Goal: Task Accomplishment & Management: Complete application form

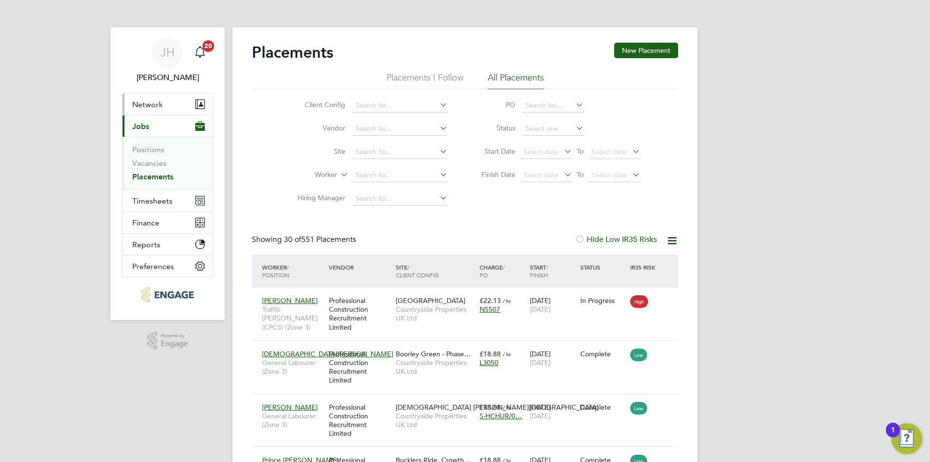
click at [171, 111] on button "Network" at bounding box center [168, 104] width 90 height 21
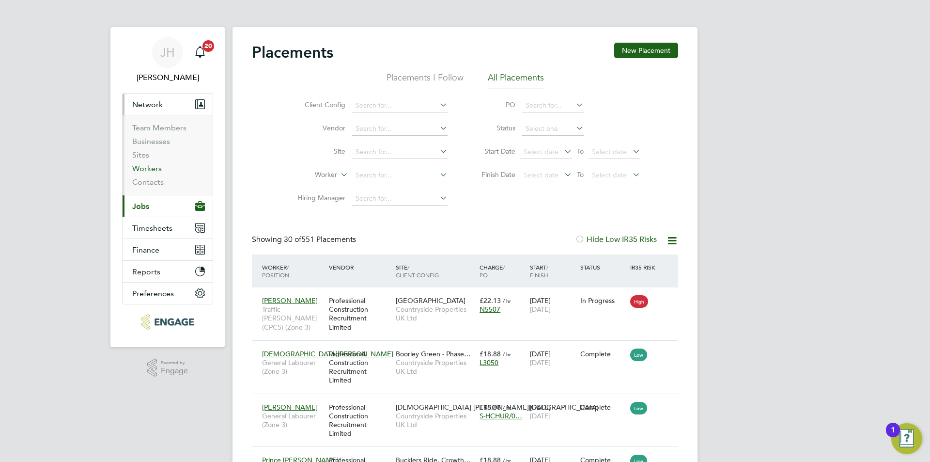
click at [155, 165] on link "Workers" at bounding box center [147, 168] width 30 height 9
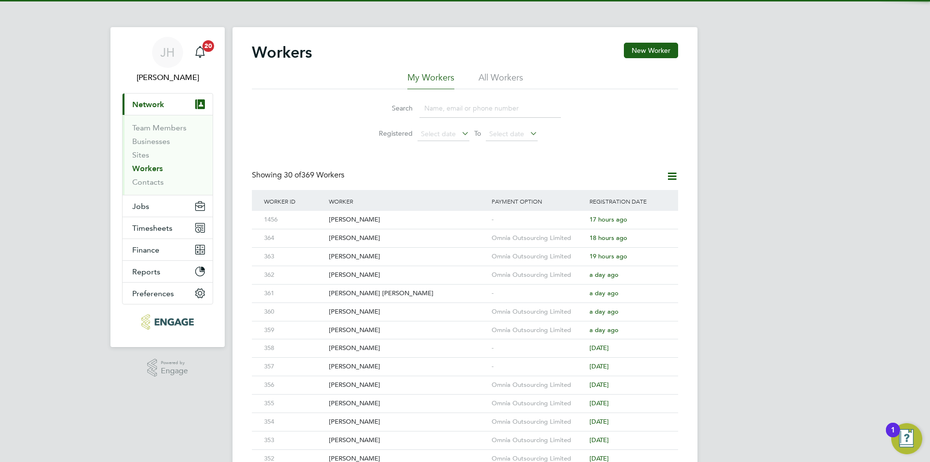
click at [476, 107] on input at bounding box center [491, 108] width 142 height 19
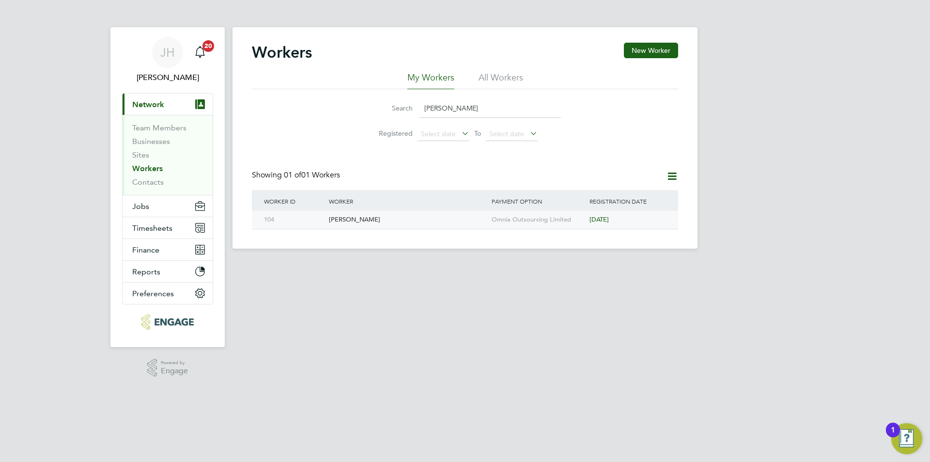
click at [522, 215] on div "Omnia Outsourcing Limited" at bounding box center [538, 220] width 98 height 18
click at [468, 109] on input "dale" at bounding box center [491, 108] width 142 height 19
drag, startPoint x: 443, startPoint y: 109, endPoint x: 410, endPoint y: 109, distance: 32.5
click at [410, 109] on div "Search dale" at bounding box center [465, 108] width 192 height 19
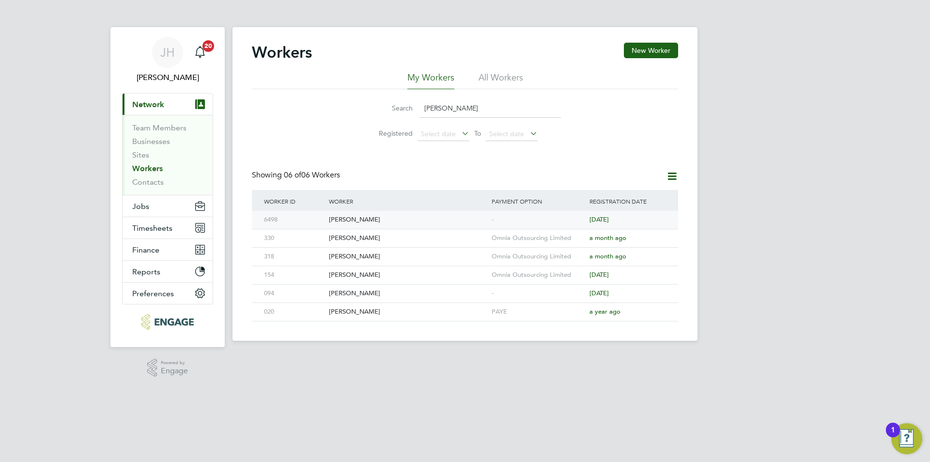
click at [510, 220] on div "-" at bounding box center [538, 220] width 98 height 18
click at [503, 212] on div "-" at bounding box center [538, 220] width 98 height 18
click at [431, 217] on div "Sam Drew" at bounding box center [408, 220] width 163 height 18
click at [455, 103] on input "sam" at bounding box center [491, 108] width 142 height 19
type input "s"
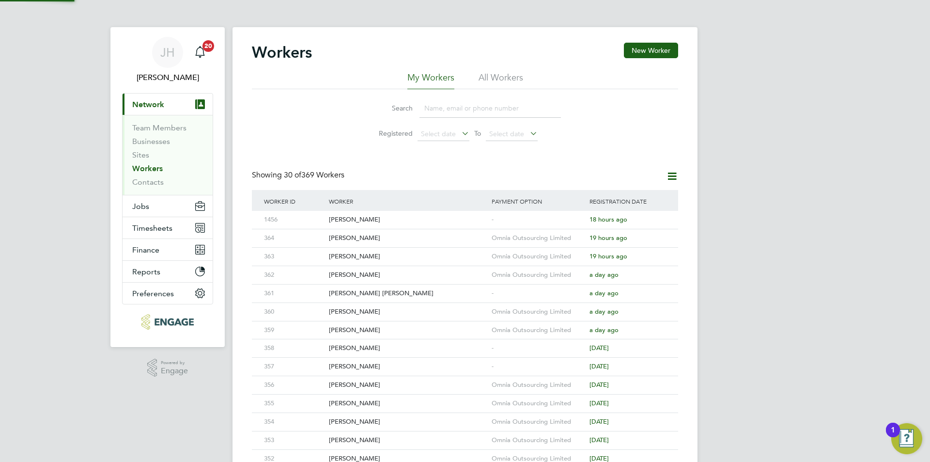
click at [755, 122] on div "JH Jess Hogan Notifications 20 Applications: Current page: Network Team Members…" at bounding box center [465, 412] width 930 height 825
click at [365, 217] on div "George Coyle" at bounding box center [408, 220] width 163 height 18
click at [664, 51] on button "New Worker" at bounding box center [651, 51] width 54 height 16
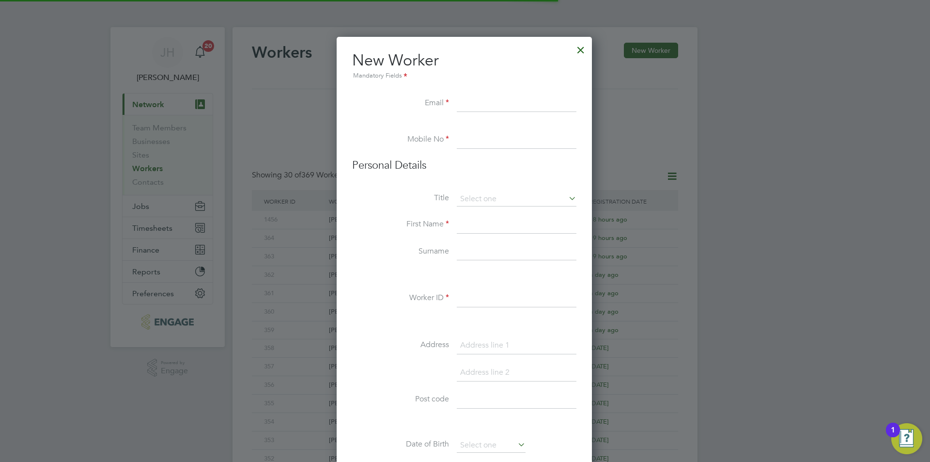
scroll to position [825, 257]
click at [499, 308] on li "Worker ID" at bounding box center [464, 303] width 224 height 27
click at [520, 289] on div "Title First Name Surname Worker ID Address Post code Date of Birth Gender Natio…" at bounding box center [464, 368] width 224 height 352
click at [509, 294] on input at bounding box center [517, 298] width 120 height 17
type input "366"
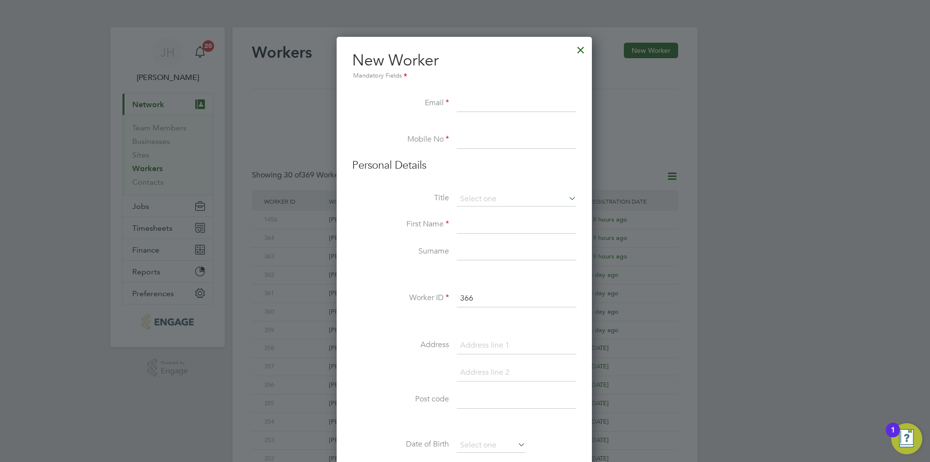
click at [499, 103] on input at bounding box center [517, 103] width 120 height 17
type input "matthewpullin219101@gmail.com"
type input "02034342260"
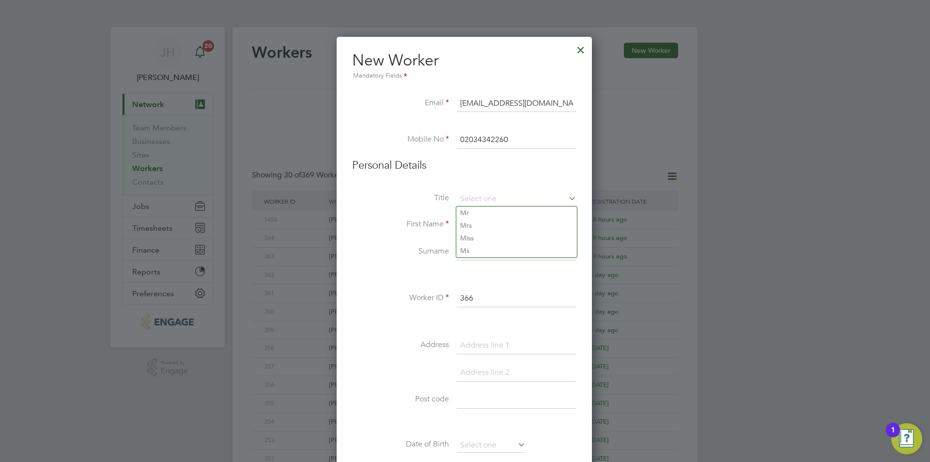
scroll to position [19, 0]
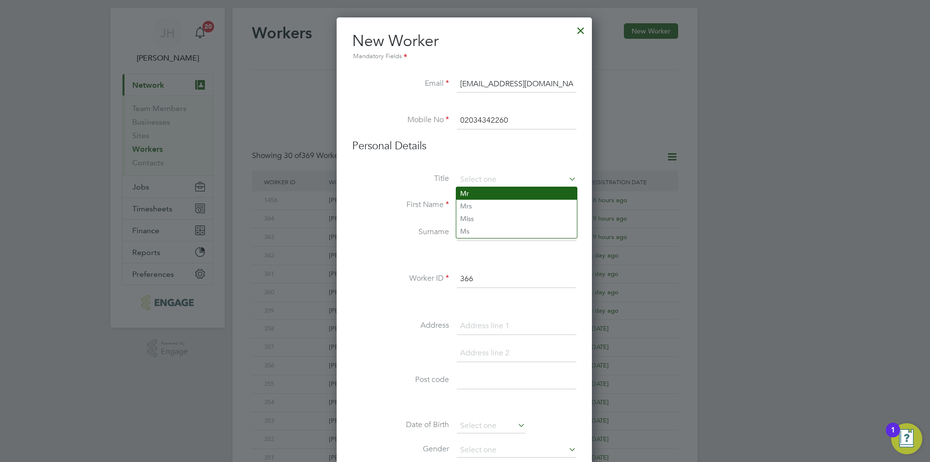
type input "Mr"
type input "Matthew"
type input "Pullin"
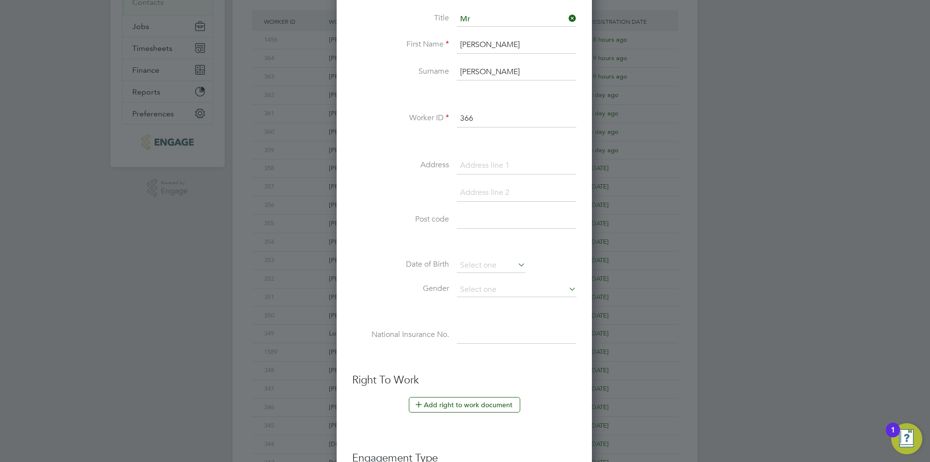
scroll to position [183, 0]
type input "68 Mortimer Road,"
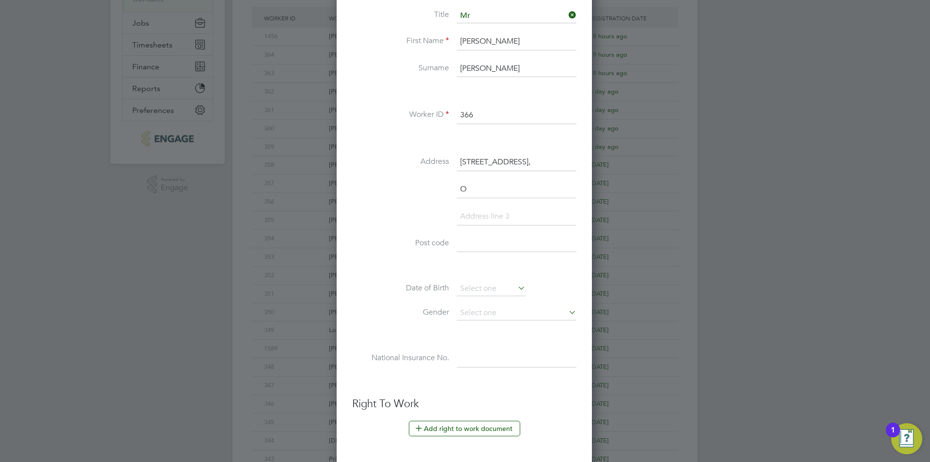
scroll to position [851, 257]
type input "Oxford"
type input "OX3 0RU"
click at [501, 284] on input at bounding box center [491, 289] width 69 height 15
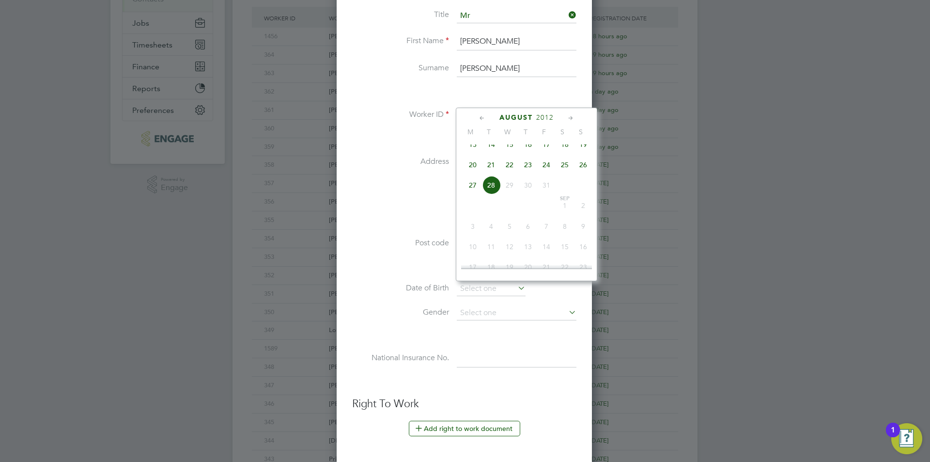
click at [543, 116] on span "2012" at bounding box center [544, 117] width 17 height 8
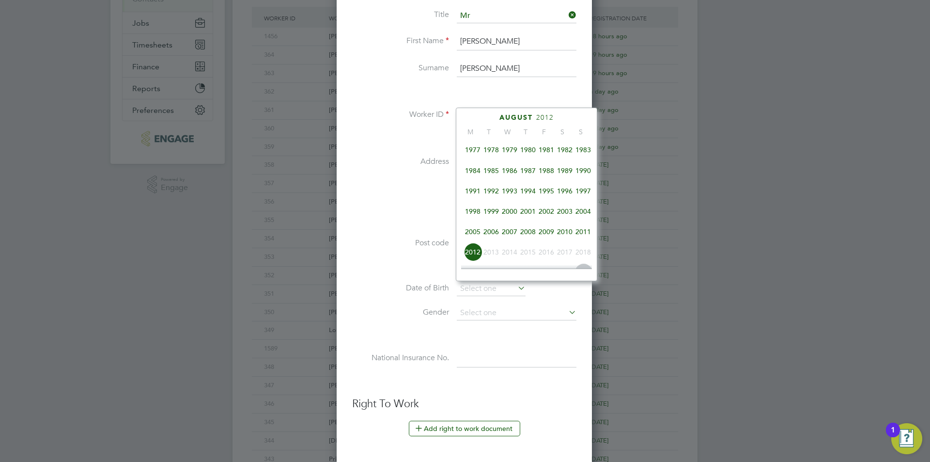
click at [562, 158] on span "1982" at bounding box center [565, 150] width 18 height 18
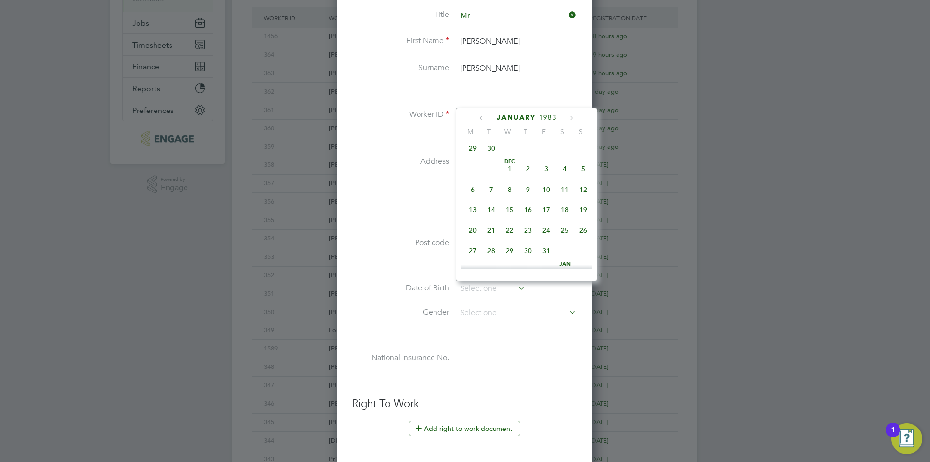
scroll to position [838, 0]
click at [531, 163] on span "30" at bounding box center [528, 153] width 18 height 18
type input "30 Dec 1982"
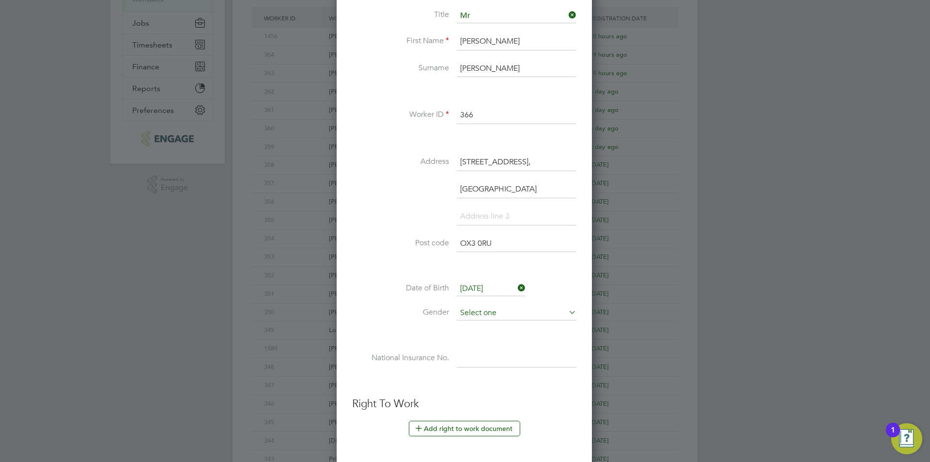
click at [507, 306] on input at bounding box center [517, 313] width 120 height 15
click at [495, 328] on li "[DEMOGRAPHIC_DATA]" at bounding box center [517, 326] width 121 height 13
type input "[DEMOGRAPHIC_DATA]"
click at [496, 355] on input at bounding box center [517, 358] width 120 height 17
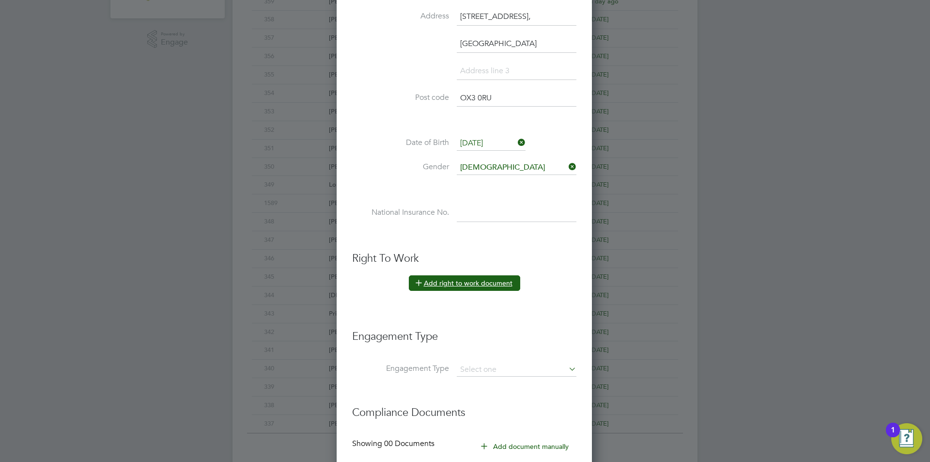
click at [493, 283] on button "Add right to work document" at bounding box center [464, 283] width 111 height 16
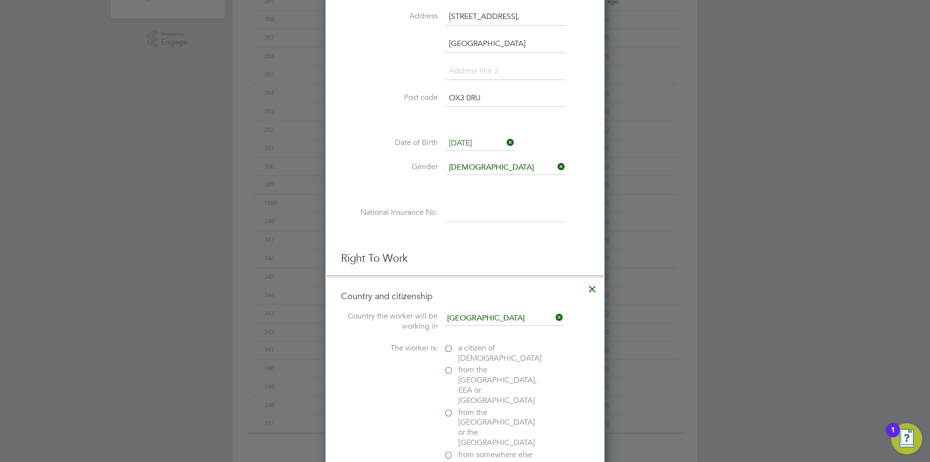
click at [475, 350] on span "a citizen of United Kingdom" at bounding box center [499, 353] width 83 height 20
click at [0, 0] on input "a citizen of United Kingdom" at bounding box center [0, 0] width 0 height 0
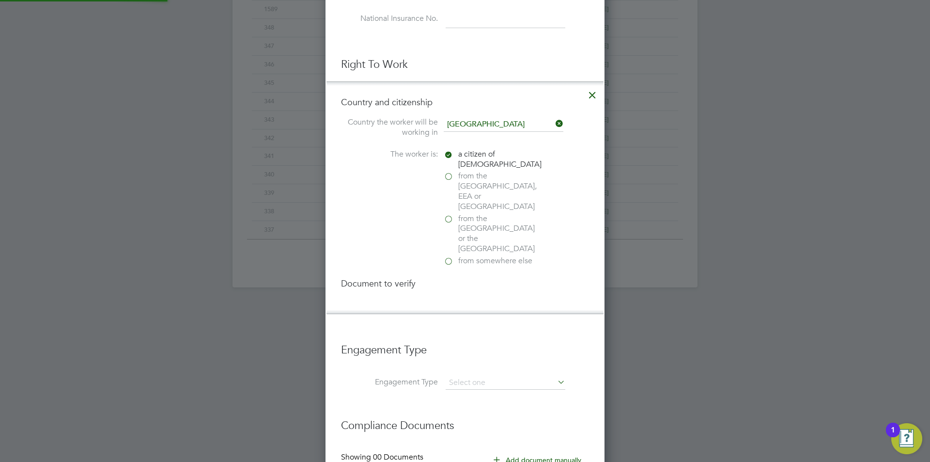
scroll to position [1051, 280]
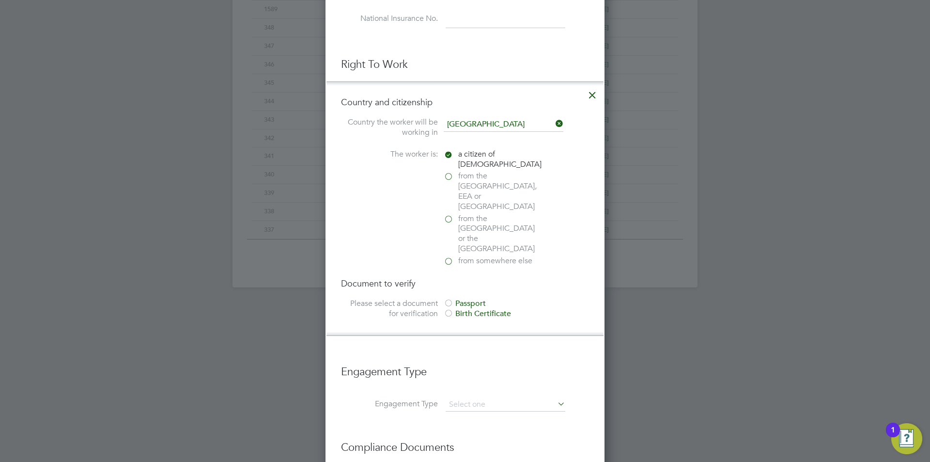
click at [486, 299] on div "Passport" at bounding box center [516, 304] width 145 height 10
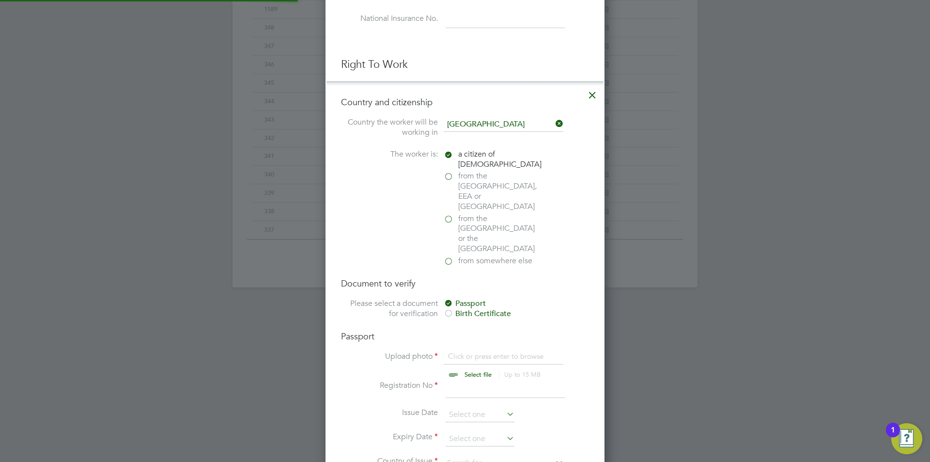
scroll to position [13, 120]
click at [486, 351] on input "file" at bounding box center [487, 365] width 152 height 29
type input "C:\fakepath\Passport.jpeg"
click at [504, 380] on input at bounding box center [506, 388] width 120 height 17
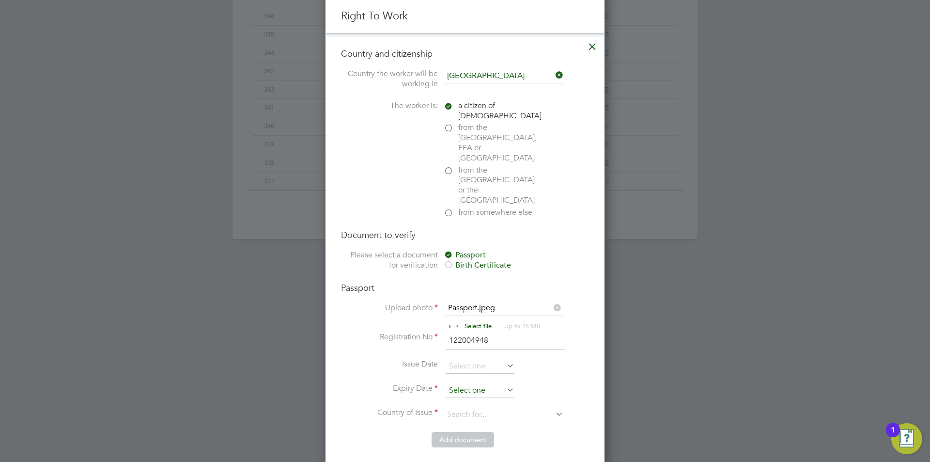
type input "122004948"
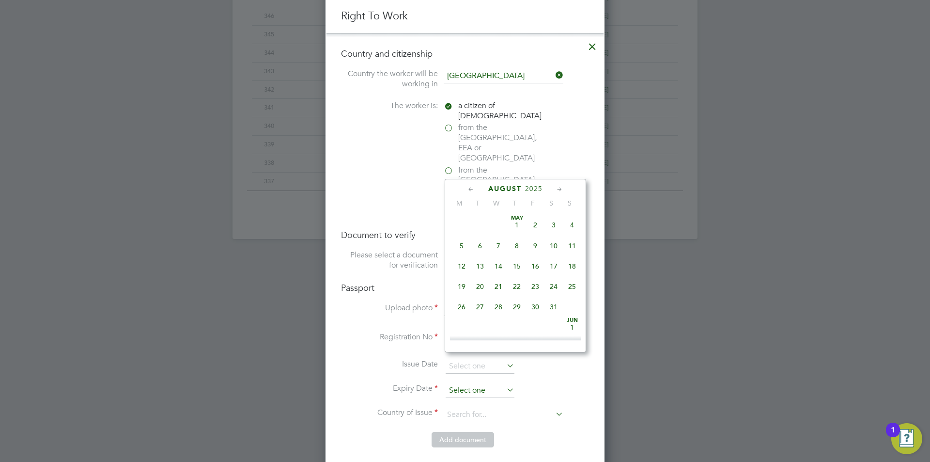
click at [489, 383] on input at bounding box center [480, 390] width 69 height 15
click at [529, 192] on span "2025" at bounding box center [533, 189] width 17 height 8
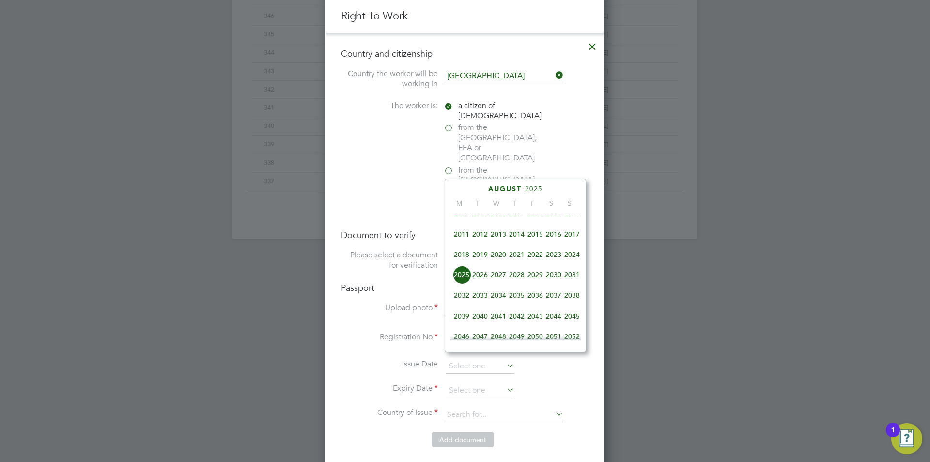
click at [557, 280] on span "2030" at bounding box center [554, 275] width 18 height 18
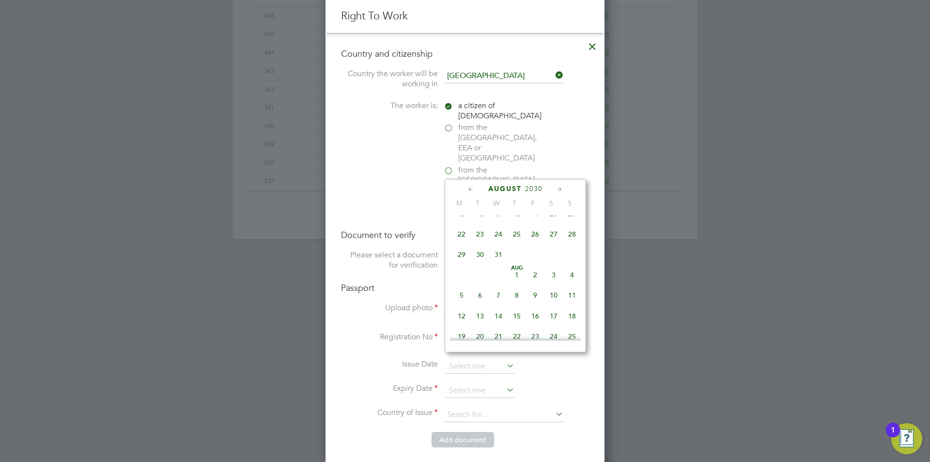
scroll to position [305, 0]
click at [501, 297] on span "21" at bounding box center [498, 288] width 18 height 18
type input "21 Aug 2030"
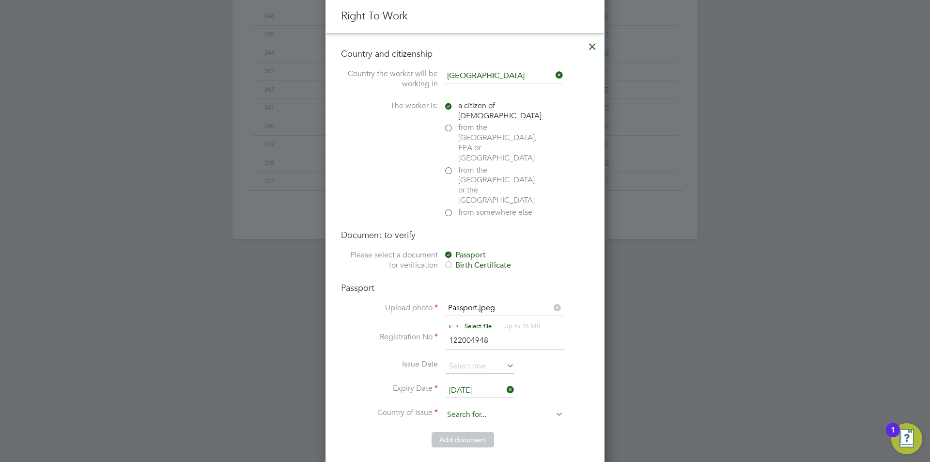
click at [498, 408] on input at bounding box center [504, 415] width 120 height 15
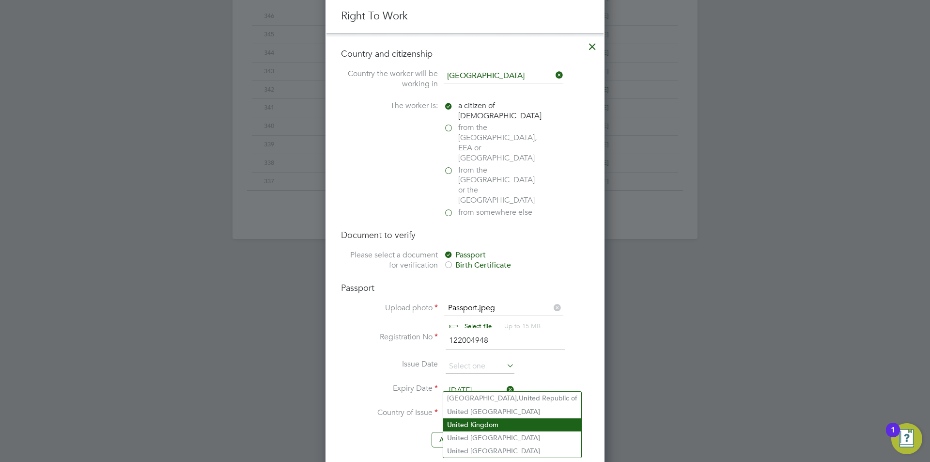
click at [492, 422] on li "Unit ed Kingdom" at bounding box center [512, 424] width 138 height 13
type input "United Kingdom"
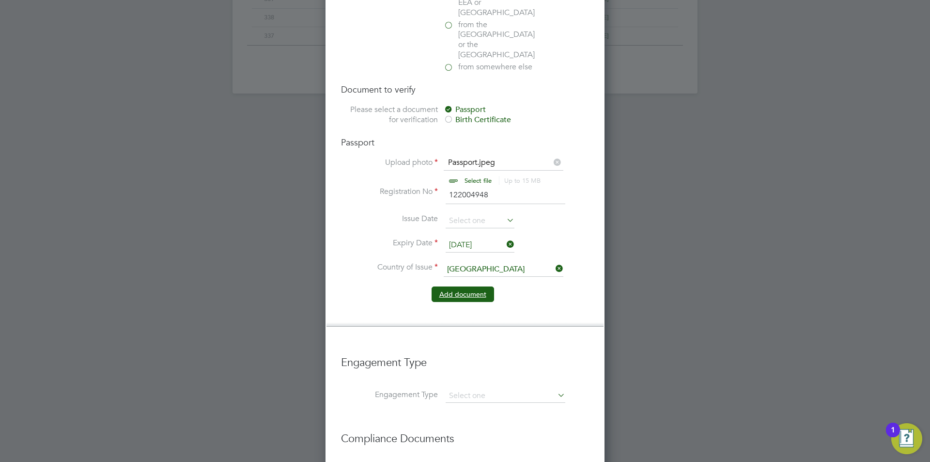
click at [474, 286] on button "Add document" at bounding box center [463, 294] width 63 height 16
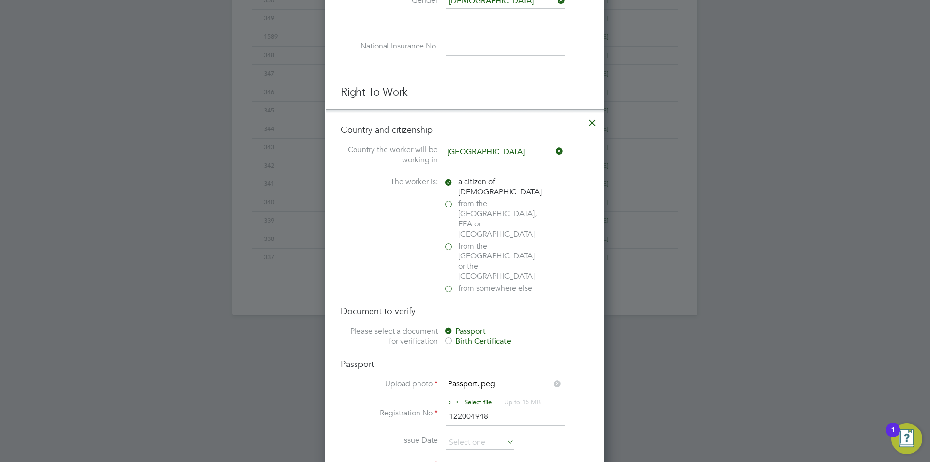
scroll to position [921, 257]
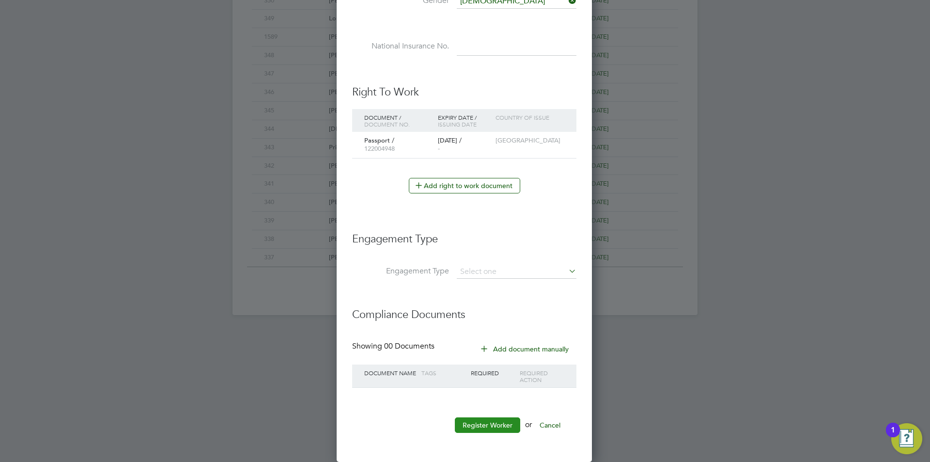
click at [489, 425] on button "Register Worker" at bounding box center [487, 425] width 65 height 16
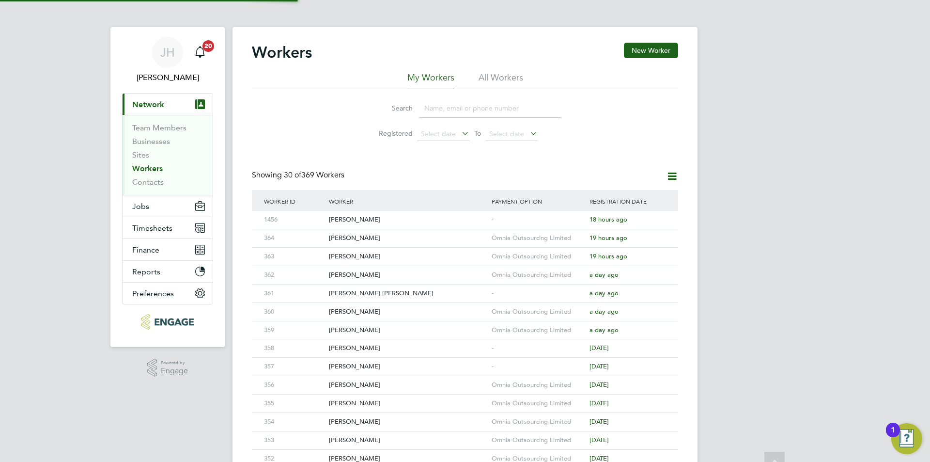
click at [755, 271] on div "JH Jess Hogan Notifications 20 Applications: Current page: Network Team Members…" at bounding box center [465, 412] width 930 height 825
click at [518, 219] on div "-" at bounding box center [538, 220] width 98 height 18
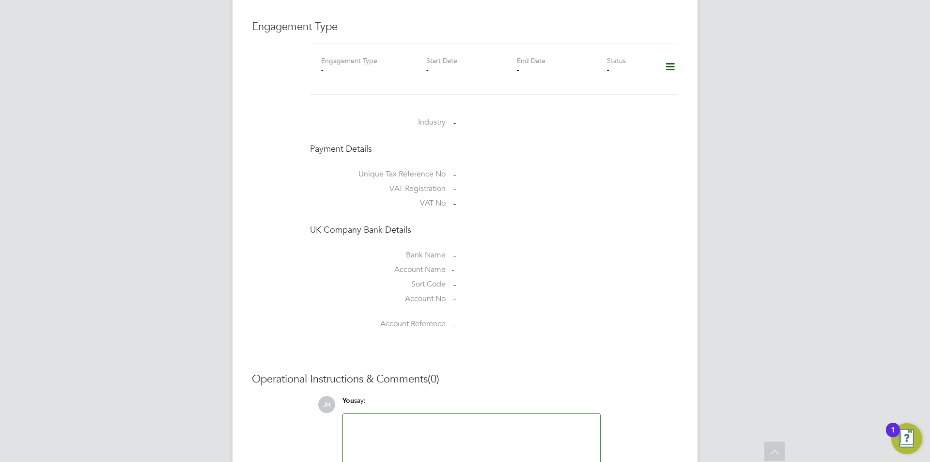
scroll to position [395, 0]
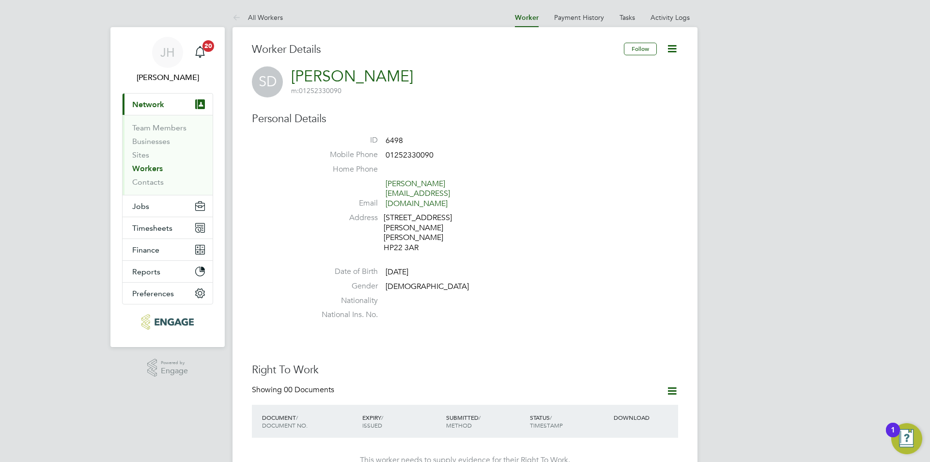
scroll to position [97, 0]
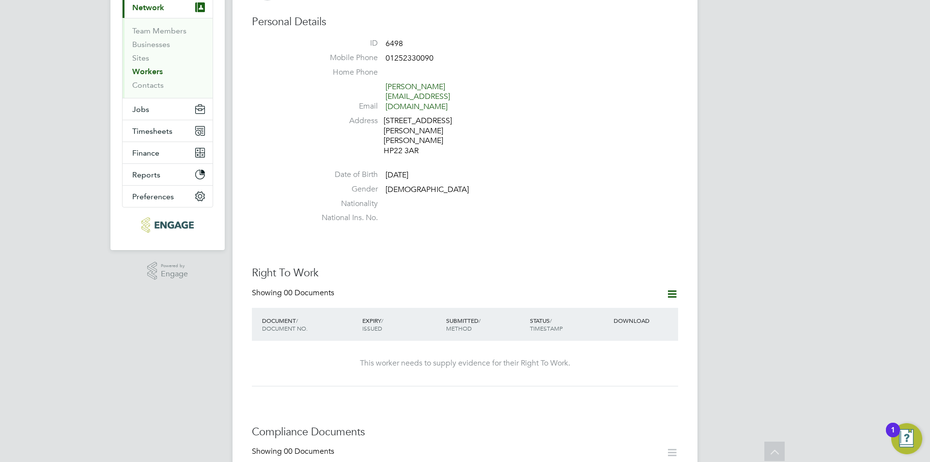
click at [666, 288] on icon at bounding box center [672, 294] width 12 height 12
click at [646, 286] on li "Add Right To Work Document" at bounding box center [618, 288] width 117 height 14
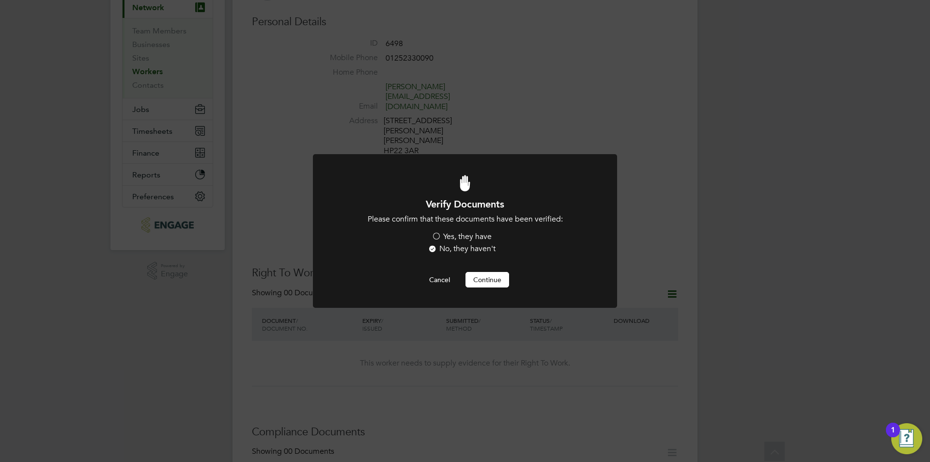
click at [479, 236] on label "Yes, they have" at bounding box center [462, 237] width 60 height 10
click at [0, 0] on input "Yes, they have" at bounding box center [0, 0] width 0 height 0
click at [482, 278] on button "Continue" at bounding box center [488, 280] width 44 height 16
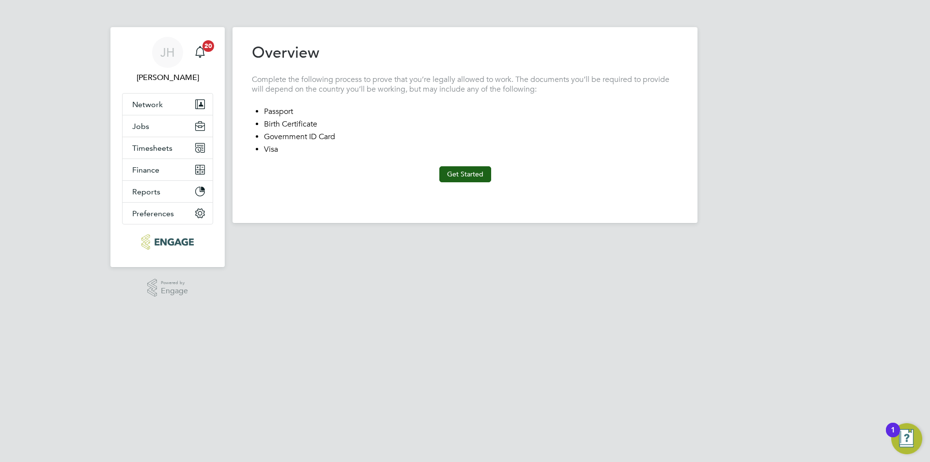
click at [460, 173] on button "Get Started" at bounding box center [466, 174] width 52 height 16
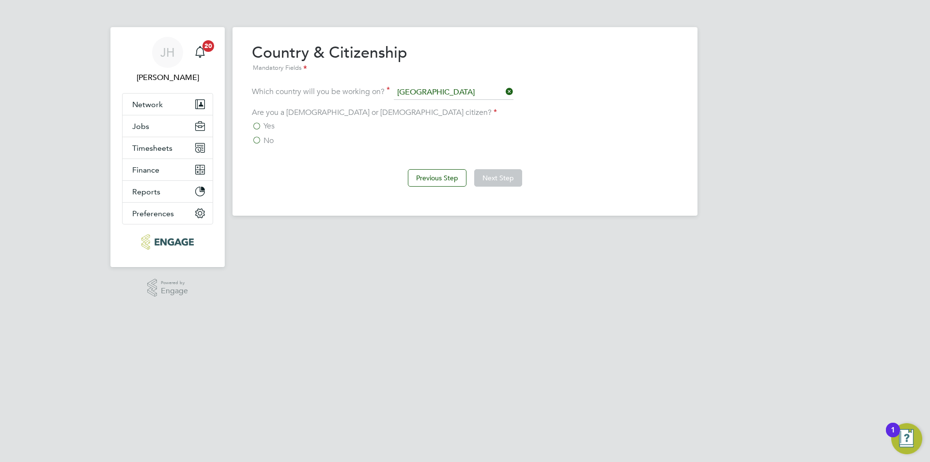
click at [264, 125] on span "Yes" at bounding box center [269, 126] width 11 height 10
click at [0, 0] on input "Yes" at bounding box center [0, 0] width 0 height 0
click at [495, 177] on button "Next Step" at bounding box center [498, 177] width 48 height 17
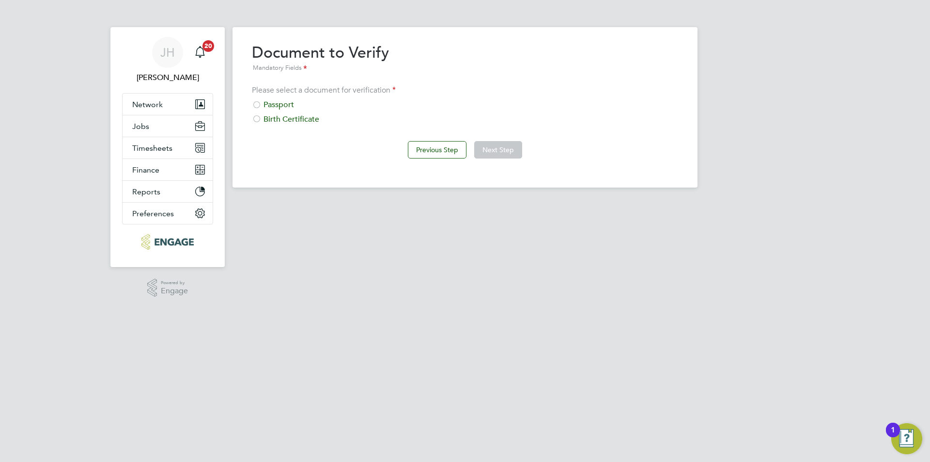
click at [279, 102] on div "Passport" at bounding box center [465, 105] width 426 height 10
click at [519, 152] on button "Next Step" at bounding box center [498, 149] width 48 height 17
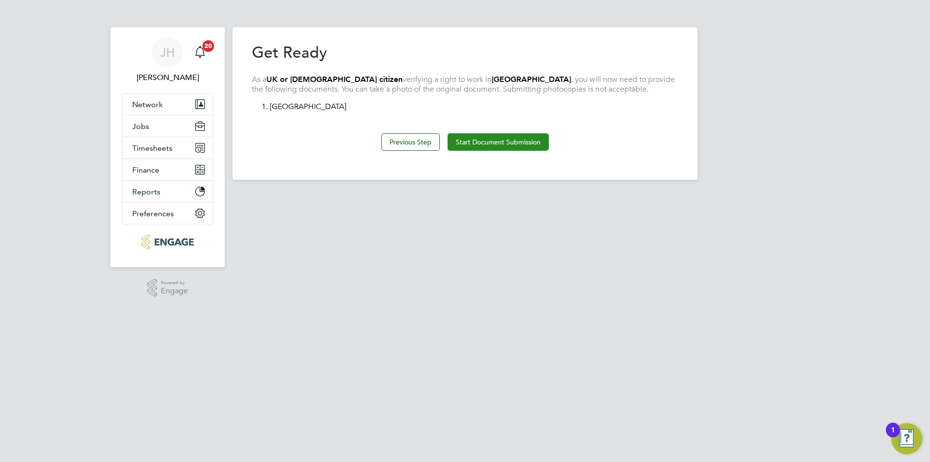
click at [491, 138] on button "Start Document Submission" at bounding box center [498, 141] width 101 height 17
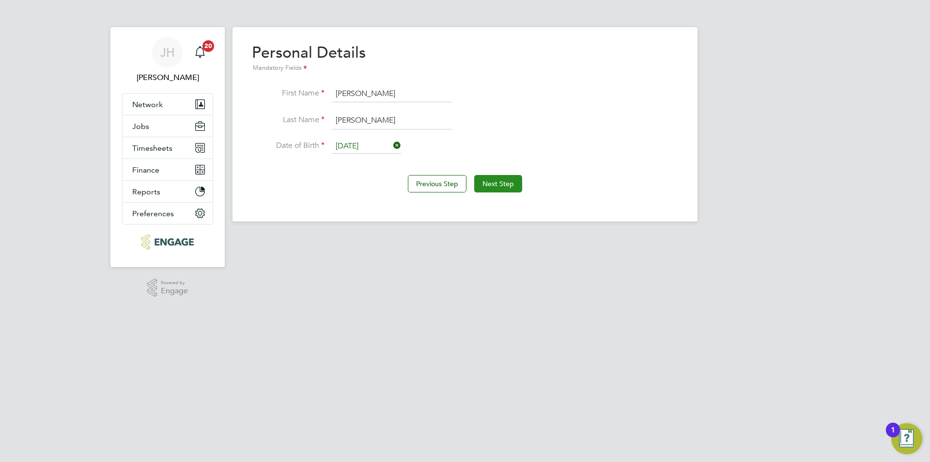
click at [492, 180] on button "Next Step" at bounding box center [498, 183] width 48 height 17
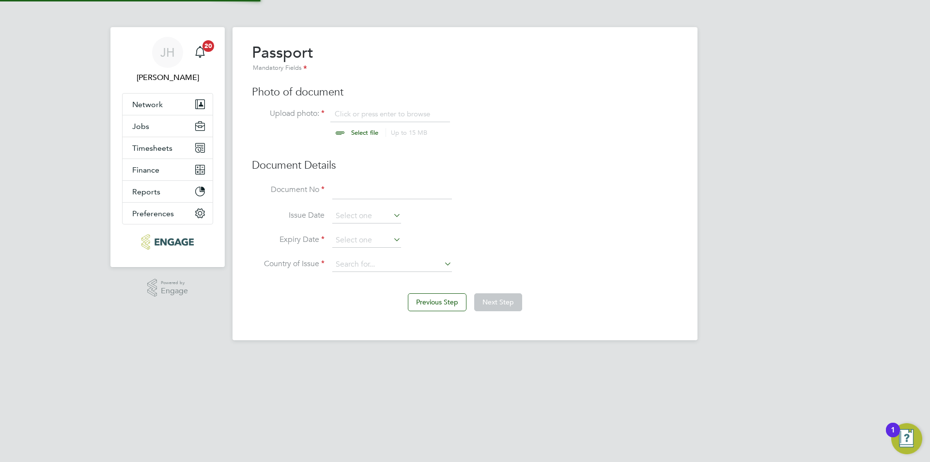
scroll to position [13, 120]
click at [392, 119] on input "file" at bounding box center [374, 123] width 152 height 29
type input "C:\fakepath\Passport.jpg"
click at [389, 194] on input at bounding box center [392, 190] width 120 height 17
type input "560608677"
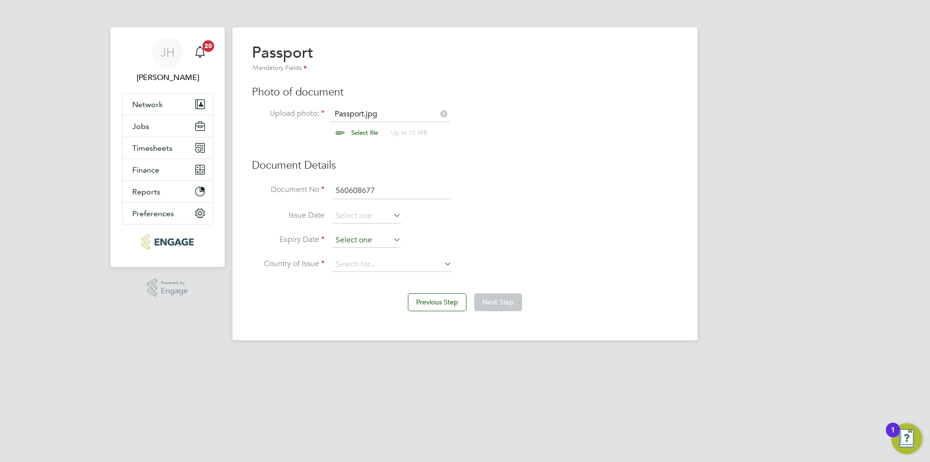
click at [362, 238] on input at bounding box center [366, 240] width 69 height 15
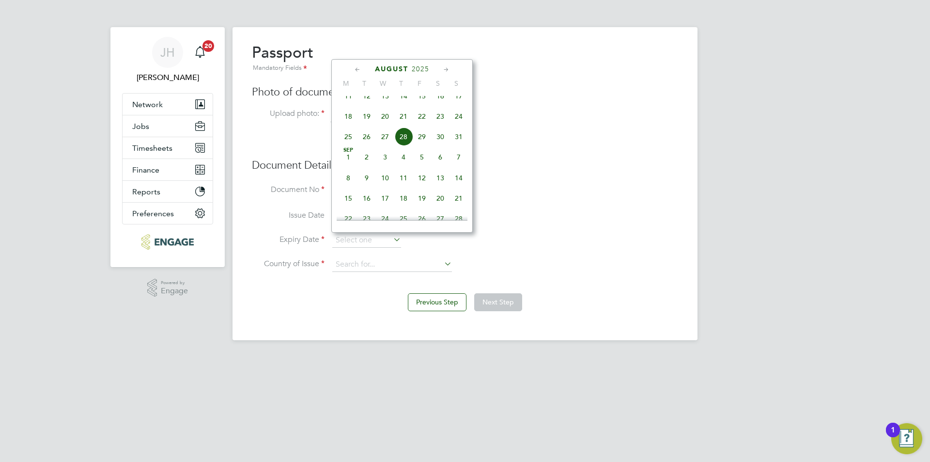
click at [418, 70] on span "2025" at bounding box center [420, 69] width 17 height 8
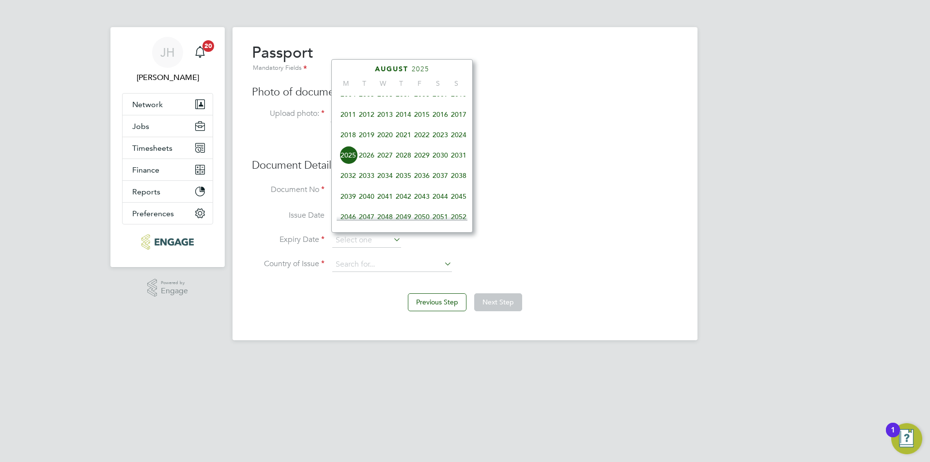
click at [426, 160] on span "2029" at bounding box center [422, 155] width 18 height 18
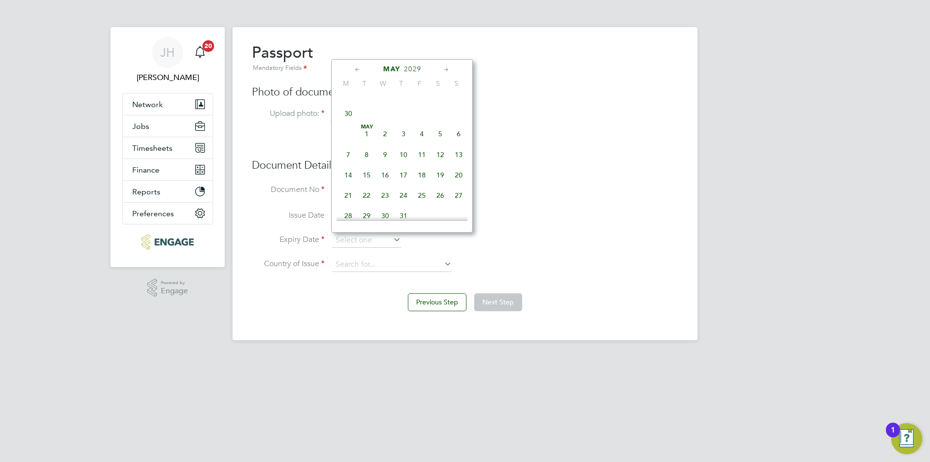
scroll to position [99, 0]
click at [372, 194] on span "24" at bounding box center [367, 190] width 18 height 18
type input "24 Apr 2029"
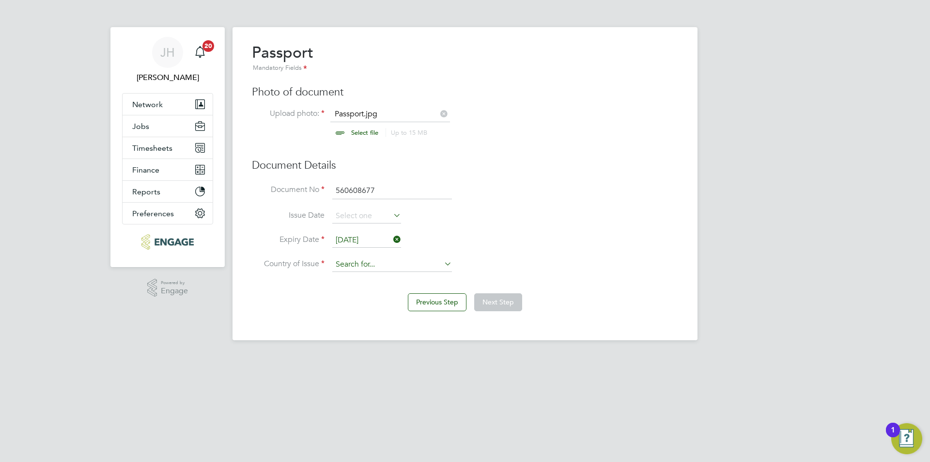
click at [383, 266] on input at bounding box center [392, 264] width 120 height 15
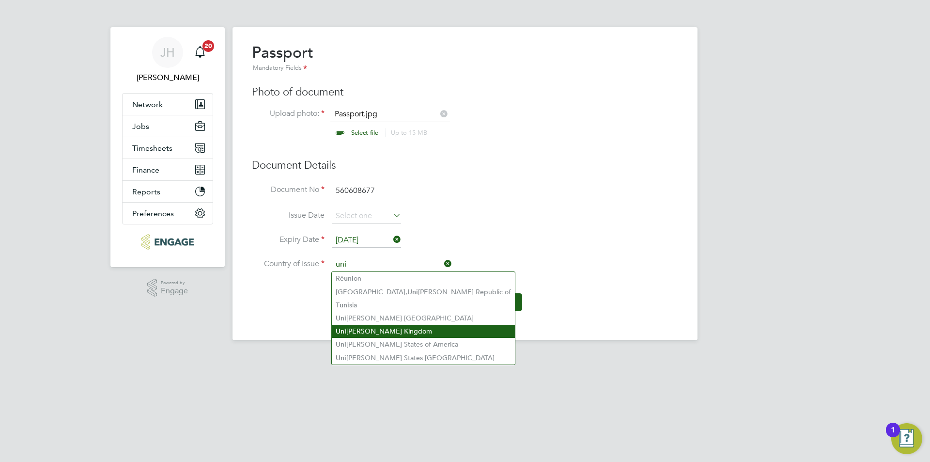
click at [376, 327] on li "Uni ted Kingdom" at bounding box center [423, 331] width 183 height 13
type input "United Kingdom"
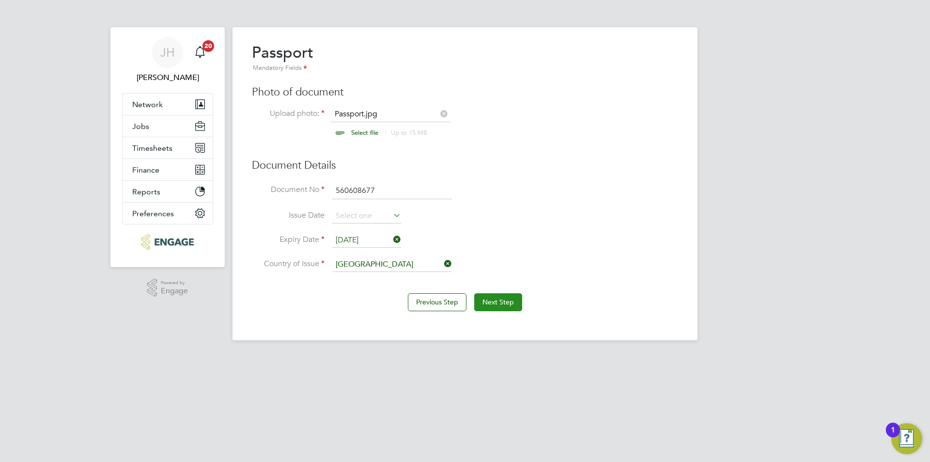
click at [491, 294] on button "Next Step" at bounding box center [498, 301] width 48 height 17
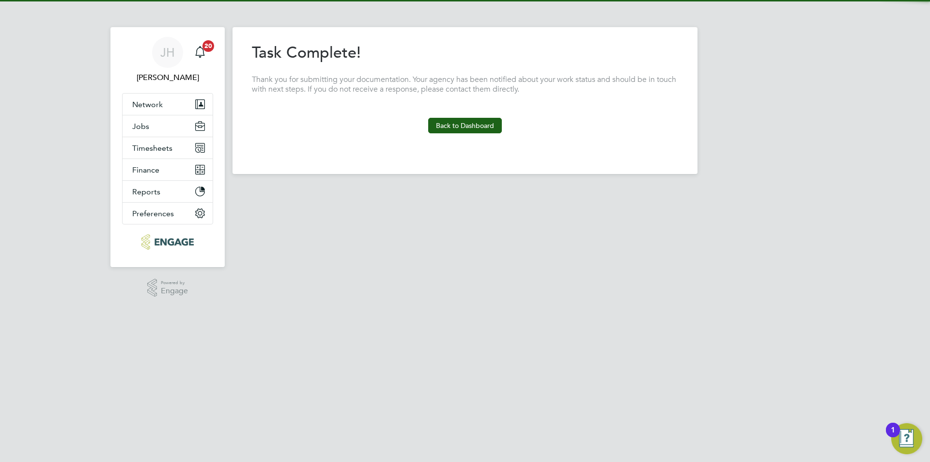
click at [487, 117] on section "Task Complete! Thank you for submitting your documentation. Your agency has bee…" at bounding box center [465, 88] width 426 height 91
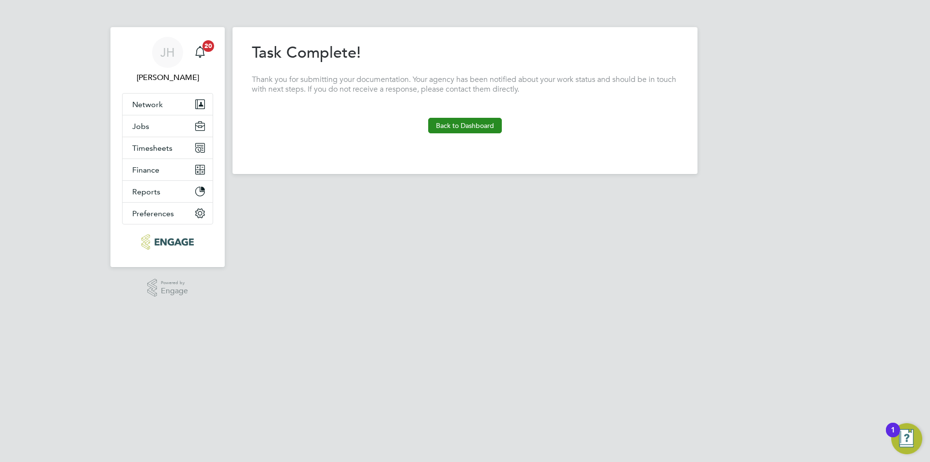
click at [484, 126] on button "Back to Dashboard" at bounding box center [465, 126] width 74 height 16
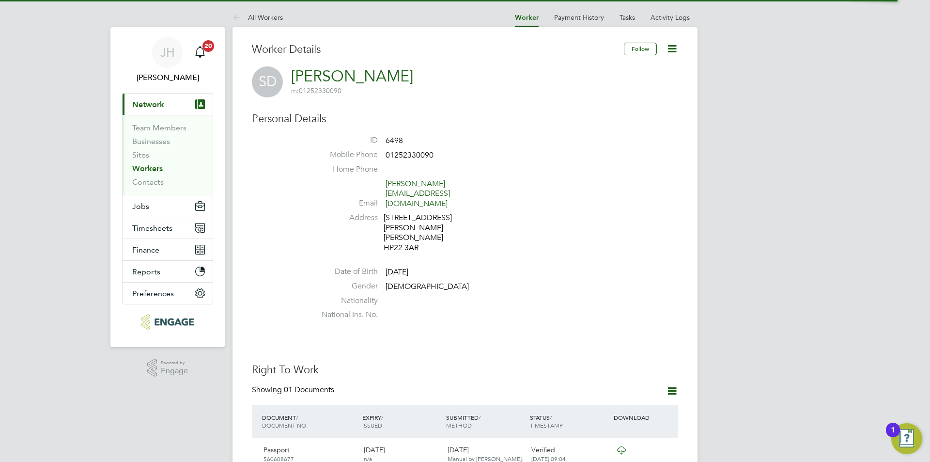
scroll to position [291, 0]
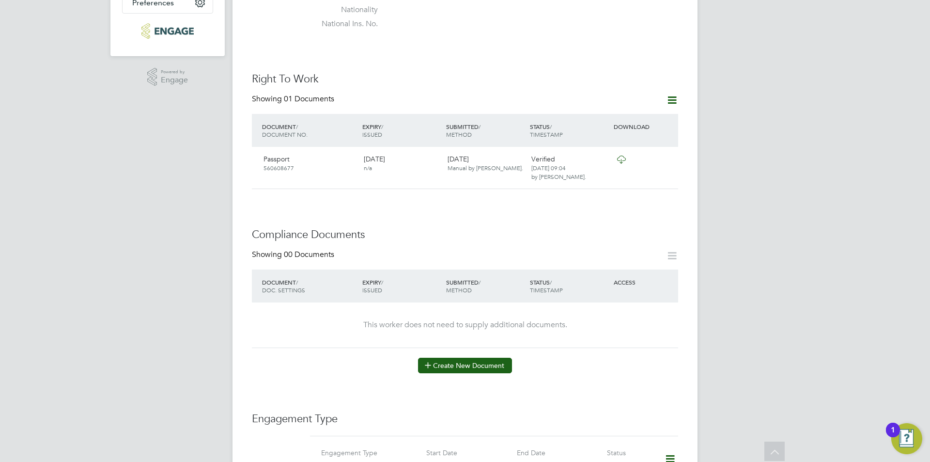
click at [471, 358] on button "Create New Document" at bounding box center [465, 366] width 94 height 16
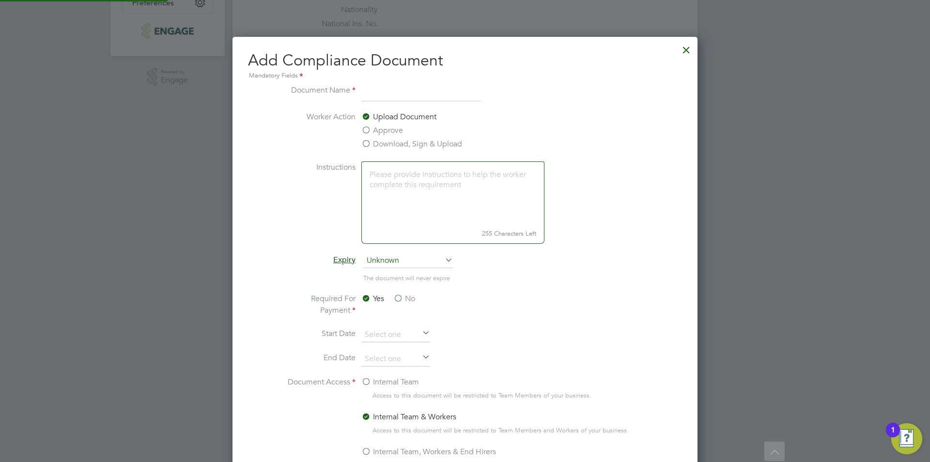
scroll to position [509, 466]
type input "CSCS"
click at [393, 133] on label "Approve" at bounding box center [383, 131] width 42 height 12
click at [0, 0] on input "Approve" at bounding box center [0, 0] width 0 height 0
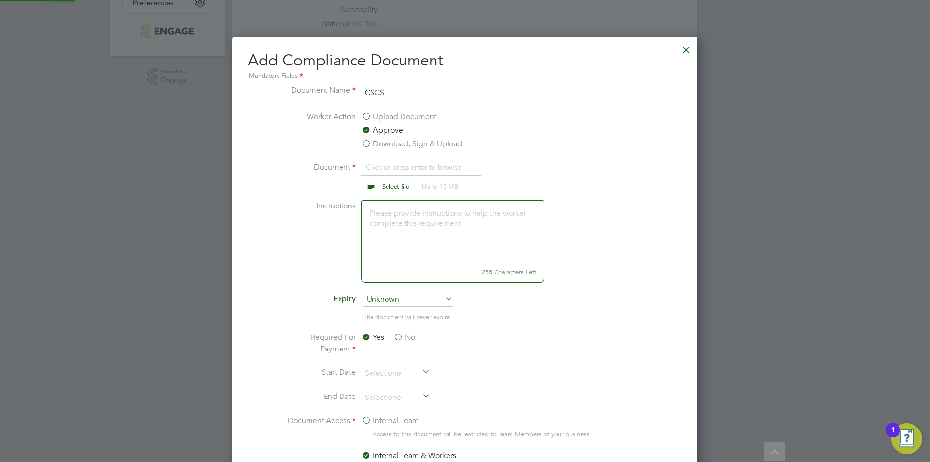
scroll to position [15, 120]
click at [408, 163] on input "file" at bounding box center [405, 175] width 152 height 29
type input "C:\fakepath\CSCS.jpg"
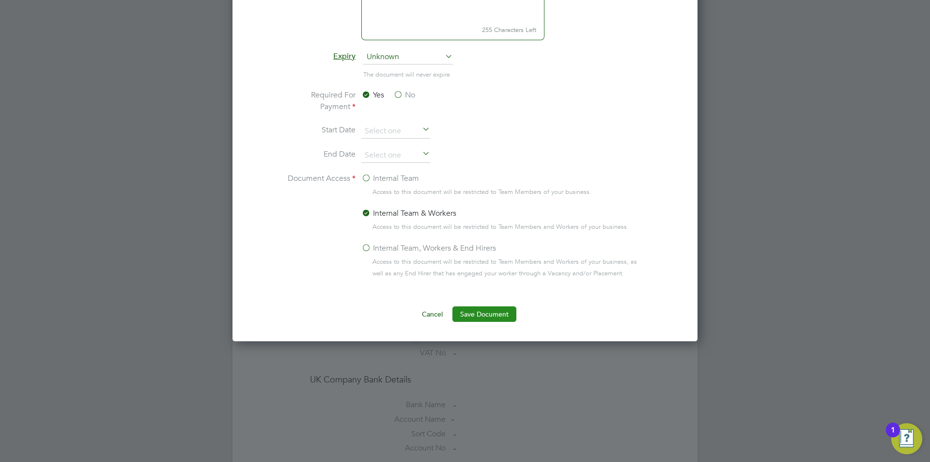
click at [498, 313] on button "Save Document" at bounding box center [485, 314] width 64 height 16
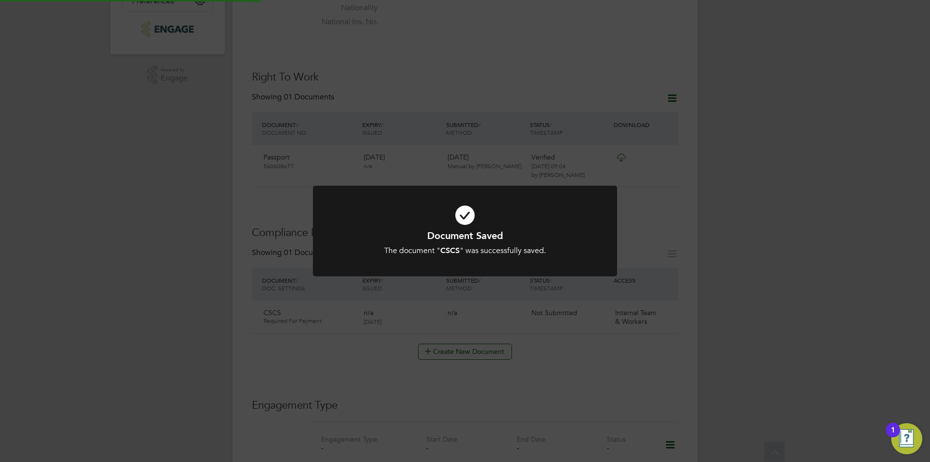
scroll to position [291, 0]
click at [721, 303] on div "Document Saved The document " CSCS " was successfully saved. Cancel Okay" at bounding box center [465, 231] width 930 height 462
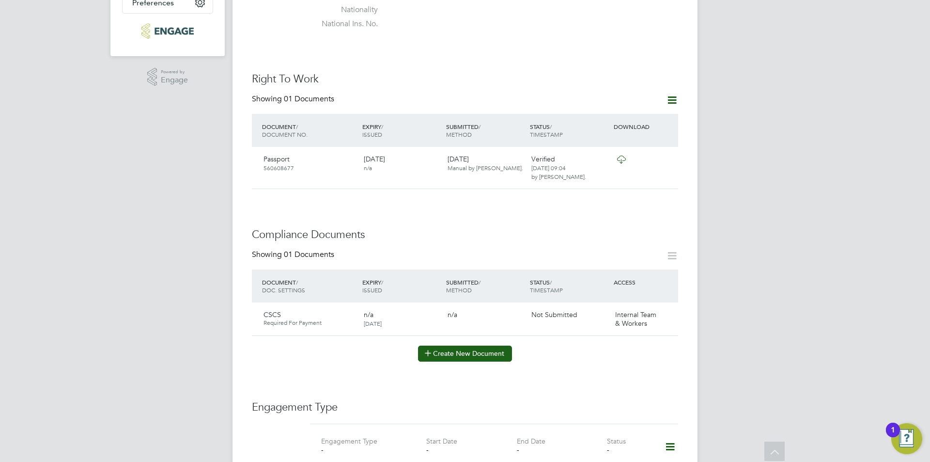
click at [472, 346] on button "Create New Document" at bounding box center [465, 354] width 94 height 16
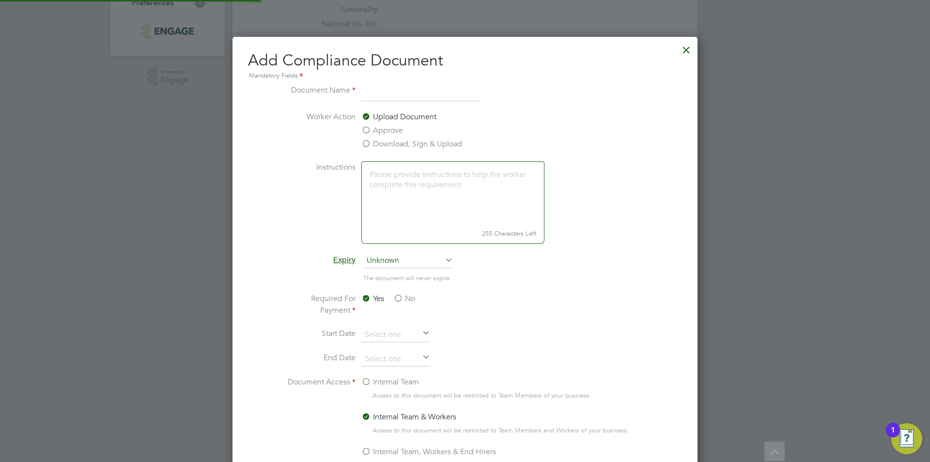
scroll to position [509, 466]
type input "SMSTS"
click at [384, 130] on label "Approve" at bounding box center [383, 131] width 42 height 12
click at [0, 0] on input "Approve" at bounding box center [0, 0] width 0 height 0
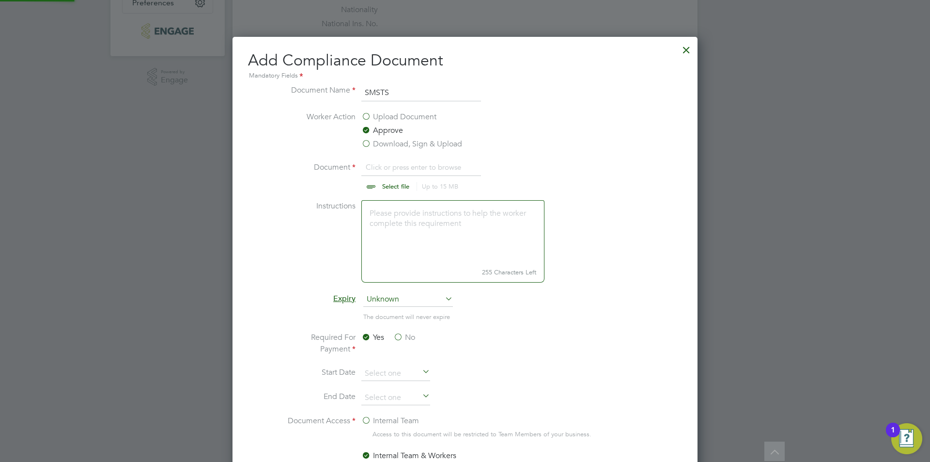
scroll to position [15, 120]
click at [392, 173] on input "file" at bounding box center [405, 175] width 152 height 29
type input "C:\fakepath\SMSTS28.02.27.pdf"
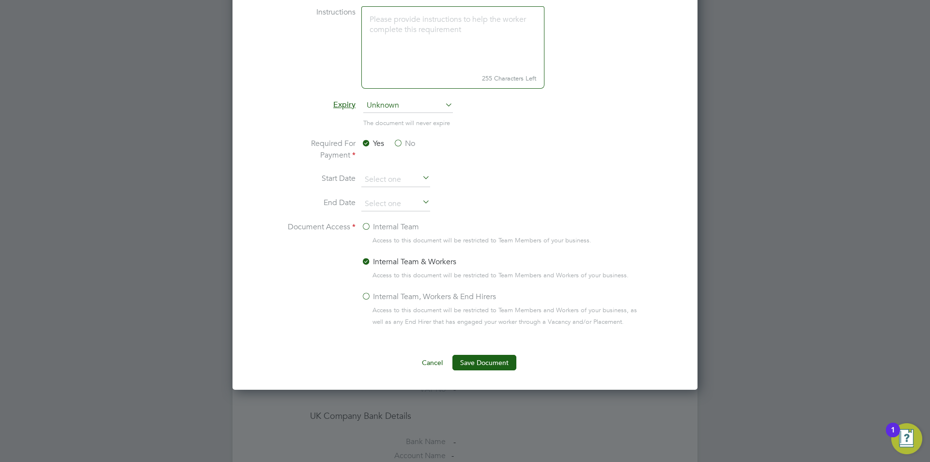
click at [488, 364] on button "Save Document" at bounding box center [485, 363] width 64 height 16
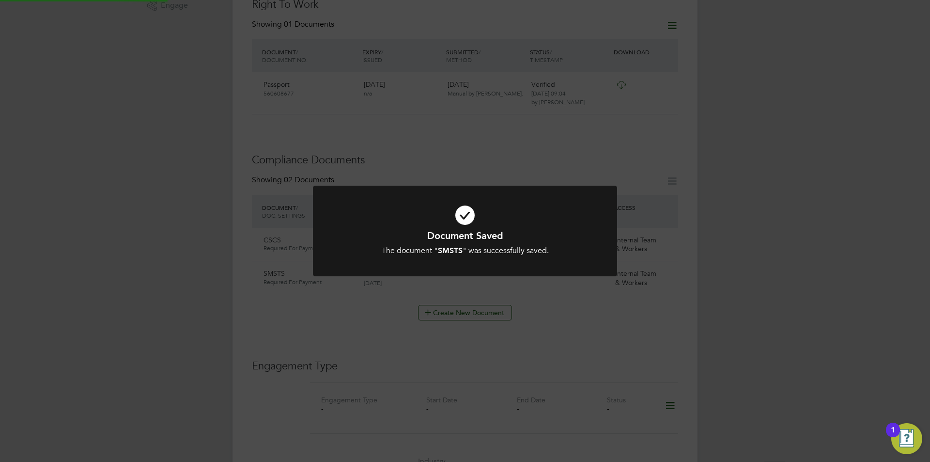
scroll to position [291, 0]
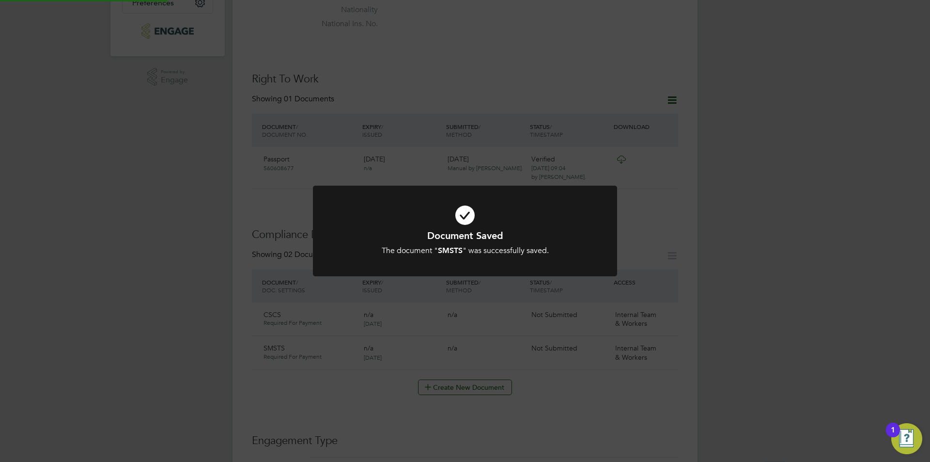
click at [743, 298] on div "Document Saved The document " SMSTS " was successfully saved. Cancel Okay" at bounding box center [465, 231] width 930 height 462
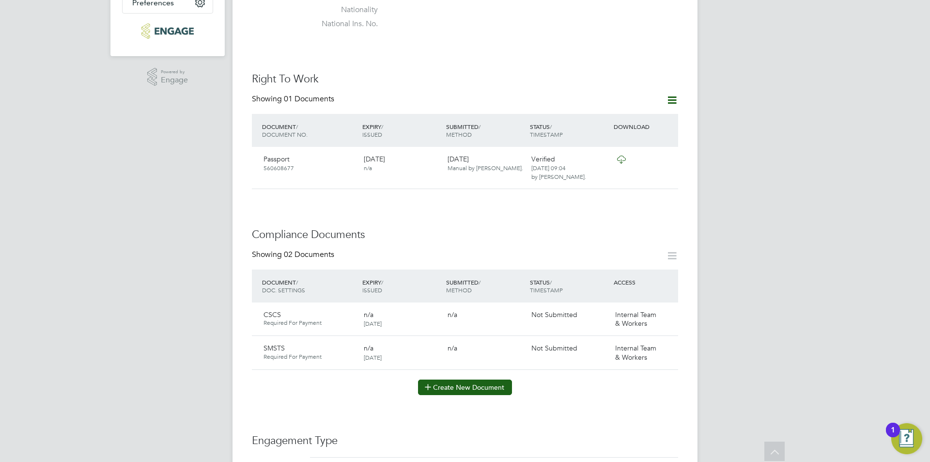
click at [459, 379] on button "Create New Document" at bounding box center [465, 387] width 94 height 16
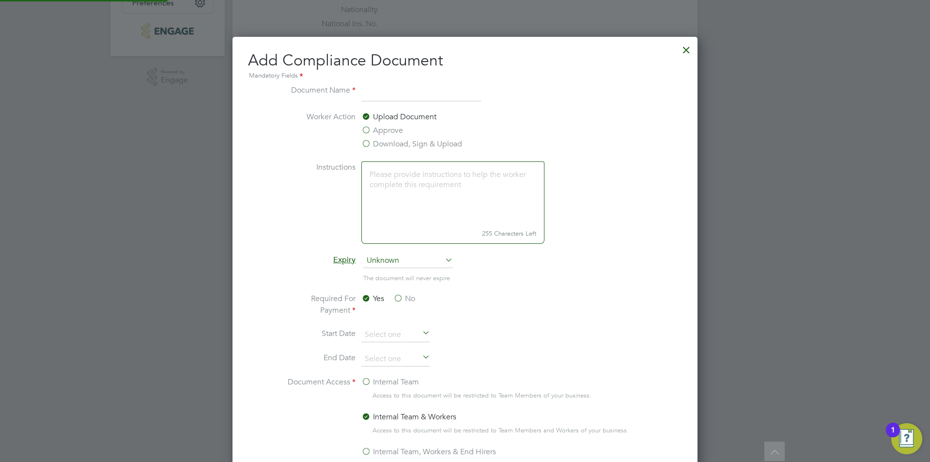
scroll to position [509, 466]
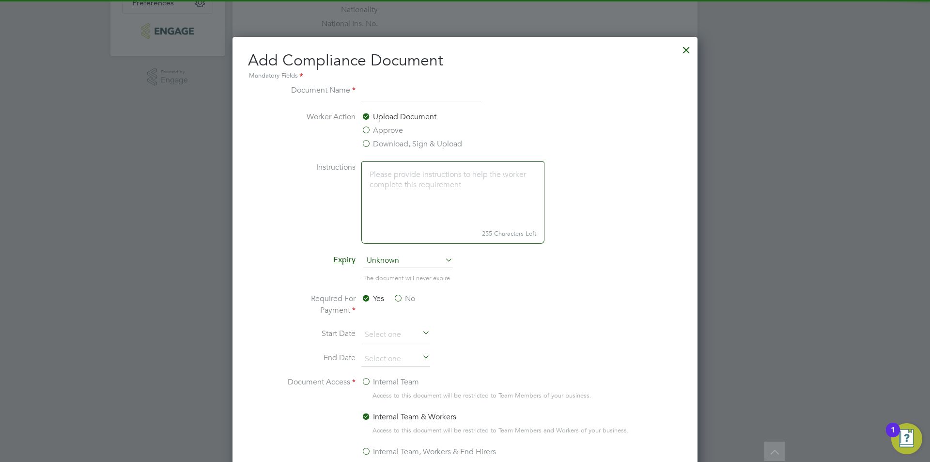
click at [367, 94] on input at bounding box center [422, 92] width 120 height 17
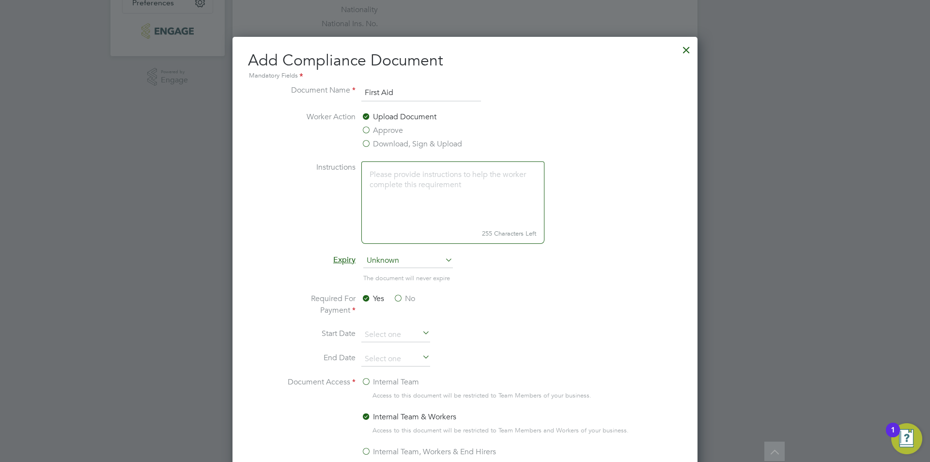
type input "First Aid"
click at [382, 133] on label "Approve" at bounding box center [383, 131] width 42 height 12
click at [0, 0] on input "Approve" at bounding box center [0, 0] width 0 height 0
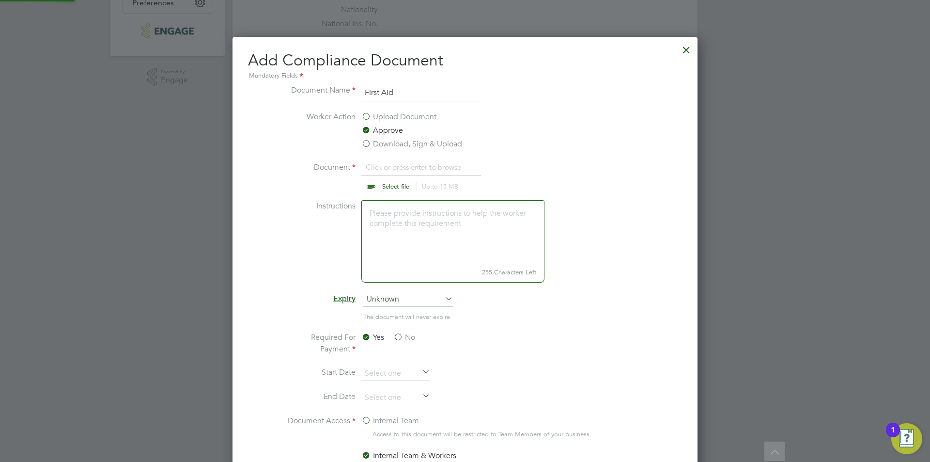
scroll to position [15, 120]
click at [398, 156] on li "Worker Action Upload Document Approve Download, Sign & Upload" at bounding box center [465, 136] width 364 height 50
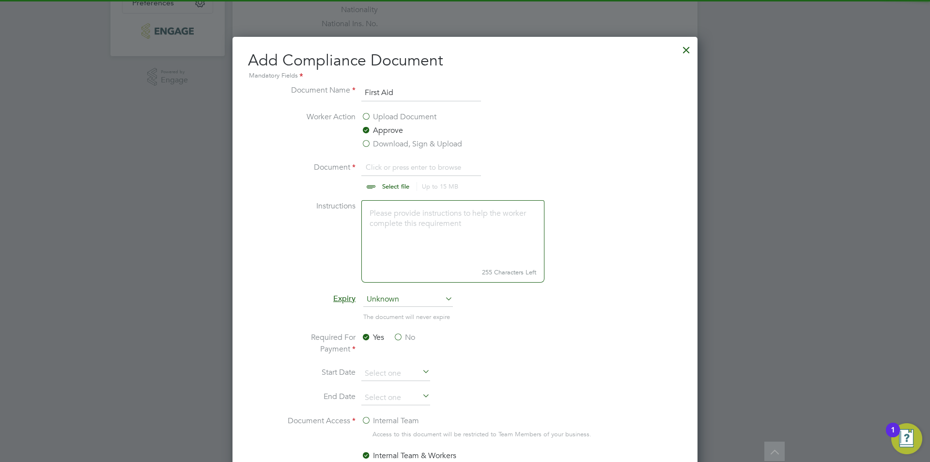
click at [399, 162] on input "file" at bounding box center [405, 175] width 152 height 29
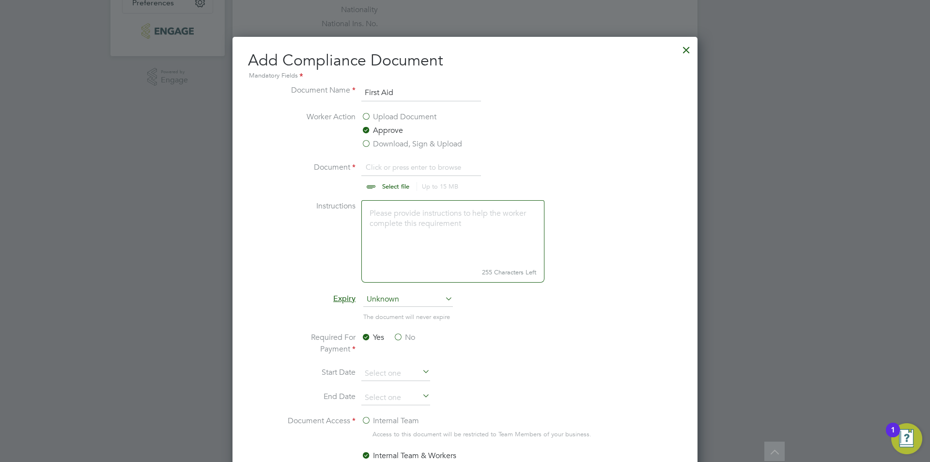
type input "C:\fakepath\FirstAidatWork17112025.pdf"
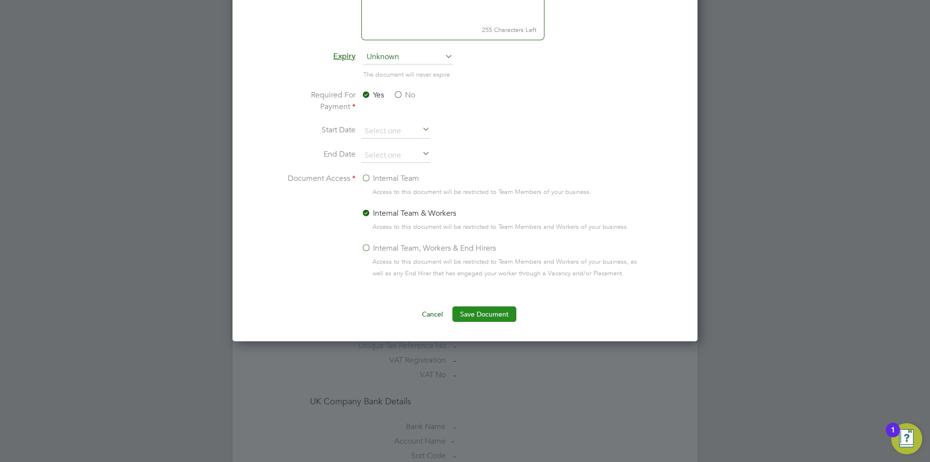
click at [491, 316] on button "Save Document" at bounding box center [485, 314] width 64 height 16
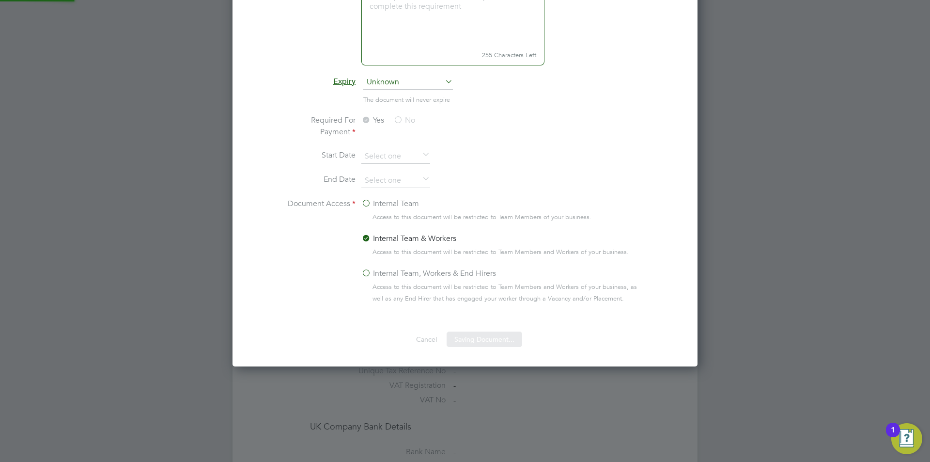
click at [0, 0] on div "Document Saved The document " SMSTS " was successfully saved. Cancel Okay" at bounding box center [0, 0] width 0 height 0
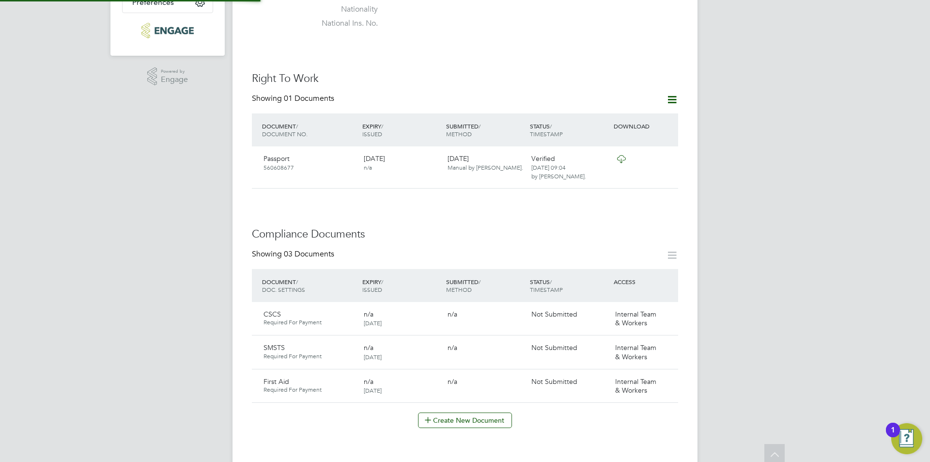
scroll to position [0, 0]
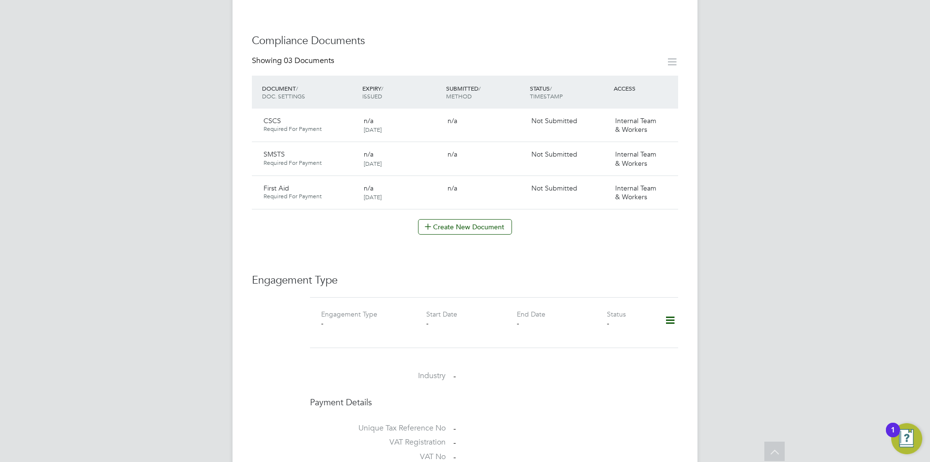
click at [667, 309] on icon at bounding box center [670, 320] width 17 height 22
click at [622, 327] on li "Add Engagement Type" at bounding box center [621, 332] width 110 height 14
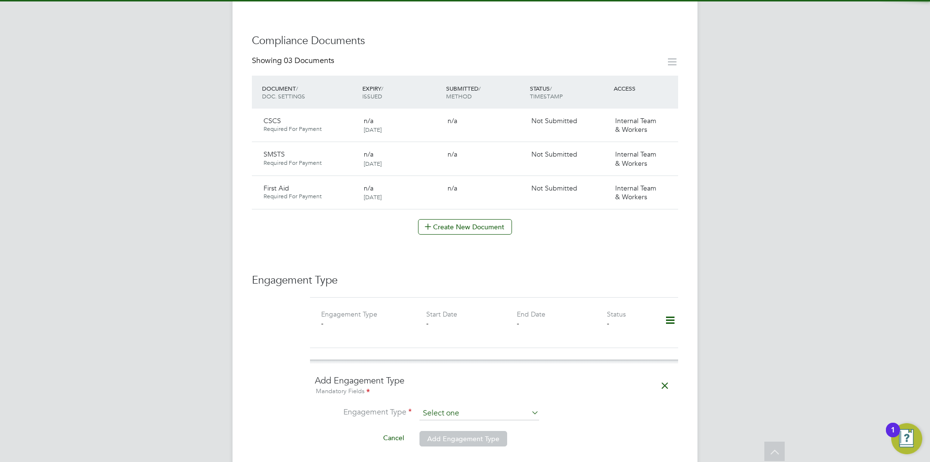
click at [448, 407] on input at bounding box center [480, 414] width 120 height 14
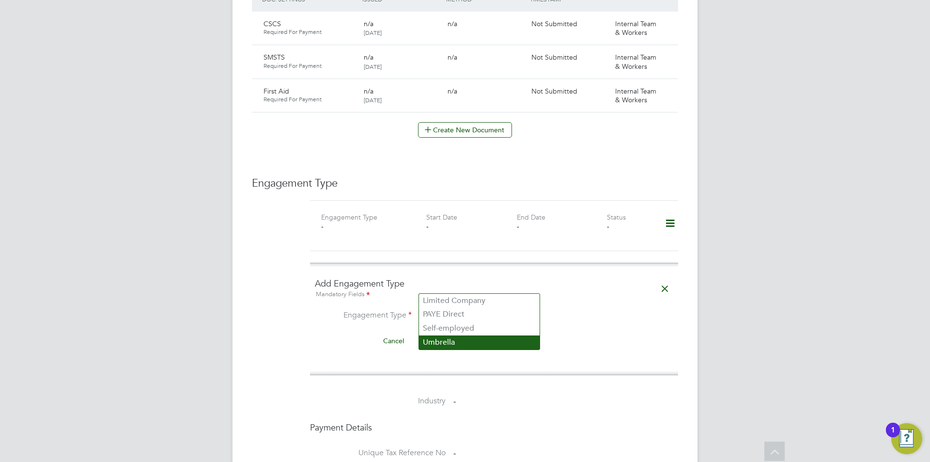
click at [466, 346] on li "Umbrella" at bounding box center [479, 342] width 121 height 14
type input "Umbrella"
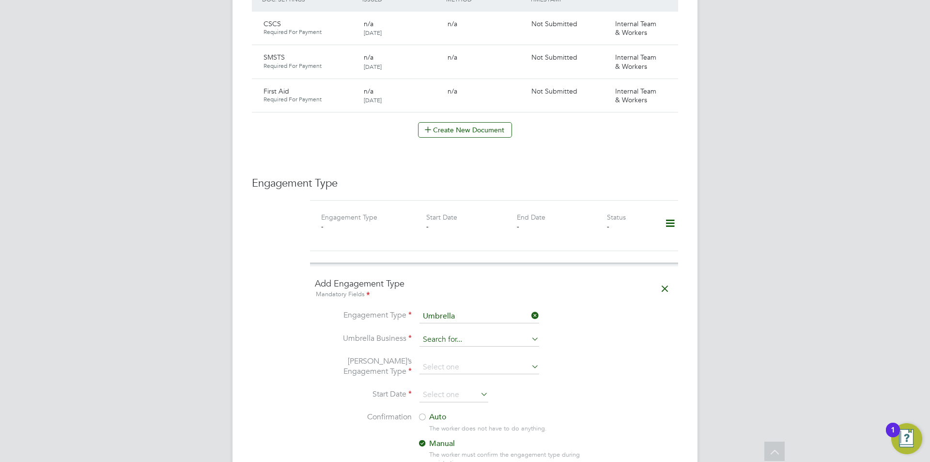
click at [478, 333] on input at bounding box center [480, 340] width 120 height 14
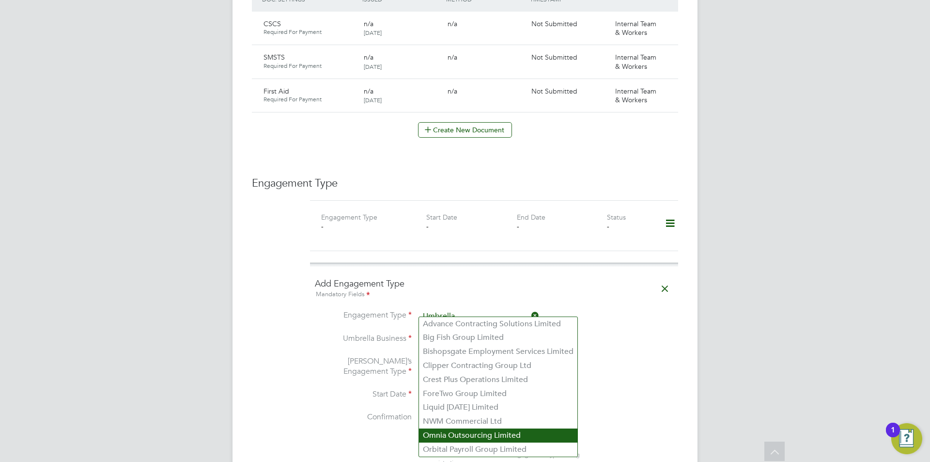
click at [484, 432] on li "Omnia Outsourcing Limited" at bounding box center [498, 435] width 158 height 14
type input "Omnia Outsourcing Limited"
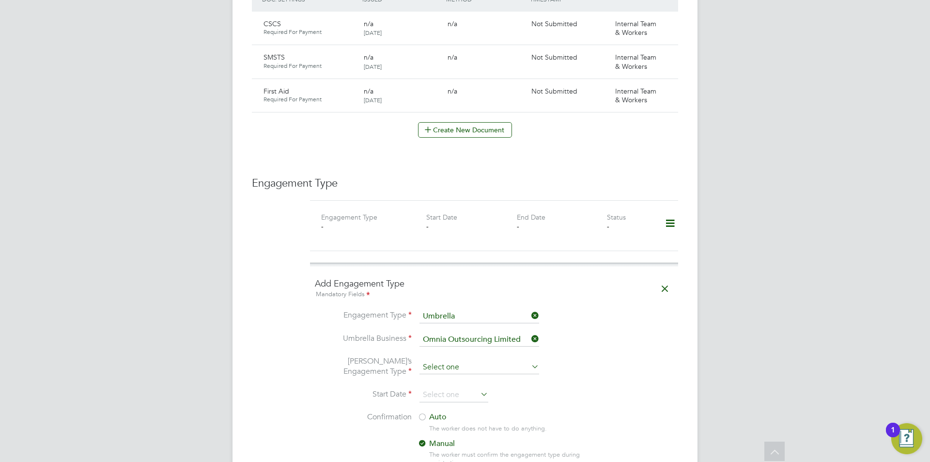
click at [498, 361] on input at bounding box center [480, 368] width 120 height 14
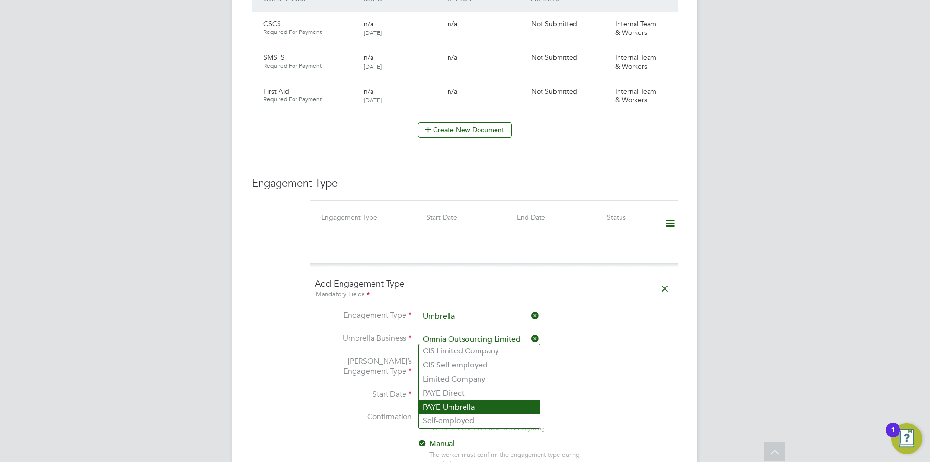
click at [484, 405] on li "PAYE Umbrella" at bounding box center [479, 407] width 121 height 14
type input "PAYE Umbrella"
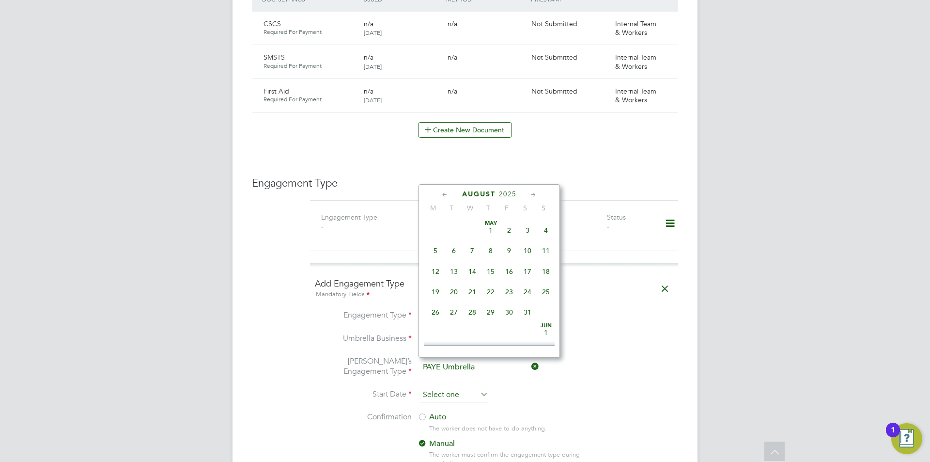
click at [456, 388] on input at bounding box center [454, 395] width 69 height 15
click at [437, 226] on span "26" at bounding box center [435, 223] width 18 height 18
type input "26 May 2025"
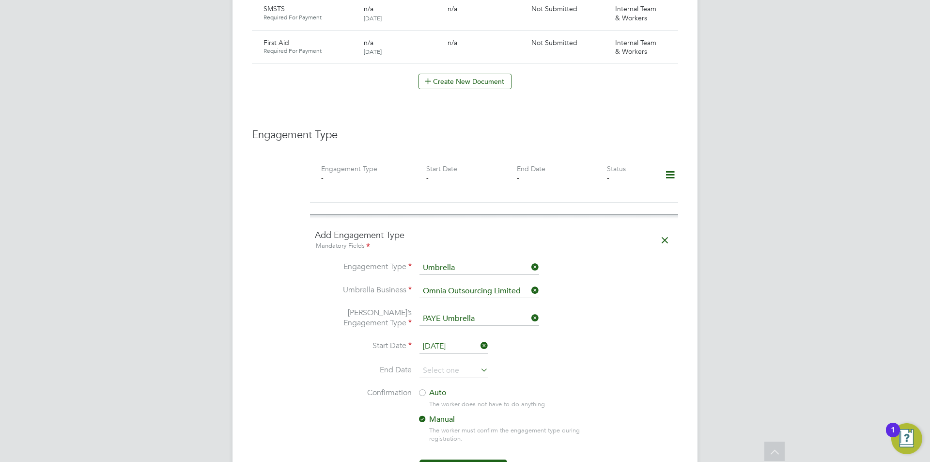
click at [422, 389] on div at bounding box center [423, 394] width 10 height 10
click at [483, 459] on button "Add Engagement Type" at bounding box center [464, 467] width 88 height 16
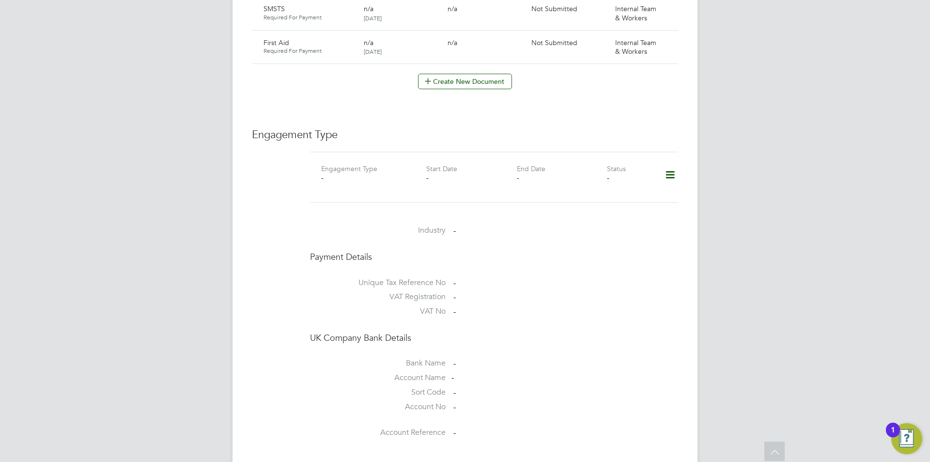
click at [776, 271] on div "JH Jess Hogan Notifications 20 Applications: Current page: Network Team Members…" at bounding box center [465, 9] width 930 height 1278
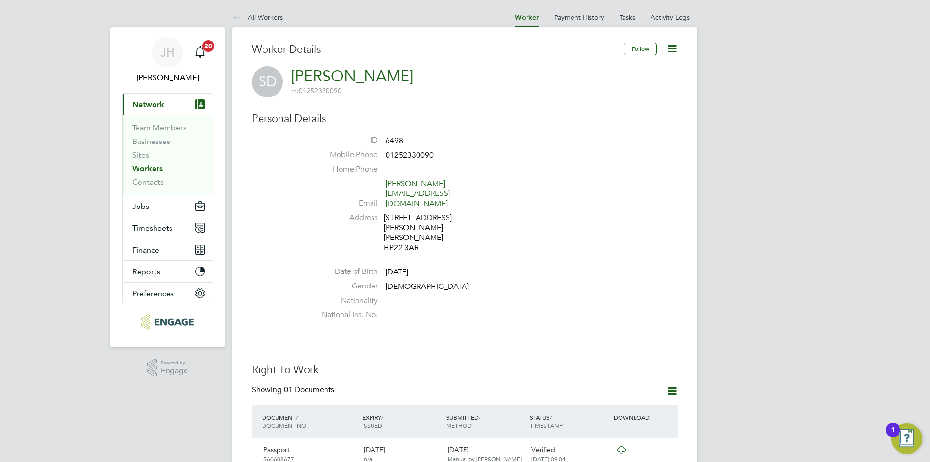
click at [674, 51] on icon at bounding box center [672, 49] width 12 height 12
click at [624, 70] on li "Edit Personal Details e" at bounding box center [636, 72] width 79 height 14
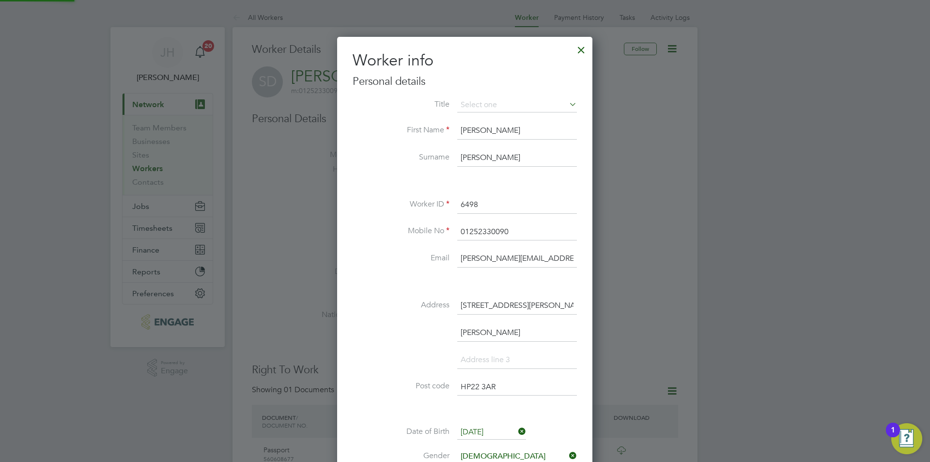
scroll to position [576, 256]
click at [733, 294] on div at bounding box center [465, 231] width 930 height 462
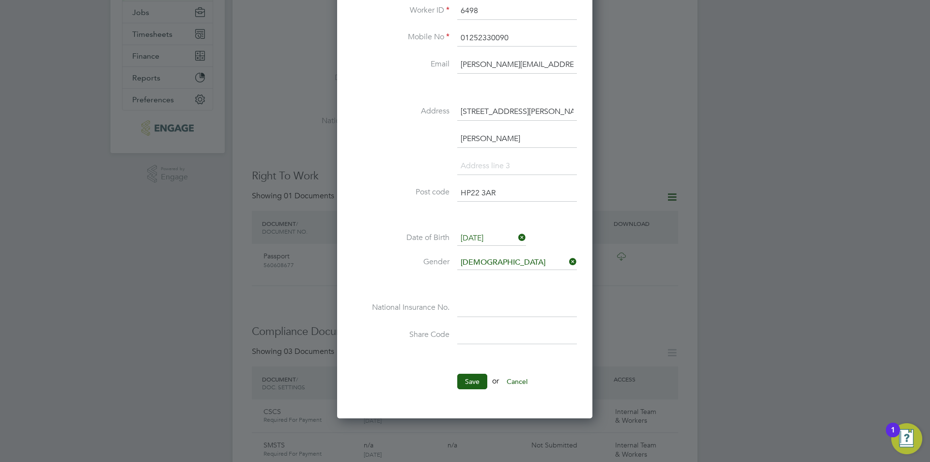
click at [505, 312] on input at bounding box center [517, 307] width 120 height 17
type input "JT 89 50 29 B"
click at [474, 378] on button "Save" at bounding box center [472, 382] width 30 height 16
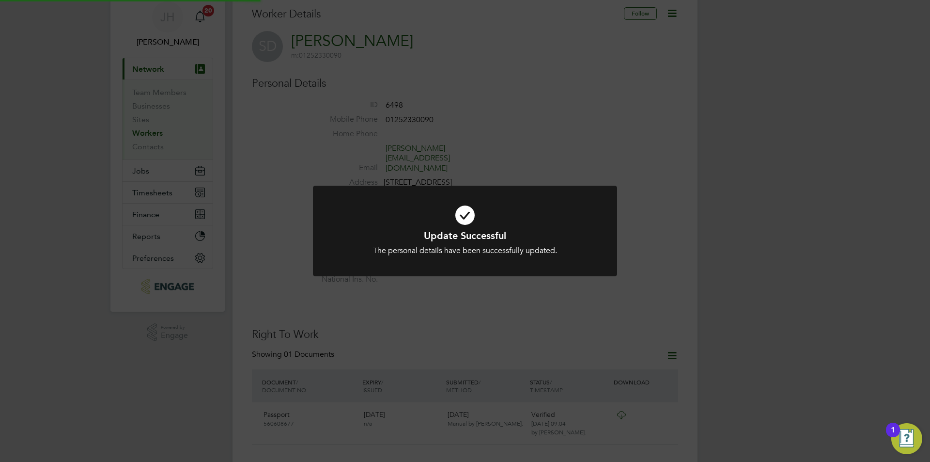
scroll to position [0, 0]
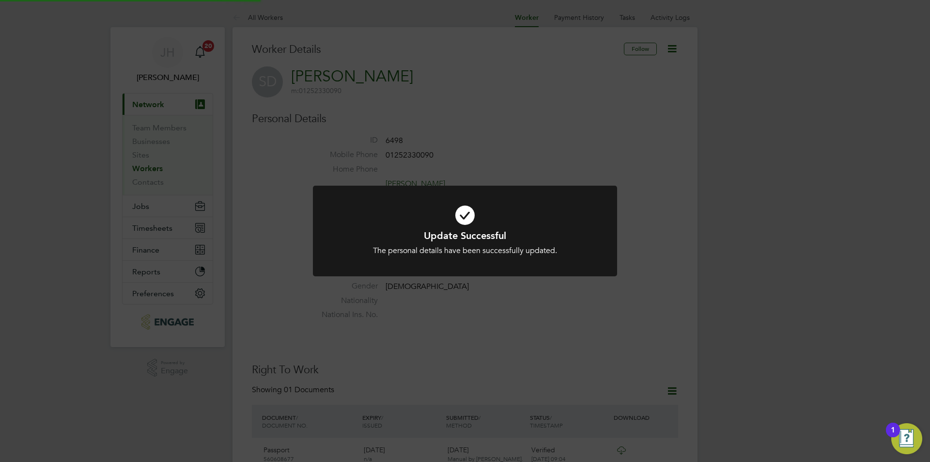
click at [718, 260] on div "Update Successful The personal details have been successfully updated. Cancel O…" at bounding box center [465, 231] width 930 height 462
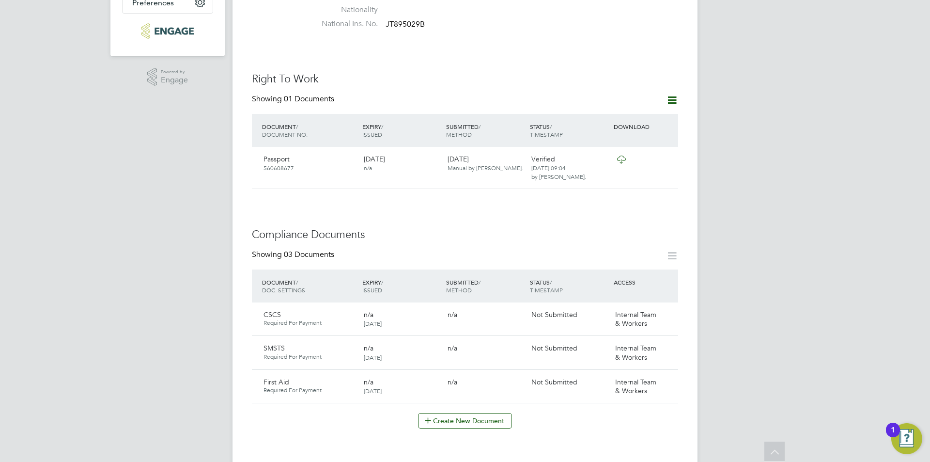
scroll to position [631, 0]
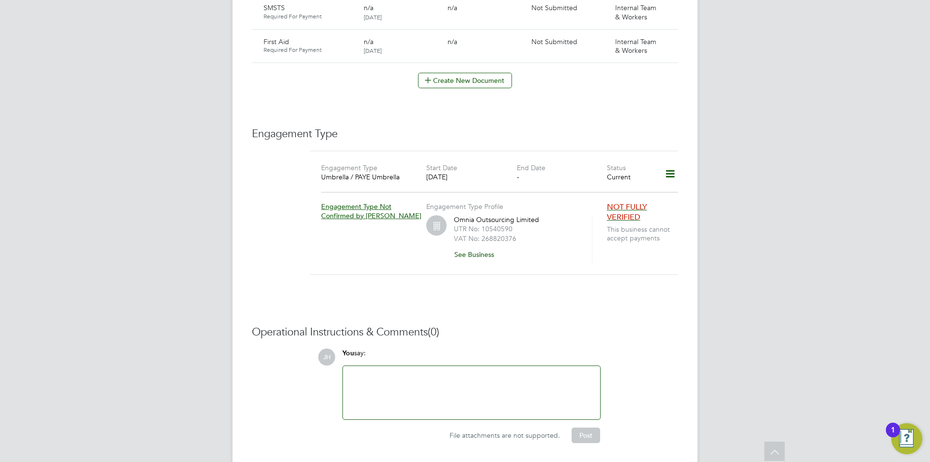
click at [476, 348] on div "You say:" at bounding box center [472, 356] width 258 height 17
click at [476, 366] on div at bounding box center [471, 392] width 257 height 53
click at [484, 372] on div at bounding box center [472, 393] width 246 height 42
click at [577, 427] on button "Post" at bounding box center [586, 435] width 29 height 16
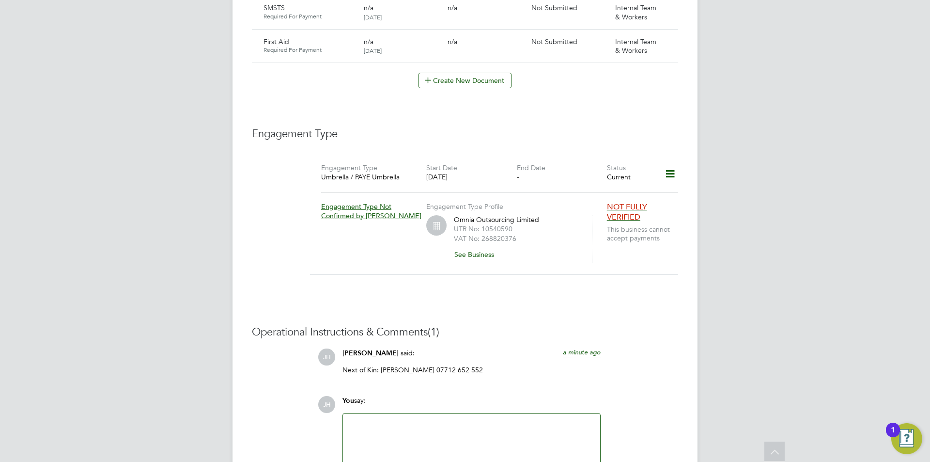
scroll to position [389, 0]
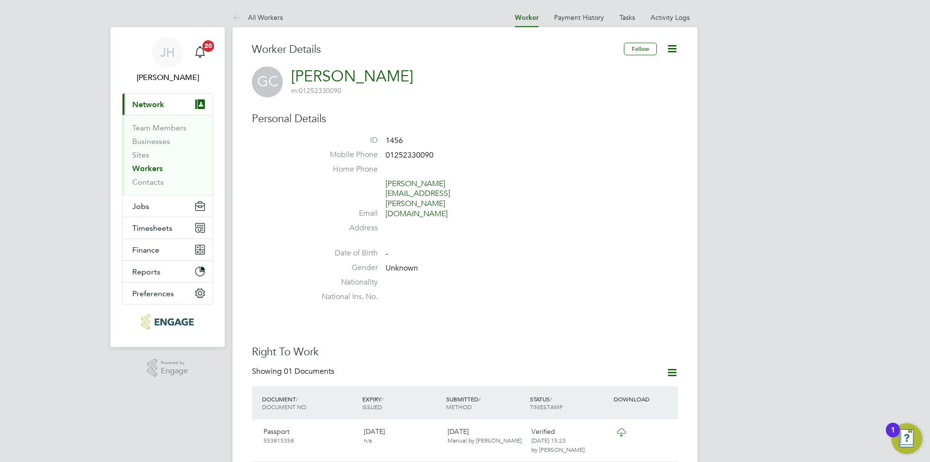
click at [672, 52] on icon at bounding box center [672, 49] width 12 height 12
click at [629, 72] on li "Edit Personal Details e" at bounding box center [636, 72] width 79 height 14
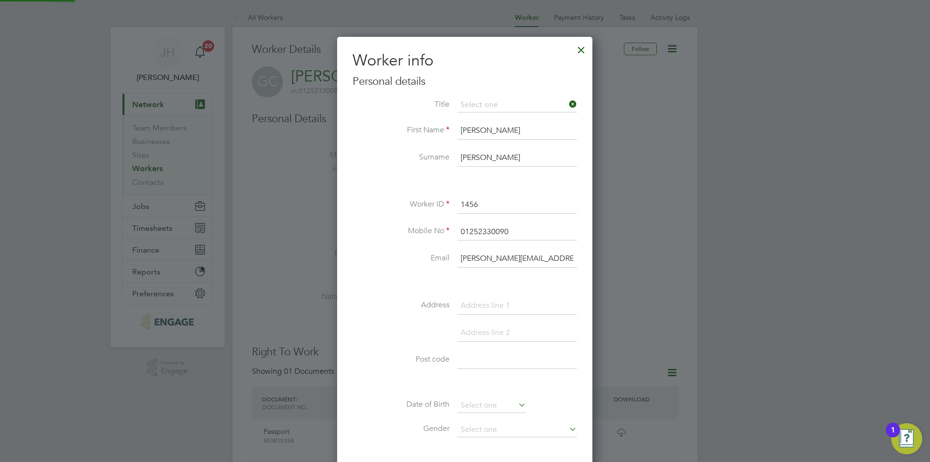
scroll to position [549, 256]
drag, startPoint x: 510, startPoint y: 206, endPoint x: 462, endPoint y: 207, distance: 48.5
click at [462, 207] on input "1456" at bounding box center [517, 204] width 120 height 17
type input "365"
click at [495, 300] on input at bounding box center [517, 305] width 120 height 17
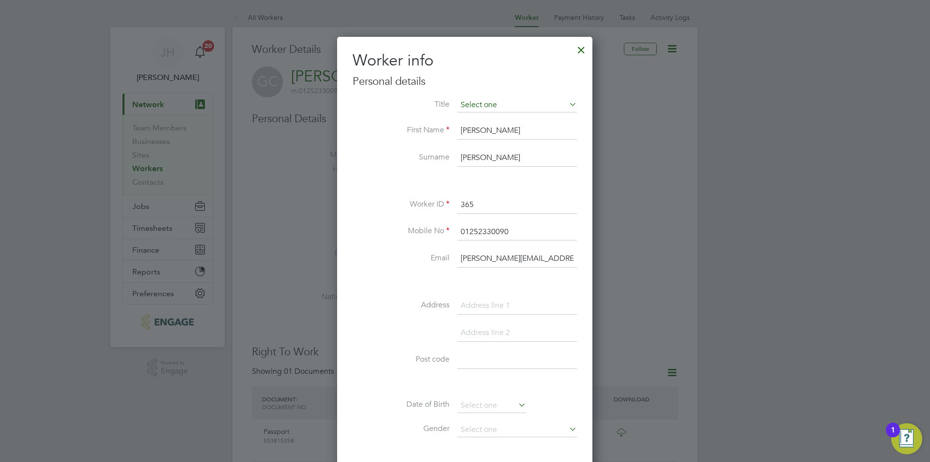
click at [508, 107] on input at bounding box center [517, 105] width 120 height 15
click at [495, 123] on li "Mr" at bounding box center [517, 118] width 121 height 13
type input "Mr"
click at [496, 303] on input at bounding box center [517, 305] width 120 height 17
type input "6 Copse End"
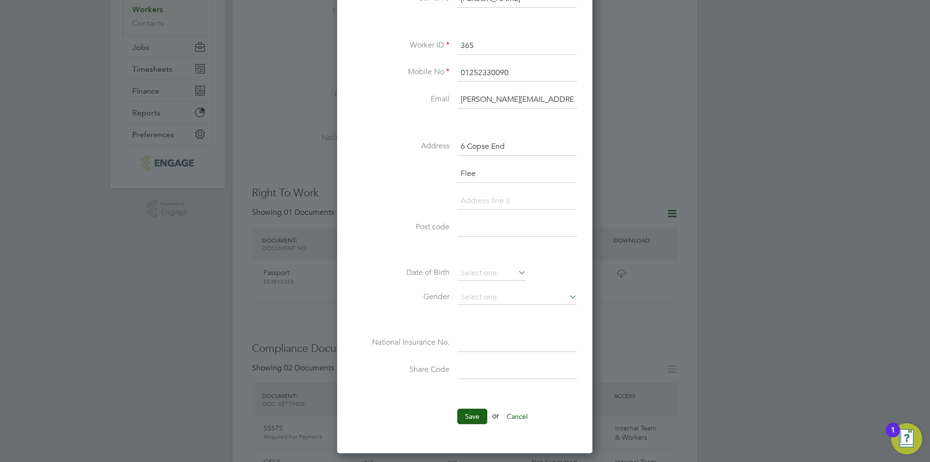
scroll to position [171, 0]
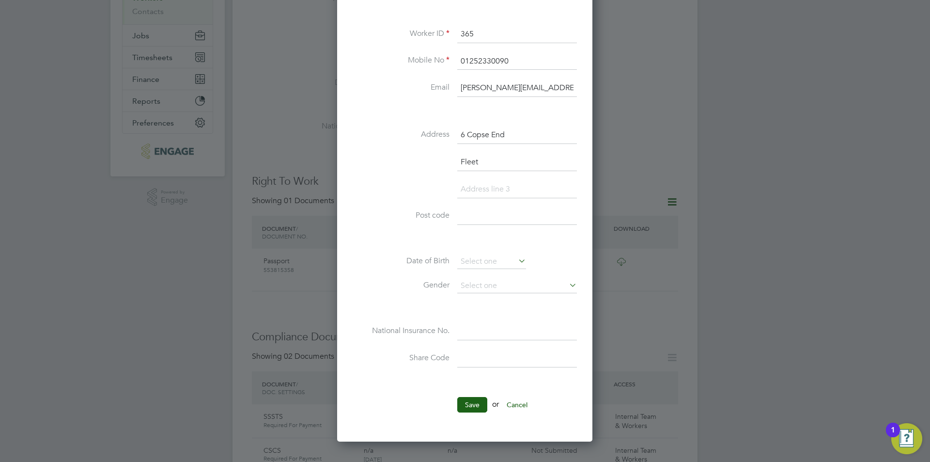
type input "Fleet"
type input "GU51 4EQ"
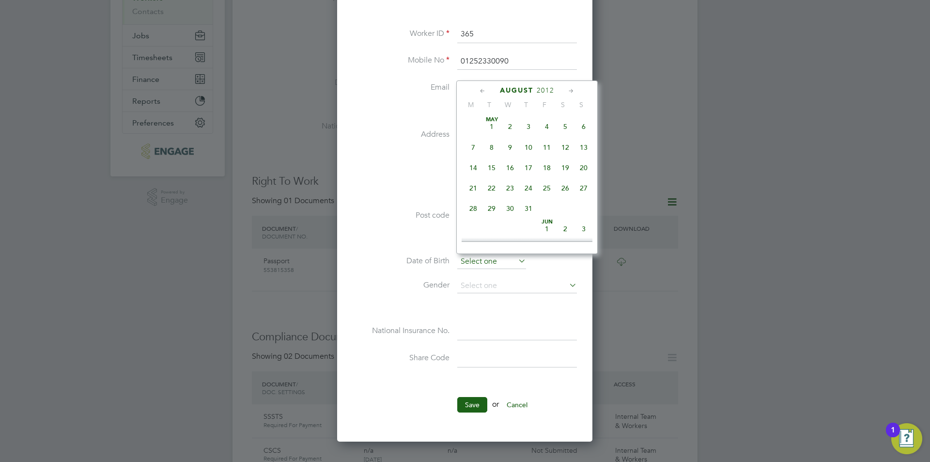
click at [491, 260] on input at bounding box center [491, 261] width 69 height 15
click at [542, 88] on span "2012" at bounding box center [545, 90] width 17 height 8
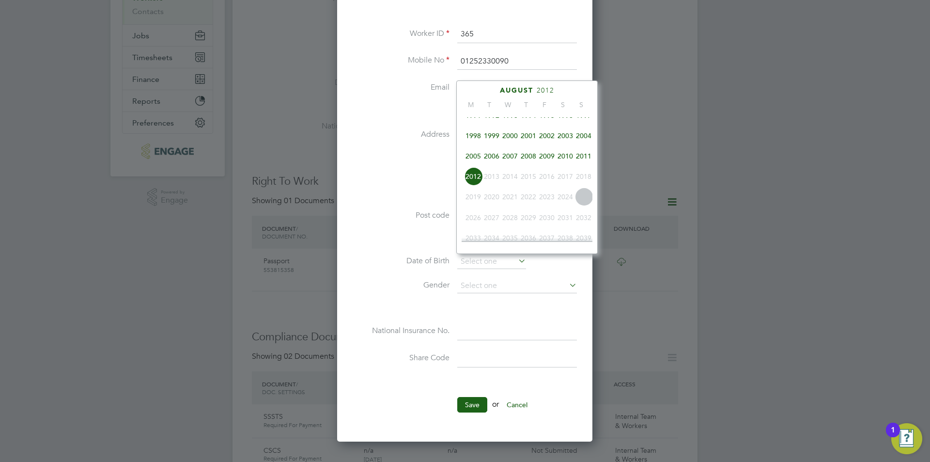
click at [475, 121] on span "1991" at bounding box center [473, 115] width 18 height 18
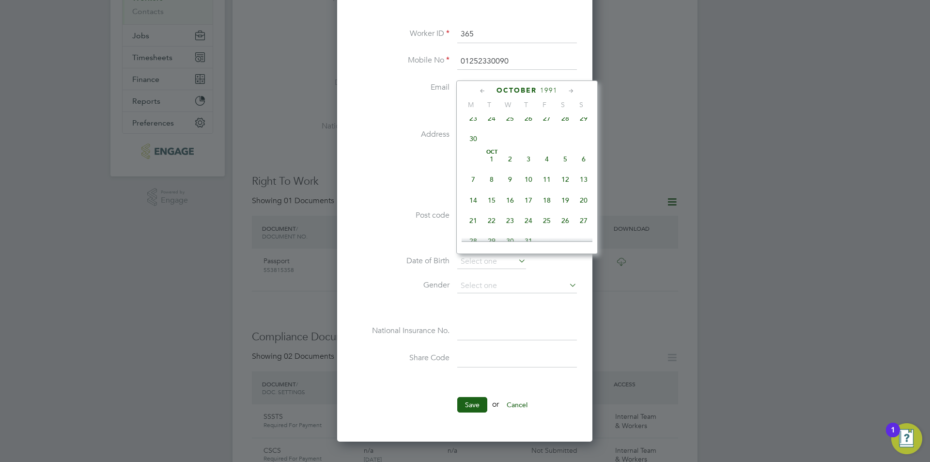
click at [477, 148] on span "30" at bounding box center [473, 138] width 18 height 18
type input "30 Sep 1991"
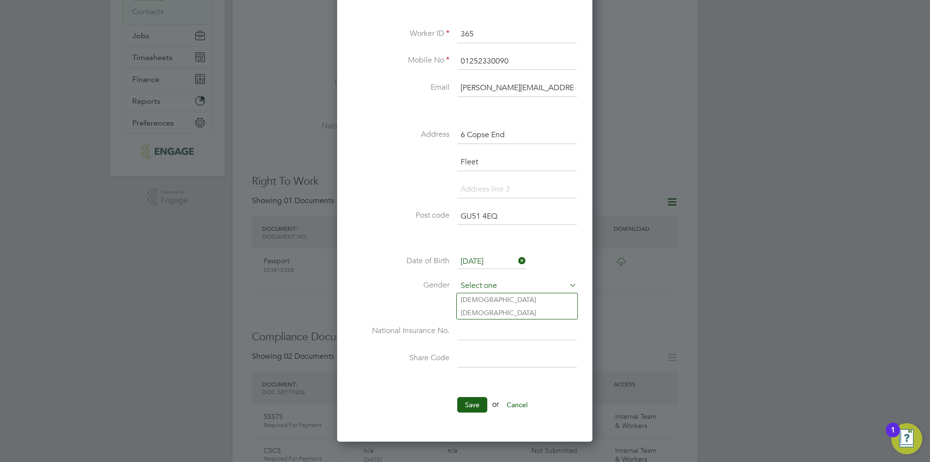
click at [493, 281] on input at bounding box center [517, 286] width 120 height 15
click at [493, 301] on li "[DEMOGRAPHIC_DATA]" at bounding box center [517, 299] width 121 height 13
type input "[DEMOGRAPHIC_DATA]"
click at [488, 332] on input at bounding box center [517, 331] width 120 height 17
type input "JN 26 35 20 A"
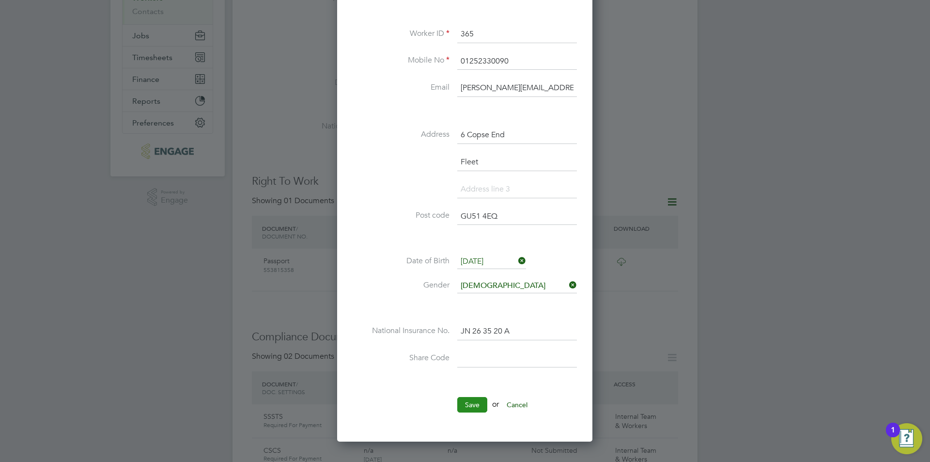
click at [463, 402] on button "Save" at bounding box center [472, 405] width 30 height 16
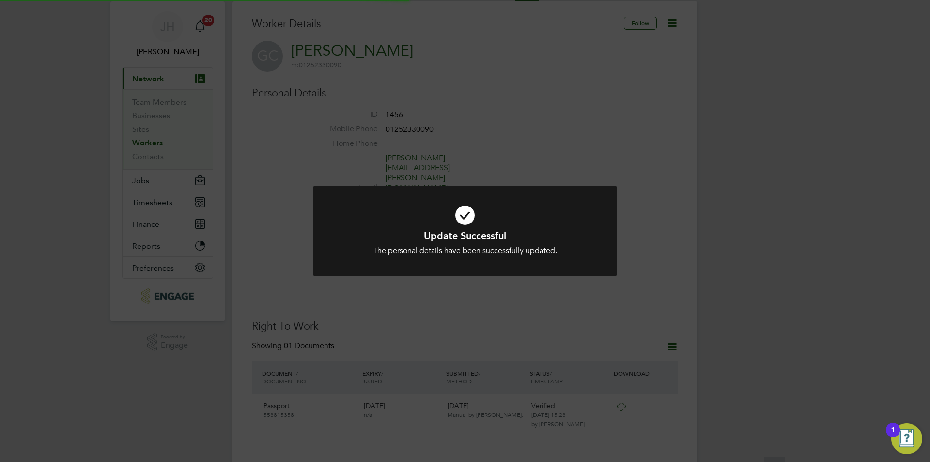
scroll to position [0, 0]
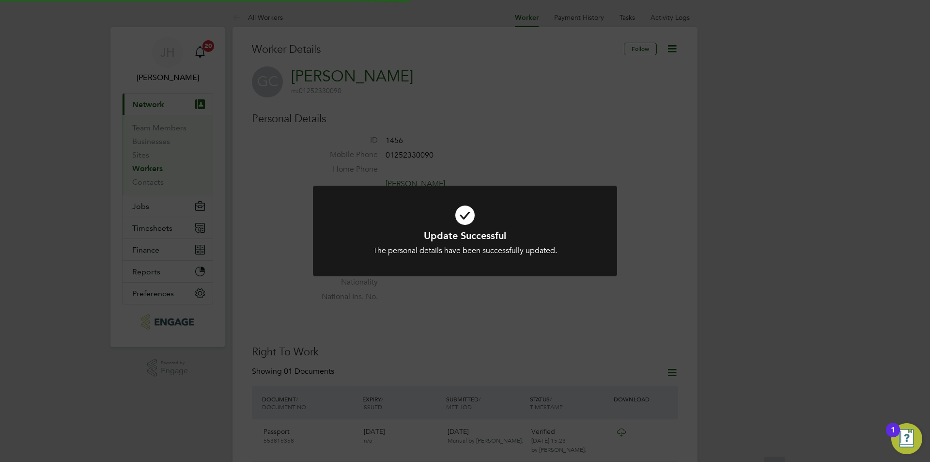
click at [732, 257] on div "Update Successful The personal details have been successfully updated. Cancel O…" at bounding box center [465, 231] width 930 height 462
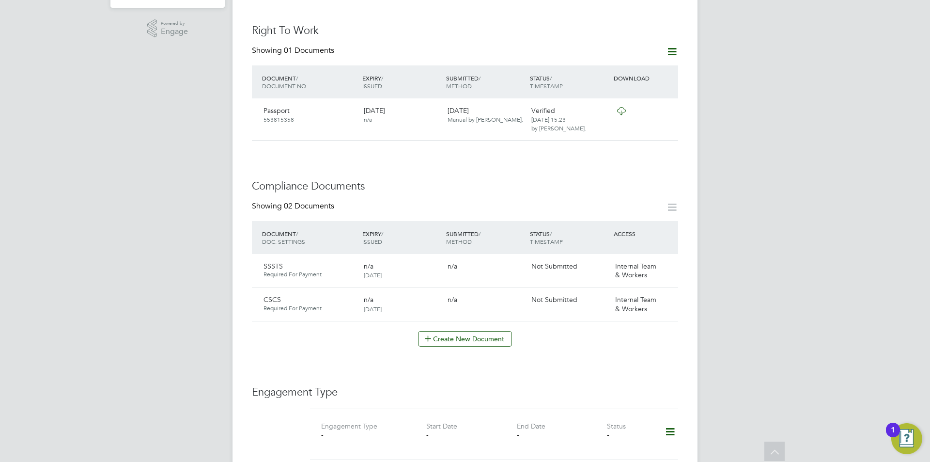
scroll to position [97, 0]
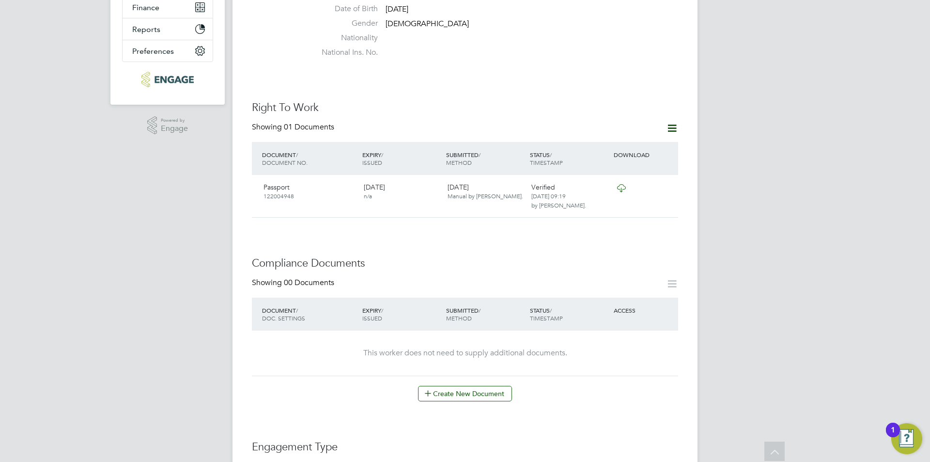
scroll to position [339, 0]
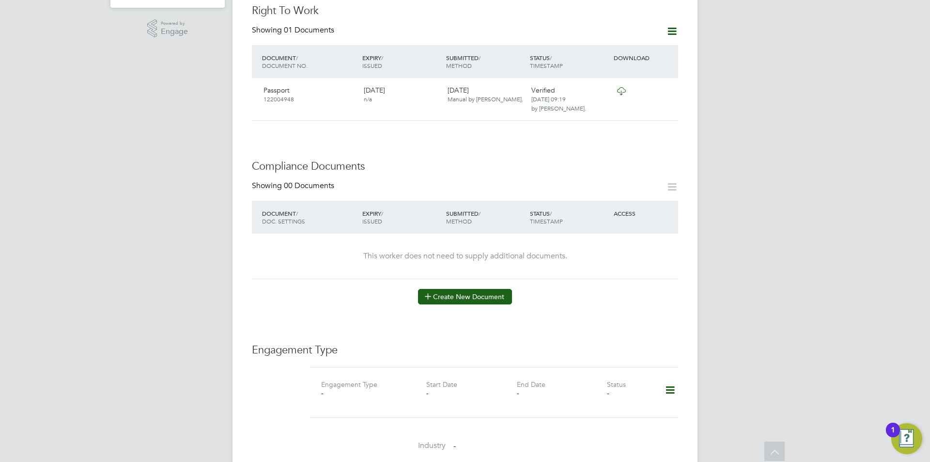
click at [505, 289] on button "Create New Document" at bounding box center [465, 297] width 94 height 16
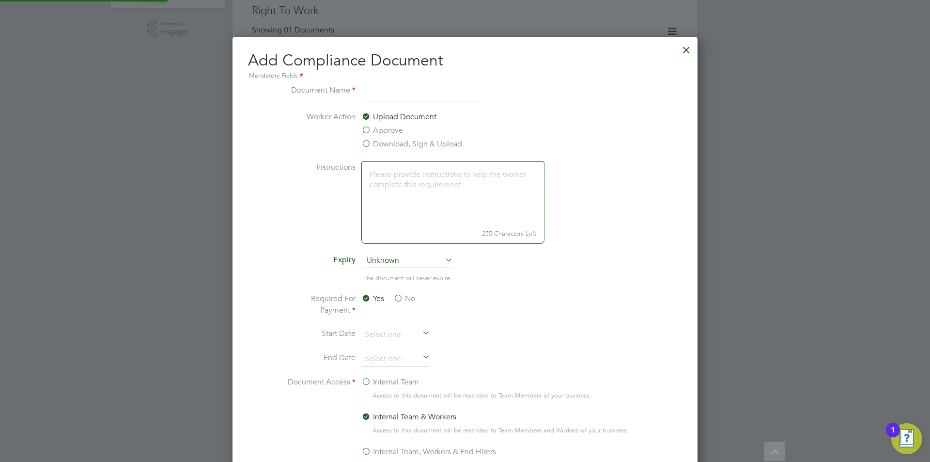
scroll to position [509, 466]
type input "CPCS"
click at [385, 133] on label "Approve" at bounding box center [383, 131] width 42 height 12
click at [0, 0] on input "Approve" at bounding box center [0, 0] width 0 height 0
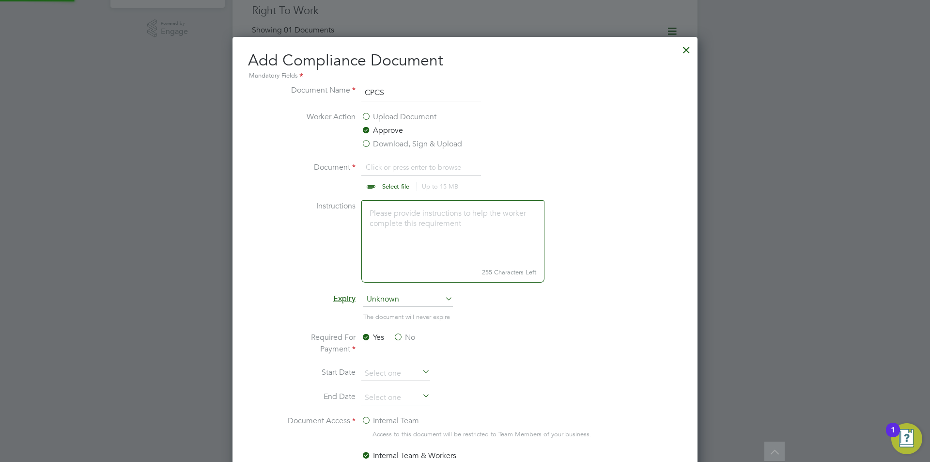
scroll to position [15, 120]
click at [392, 166] on input "file" at bounding box center [405, 175] width 152 height 29
type input "C:\fakepath\CPCS.jpg"
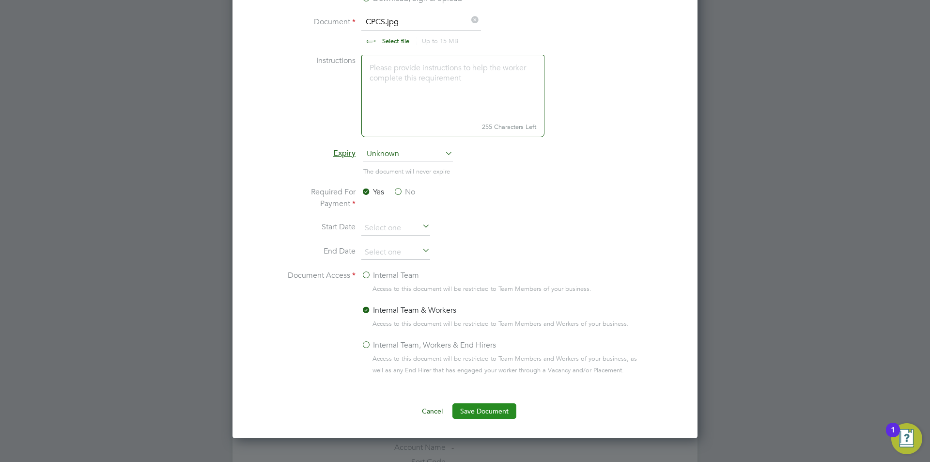
click at [475, 405] on button "Save Document" at bounding box center [485, 411] width 64 height 16
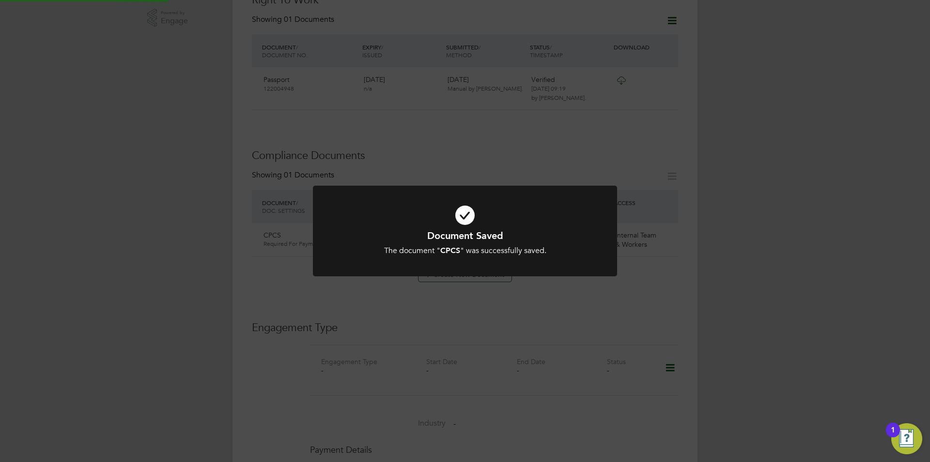
scroll to position [339, 0]
click at [757, 307] on div "Document Saved The document " CPCS " was successfully saved. Cancel Okay" at bounding box center [465, 231] width 930 height 462
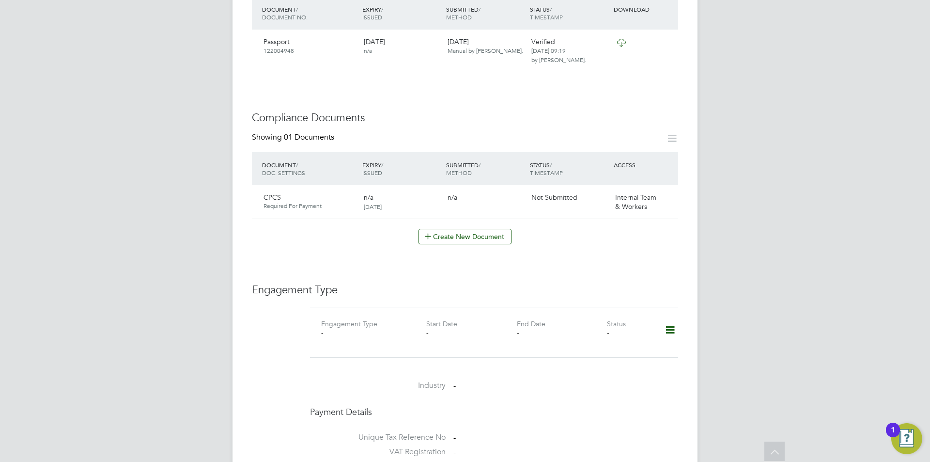
scroll to position [719, 0]
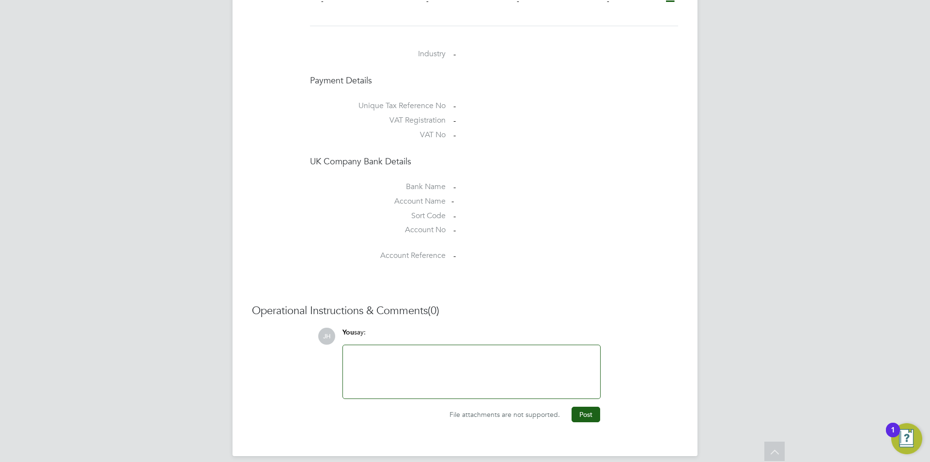
click at [480, 351] on div at bounding box center [472, 372] width 246 height 42
click at [583, 409] on button "Post" at bounding box center [586, 415] width 29 height 16
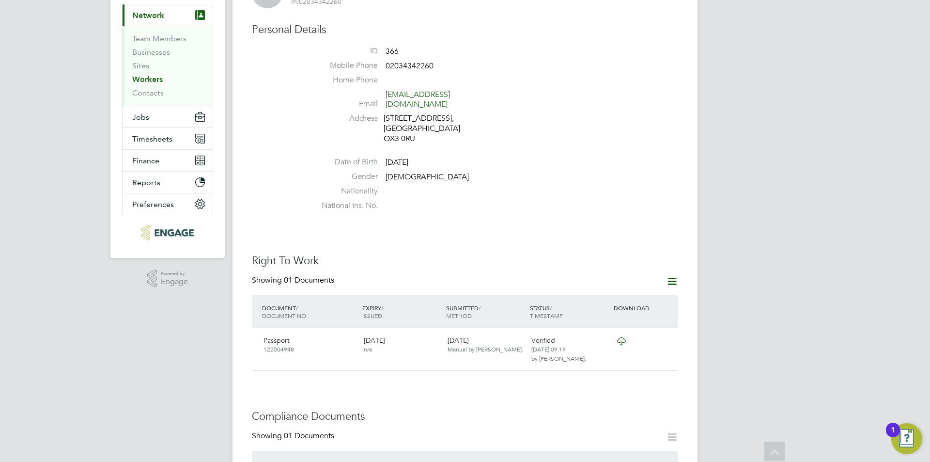
scroll to position [0, 0]
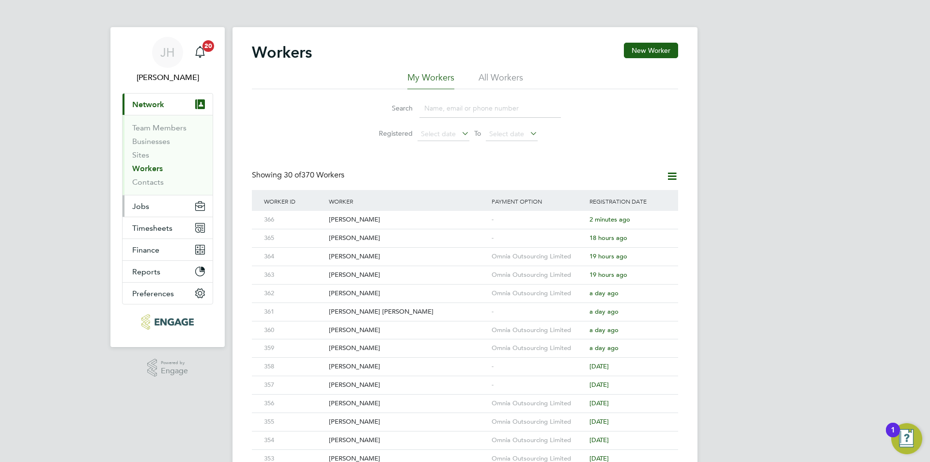
click at [154, 204] on button "Jobs" at bounding box center [168, 205] width 90 height 21
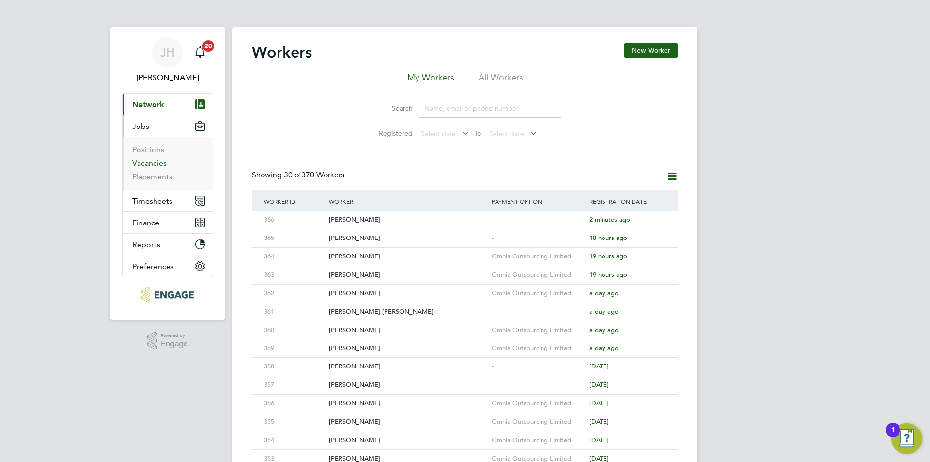
click at [153, 163] on link "Vacancies" at bounding box center [149, 162] width 34 height 9
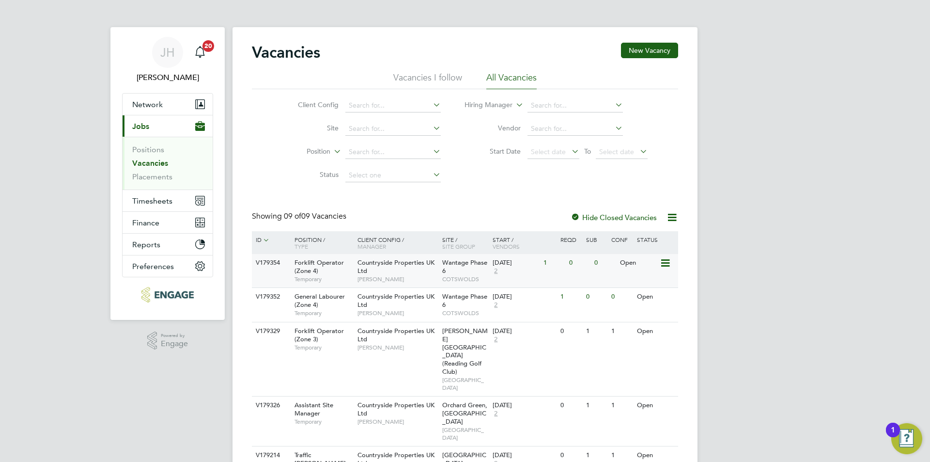
click at [580, 283] on div "V179354 Forklift Operator (Zone 4) Temporary Countryside Properties UK Ltd [PER…" at bounding box center [465, 270] width 426 height 33
click at [157, 107] on span "Network" at bounding box center [147, 104] width 31 height 9
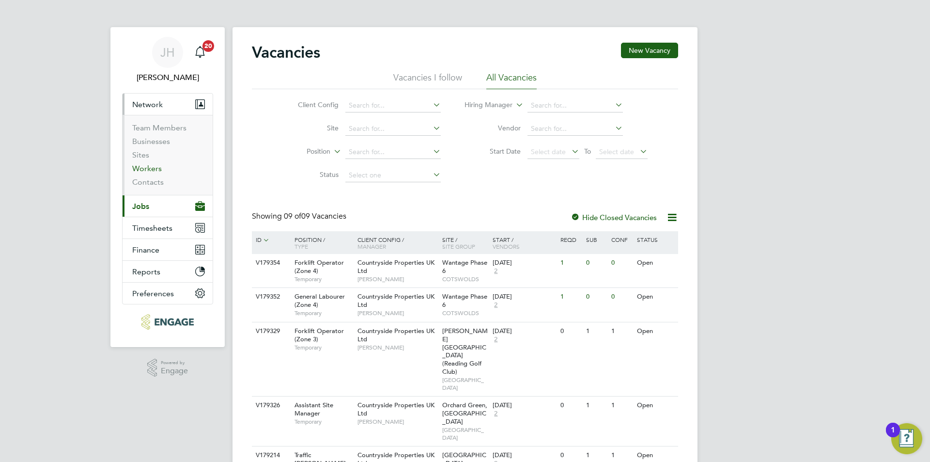
click at [152, 166] on link "Workers" at bounding box center [147, 168] width 30 height 9
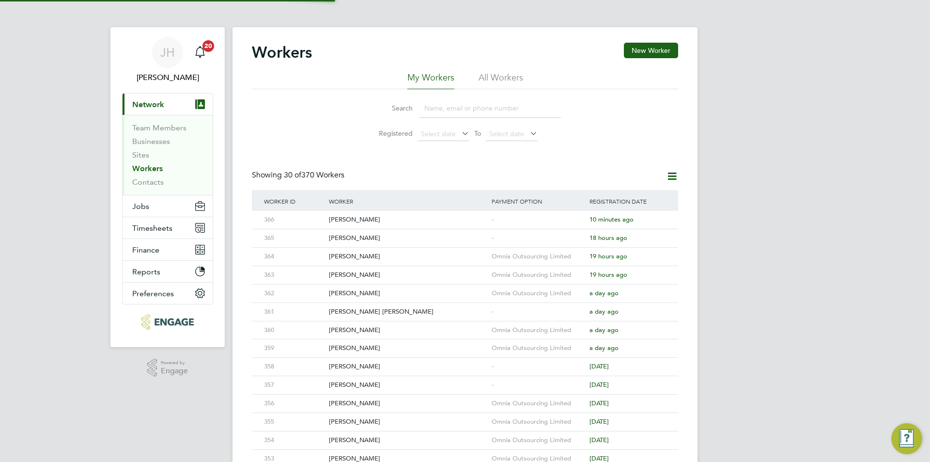
click at [456, 106] on input at bounding box center [491, 108] width 142 height 19
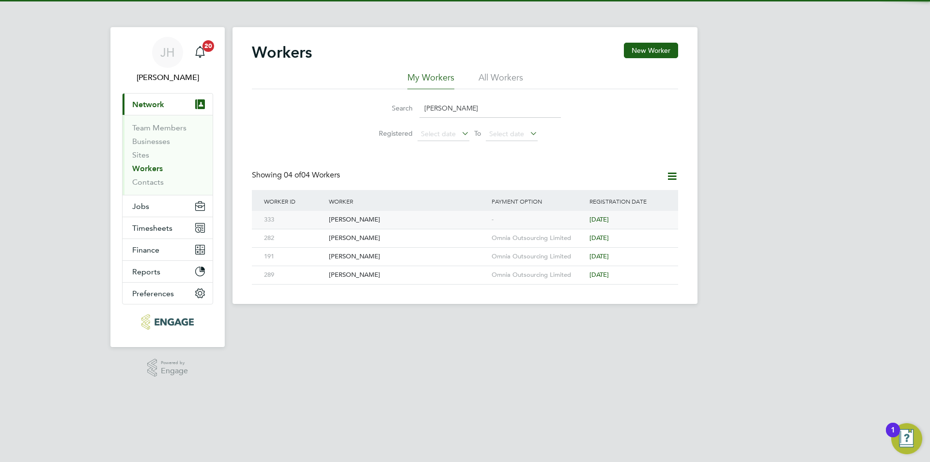
click at [547, 217] on div "-" at bounding box center [538, 220] width 98 height 18
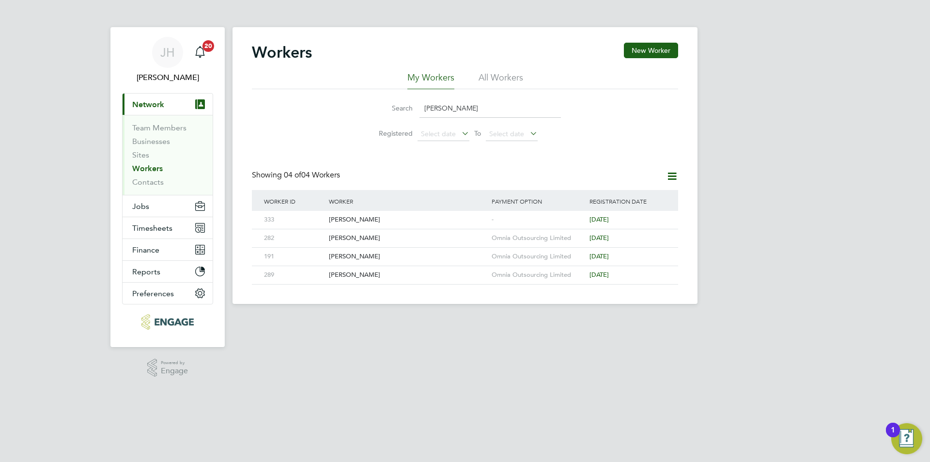
click at [435, 100] on input "thom" at bounding box center [491, 108] width 142 height 19
drag, startPoint x: 448, startPoint y: 107, endPoint x: 421, endPoint y: 109, distance: 26.7
click at [421, 109] on input "thom" at bounding box center [491, 108] width 142 height 19
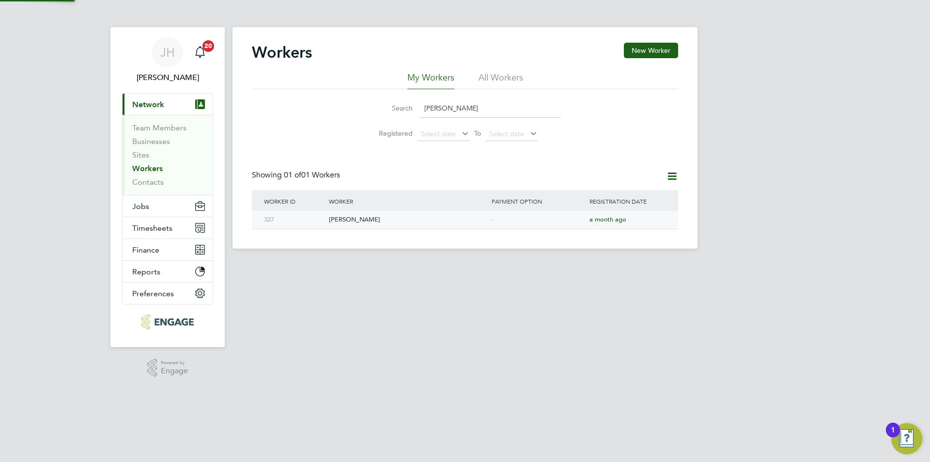
click at [513, 215] on div "-" at bounding box center [538, 220] width 98 height 18
click at [578, 264] on html "JH Jess Hogan Notifications 20 Applications: Current page: Network Team Members…" at bounding box center [465, 132] width 930 height 264
click at [480, 115] on input "nathan" at bounding box center [491, 108] width 142 height 19
drag, startPoint x: 453, startPoint y: 110, endPoint x: 409, endPoint y: 110, distance: 43.6
click at [409, 110] on div "Search nathan" at bounding box center [465, 108] width 192 height 19
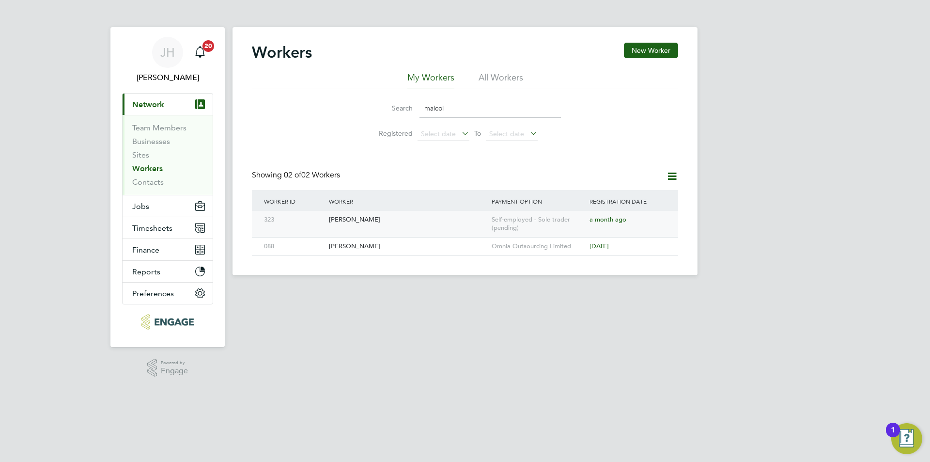
click at [541, 221] on div "Self-employed - Sole trader (pending)" at bounding box center [538, 224] width 98 height 26
drag, startPoint x: 461, startPoint y: 107, endPoint x: 415, endPoint y: 113, distance: 46.5
click at [415, 113] on div "Search malcol" at bounding box center [465, 108] width 192 height 19
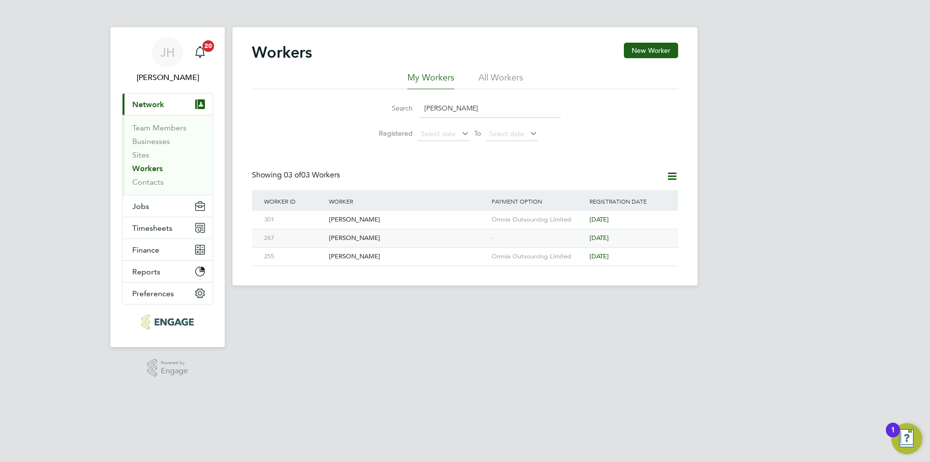
type input "kevin"
click at [524, 237] on div "-" at bounding box center [538, 238] width 98 height 18
drag, startPoint x: 314, startPoint y: 431, endPoint x: 374, endPoint y: 424, distance: 60.5
click at [317, 301] on html "JH Jess Hogan Notifications 20 Applications: Current page: Network Team Members…" at bounding box center [465, 150] width 930 height 301
click at [503, 236] on div "-" at bounding box center [538, 238] width 98 height 18
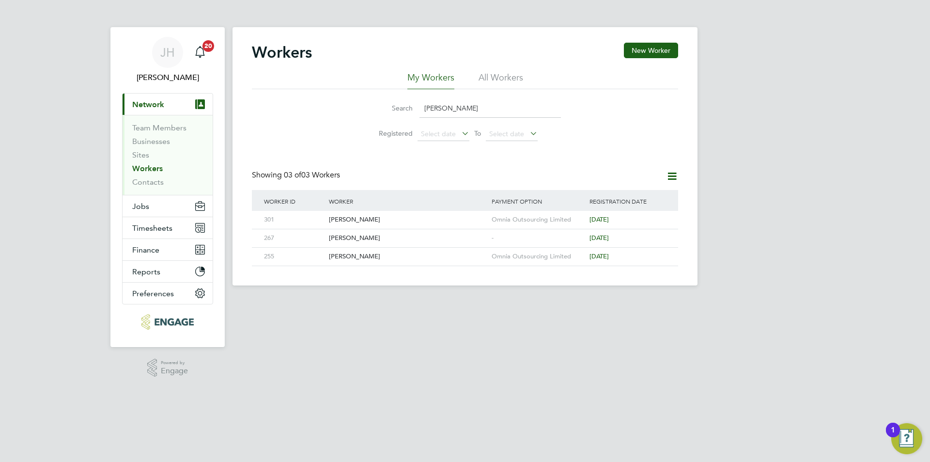
drag, startPoint x: 444, startPoint y: 103, endPoint x: 403, endPoint y: 109, distance: 41.2
click at [403, 109] on div "Search kevin" at bounding box center [465, 108] width 192 height 19
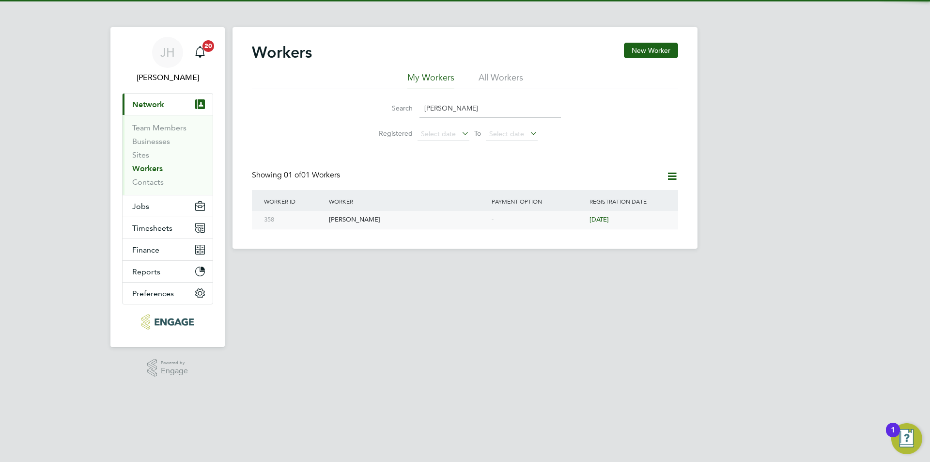
click at [533, 219] on div "-" at bounding box center [538, 220] width 98 height 18
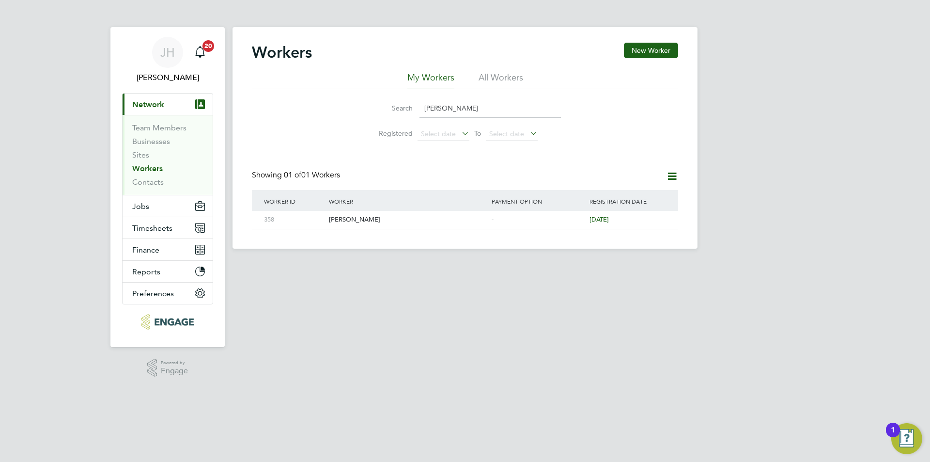
drag, startPoint x: 451, startPoint y: 108, endPoint x: 387, endPoint y: 117, distance: 65.1
click at [387, 117] on div "Search abdi" at bounding box center [465, 108] width 192 height 19
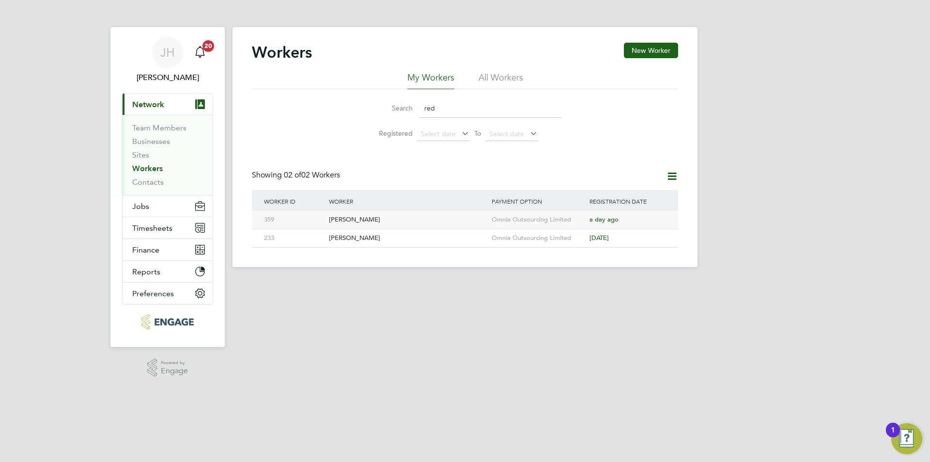
type input "red"
click at [527, 217] on div "Omnia Outsourcing Limited" at bounding box center [538, 220] width 98 height 18
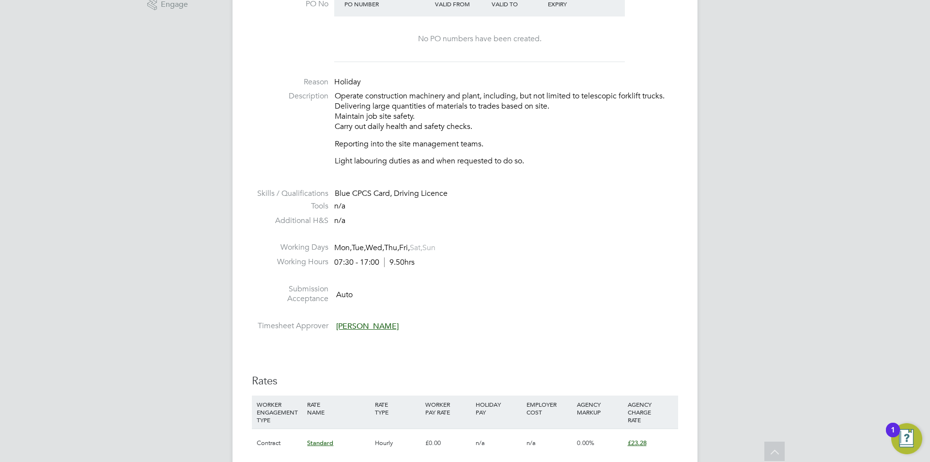
scroll to position [48, 0]
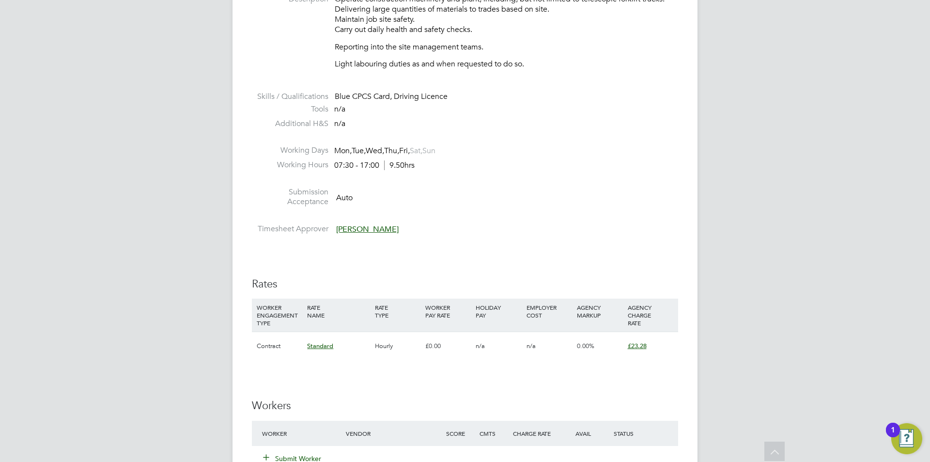
scroll to position [678, 0]
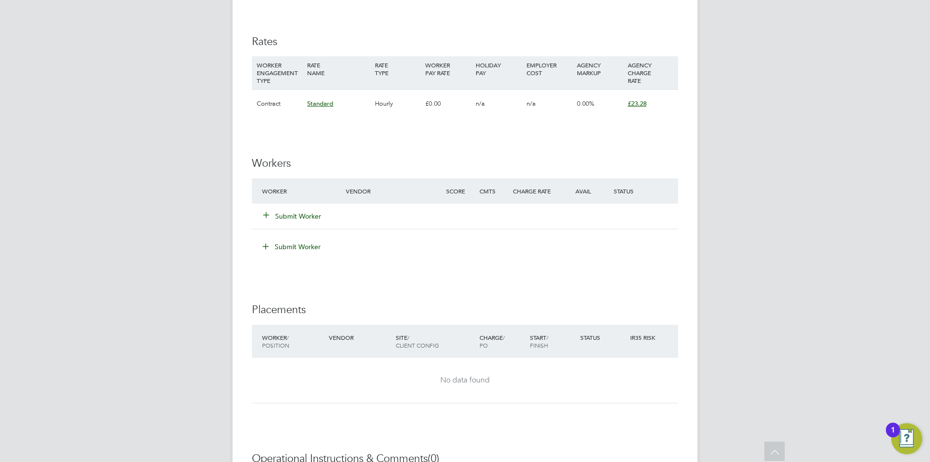
click at [278, 218] on button "Submit Worker" at bounding box center [293, 216] width 58 height 10
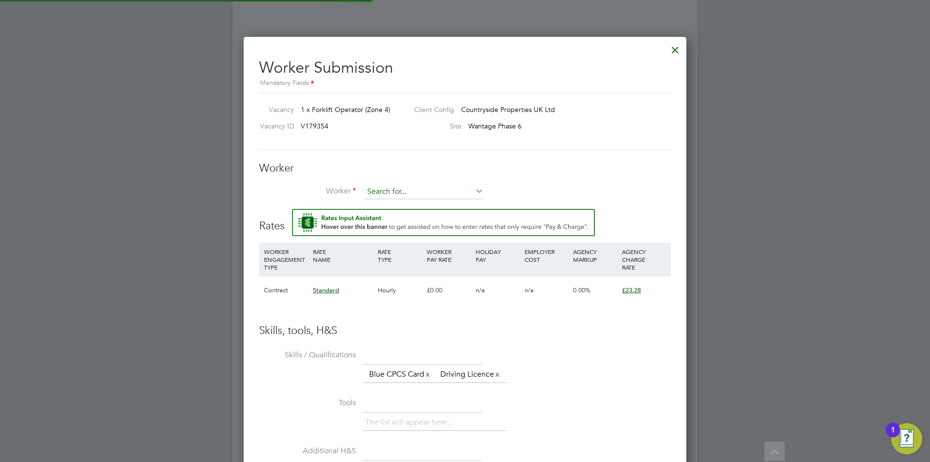
scroll to position [614, 443]
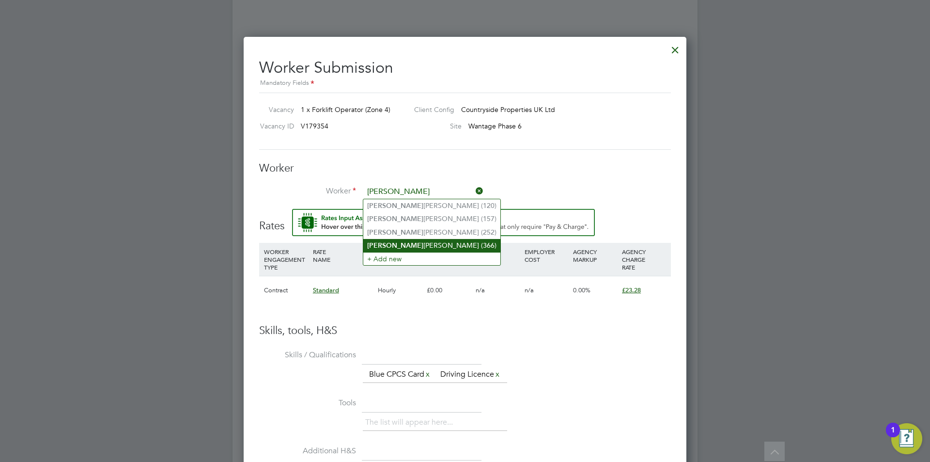
click at [434, 243] on li "[PERSON_NAME] (366)" at bounding box center [431, 245] width 137 height 13
type input "[PERSON_NAME] (366)"
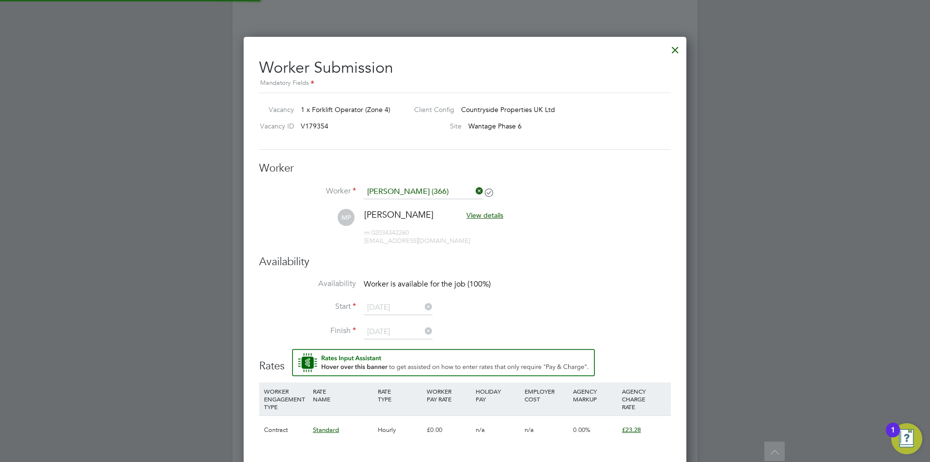
scroll to position [831, 443]
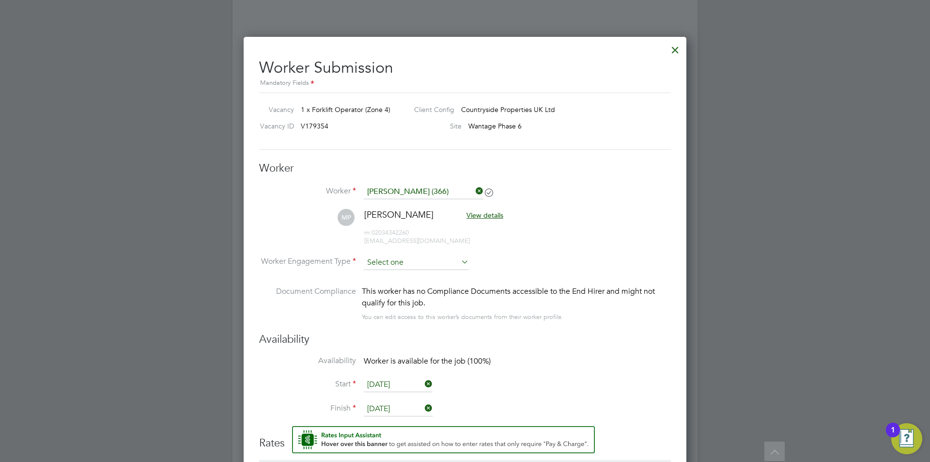
click at [426, 256] on input at bounding box center [416, 262] width 105 height 15
click at [407, 290] on li "PAYE" at bounding box center [416, 288] width 106 height 13
type input "PAYE"
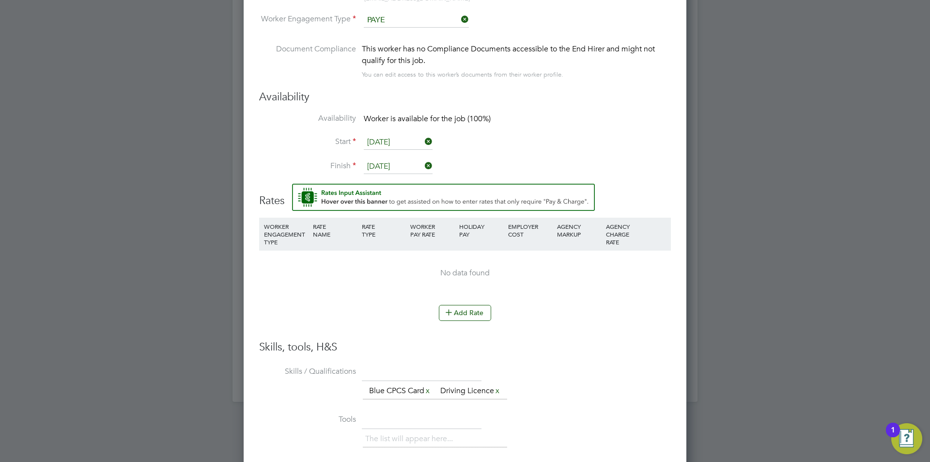
click at [404, 312] on div "Add Rate" at bounding box center [465, 313] width 412 height 16
click at [464, 306] on button "Add Rate" at bounding box center [465, 313] width 52 height 16
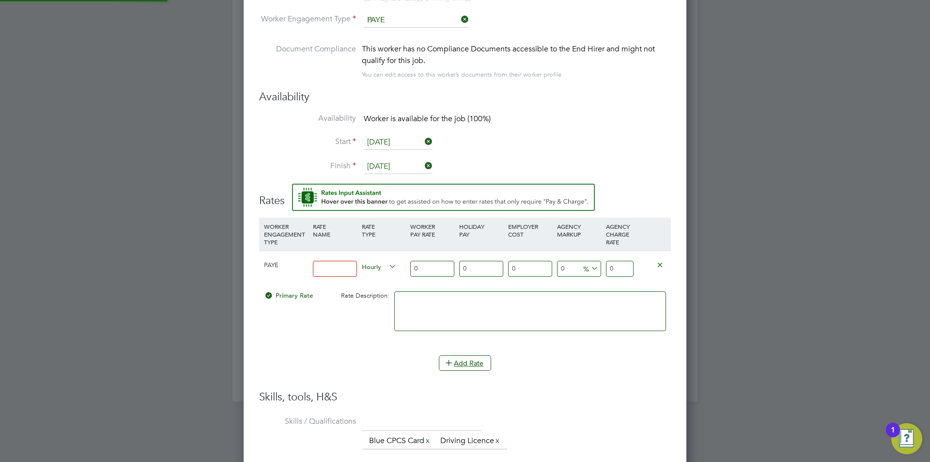
click at [326, 273] on input at bounding box center [335, 269] width 44 height 16
type input "Standard"
click at [625, 275] on input "0" at bounding box center [620, 269] width 28 height 16
type input "23.28"
click at [604, 336] on li at bounding box center [530, 315] width 272 height 49
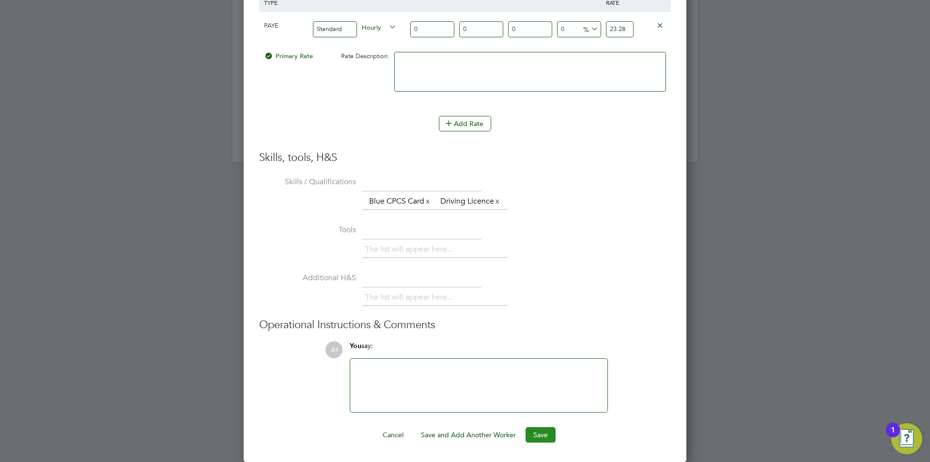
click at [541, 428] on button "Save" at bounding box center [541, 435] width 30 height 16
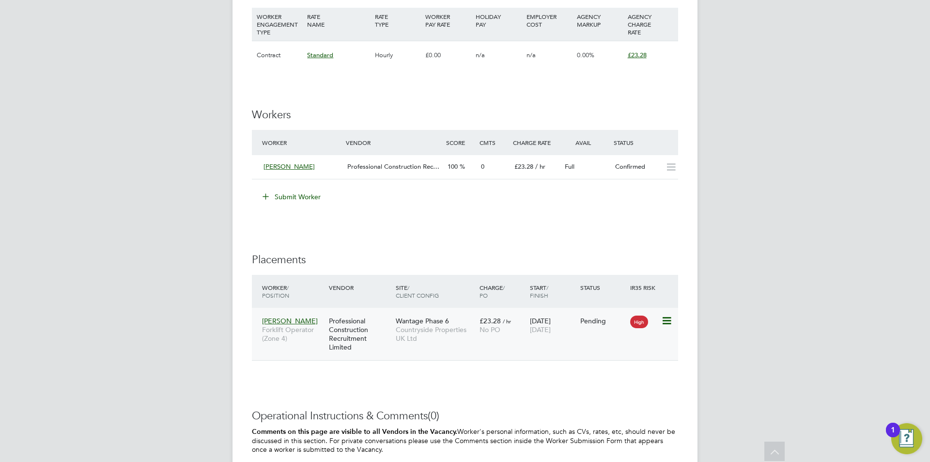
click at [668, 321] on icon at bounding box center [666, 321] width 10 height 12
click at [628, 378] on li "Start" at bounding box center [637, 381] width 69 height 14
type input "[PERSON_NAME]"
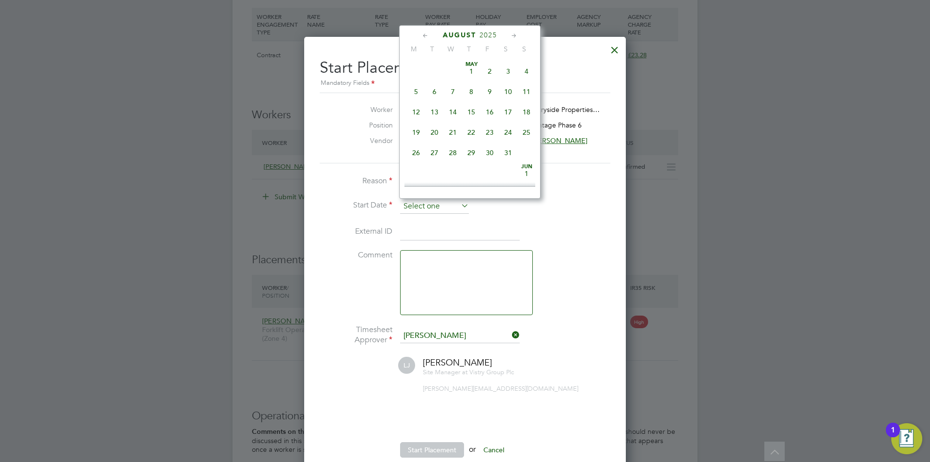
click at [432, 209] on input at bounding box center [434, 206] width 69 height 15
click at [432, 110] on span "26" at bounding box center [434, 102] width 18 height 18
type input "[DATE]"
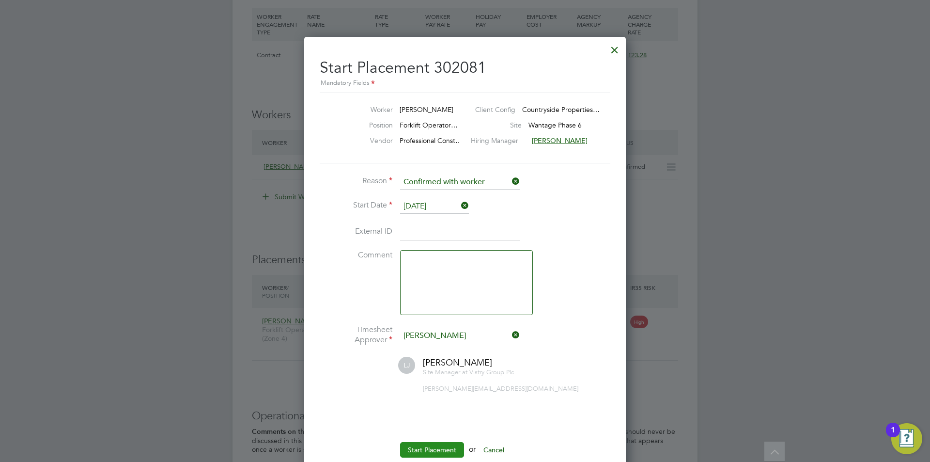
click at [435, 450] on button "Start Placement" at bounding box center [432, 450] width 64 height 16
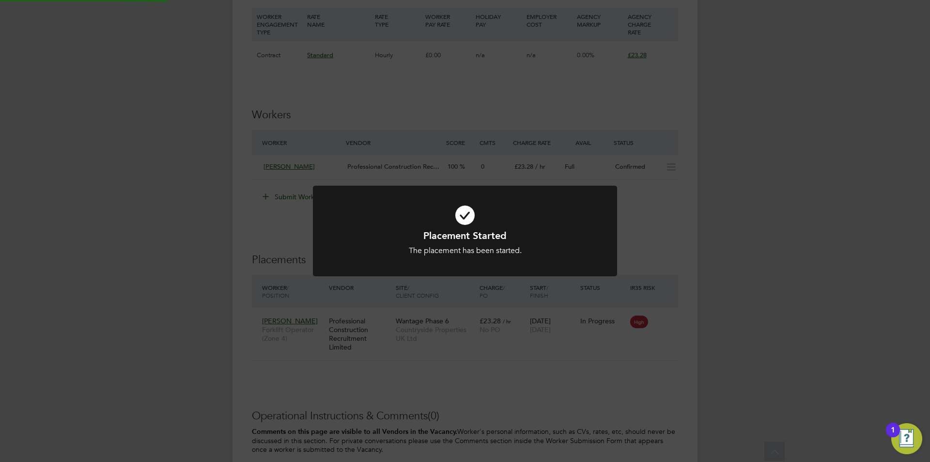
click at [744, 298] on div "Placement Started The placement has been started. Cancel Okay" at bounding box center [465, 231] width 930 height 462
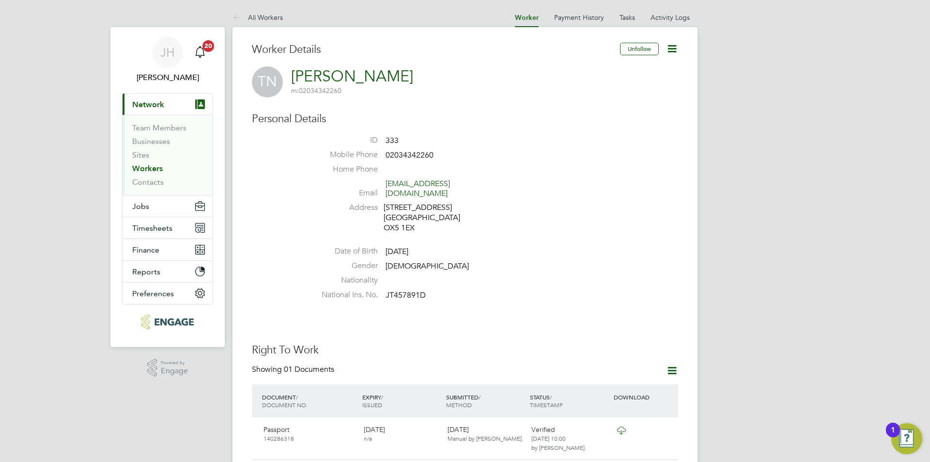
click at [603, 276] on li "Nationality" at bounding box center [494, 282] width 368 height 15
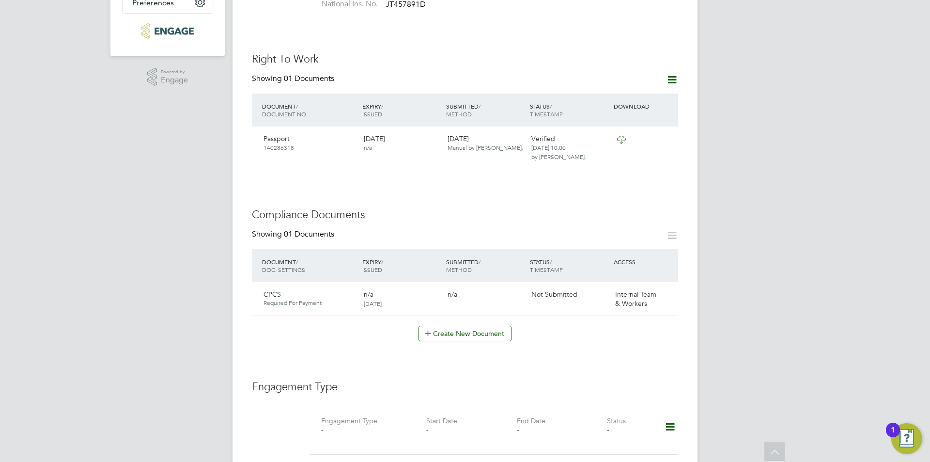
scroll to position [436, 0]
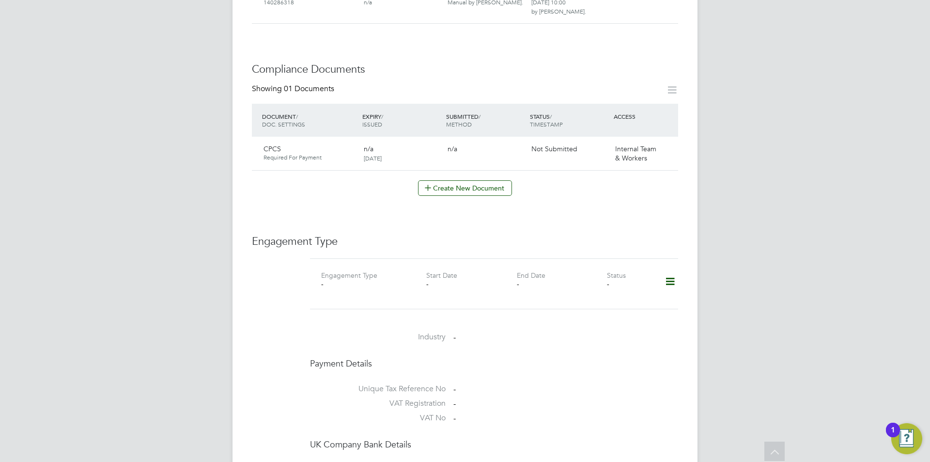
click at [670, 271] on icon at bounding box center [670, 281] width 17 height 22
click at [621, 315] on li "Add Engagement Type" at bounding box center [621, 314] width 110 height 14
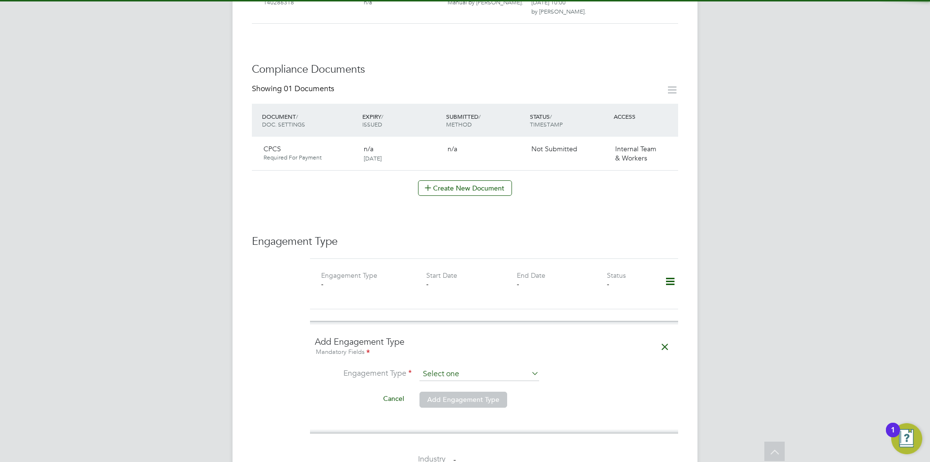
click at [436, 367] on input at bounding box center [480, 374] width 120 height 14
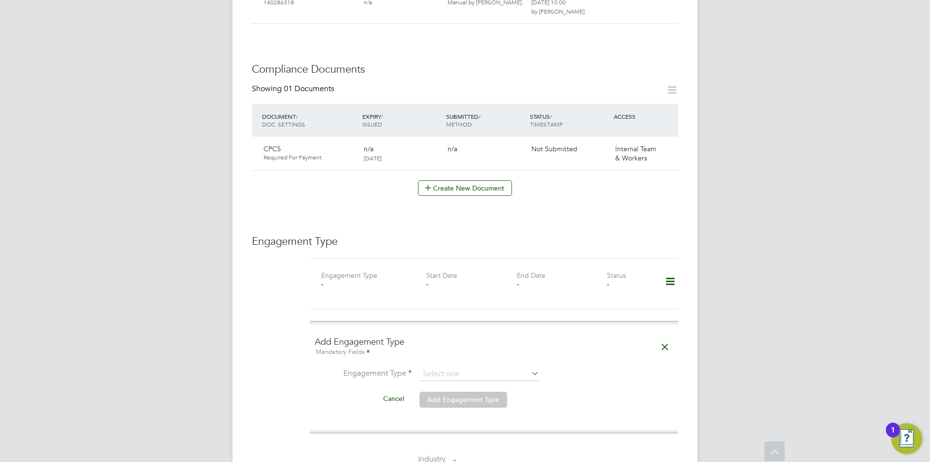
click at [450, 422] on li "Umbrella" at bounding box center [479, 420] width 121 height 14
type input "Umbrella"
click at [470, 391] on input at bounding box center [480, 398] width 120 height 14
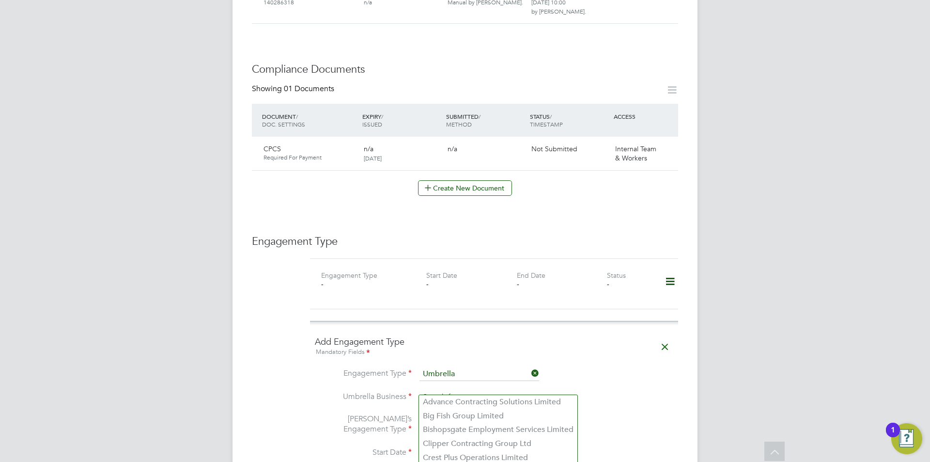
scroll to position [533, 0]
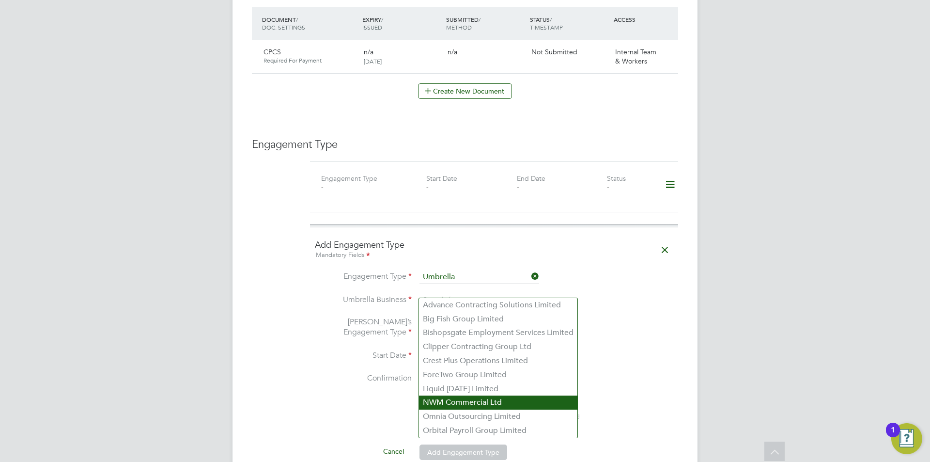
click at [470, 414] on li "Omnia Outsourcing Limited" at bounding box center [498, 416] width 158 height 14
type input "Omnia Outsourcing Limited"
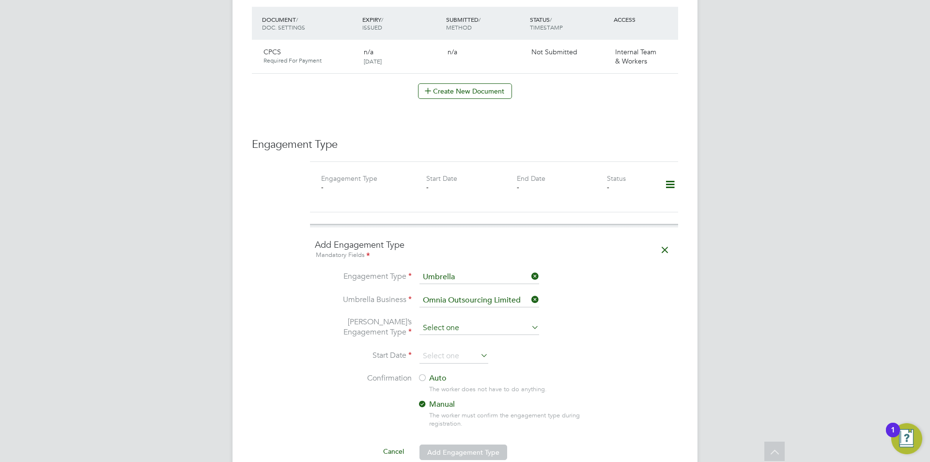
click at [477, 321] on input at bounding box center [480, 328] width 120 height 14
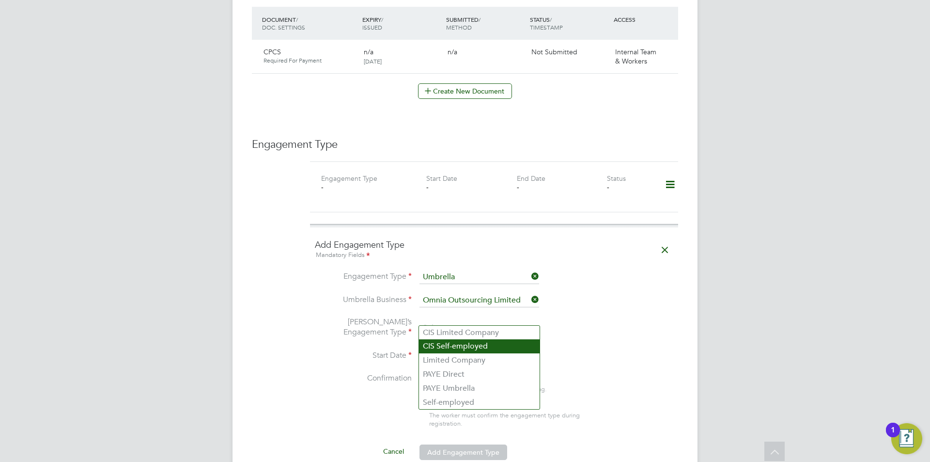
click at [483, 349] on li "CIS Self-employed" at bounding box center [479, 346] width 121 height 14
type input "CIS Self-employed"
click at [457, 349] on input at bounding box center [454, 356] width 69 height 15
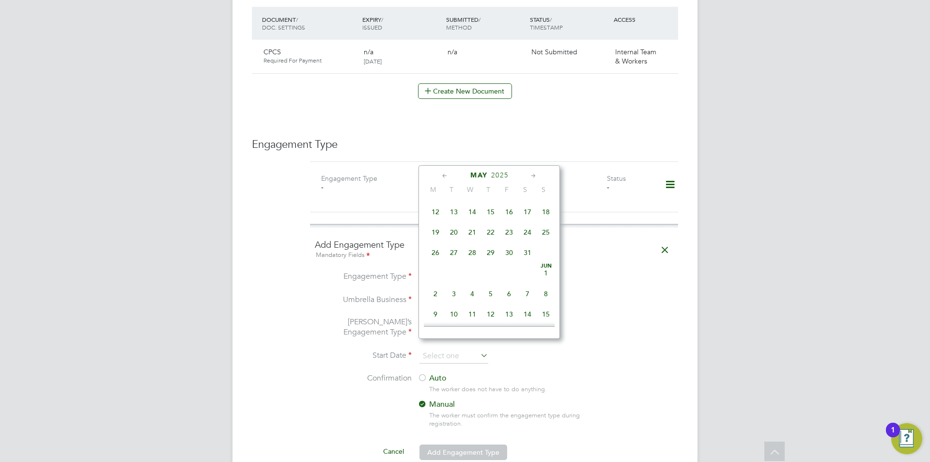
scroll to position [131, 0]
click at [438, 230] on span "10" at bounding box center [435, 224] width 18 height 18
type input "[DATE]"
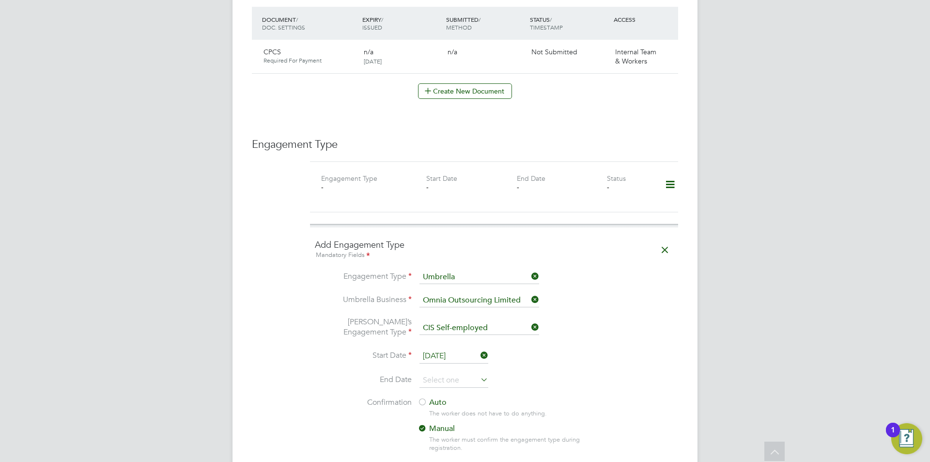
scroll to position [678, 0]
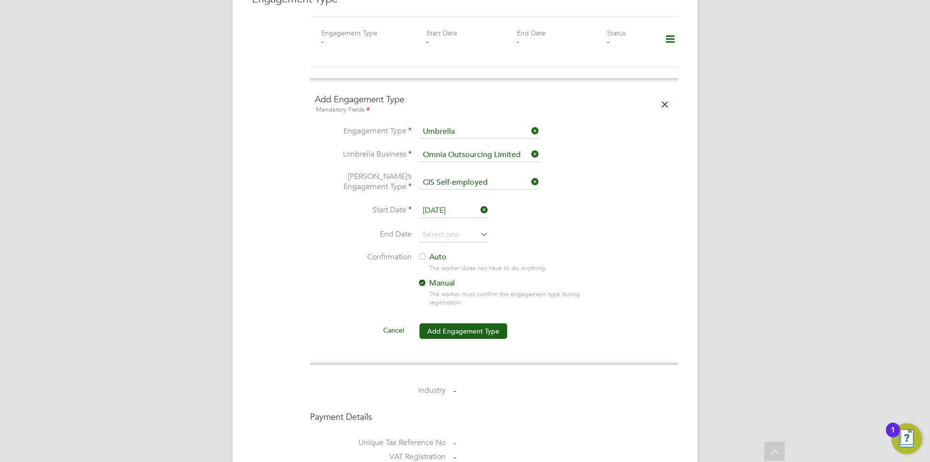
click at [424, 252] on div at bounding box center [423, 257] width 10 height 10
click at [465, 324] on button "Add Engagement Type" at bounding box center [464, 331] width 88 height 16
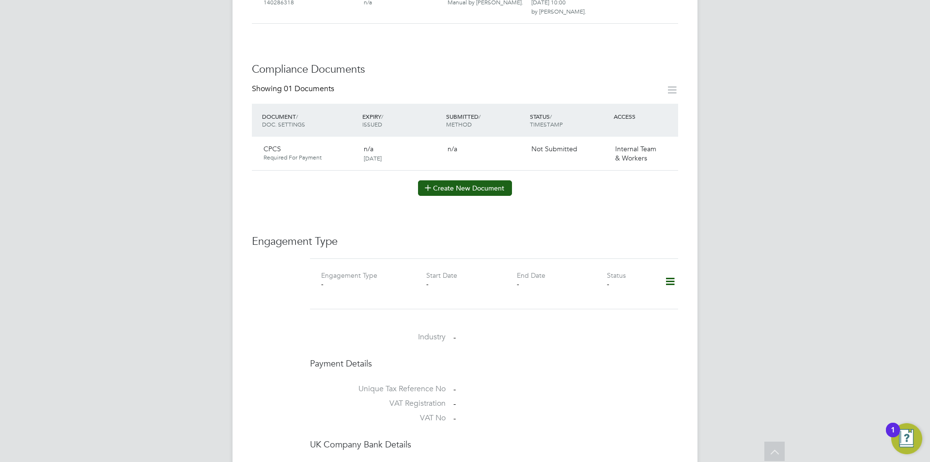
click at [466, 186] on button "Create New Document" at bounding box center [465, 188] width 94 height 16
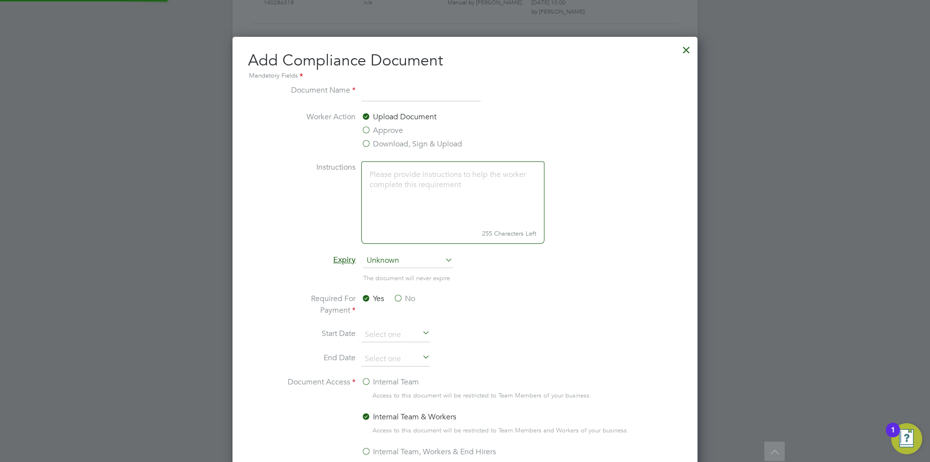
scroll to position [509, 466]
type input "SDC Assessment"
click at [386, 132] on label "Approve" at bounding box center [383, 131] width 42 height 12
click at [0, 0] on input "Approve" at bounding box center [0, 0] width 0 height 0
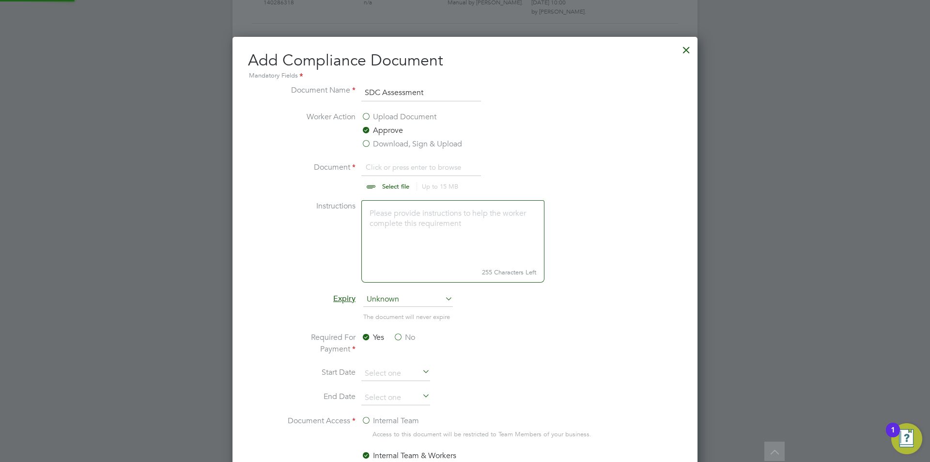
scroll to position [15, 120]
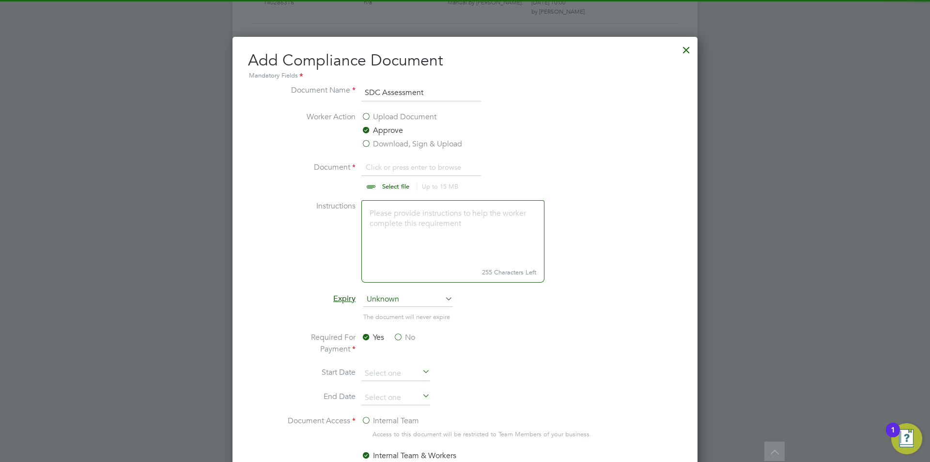
click at [393, 163] on input "file" at bounding box center [405, 175] width 152 height 29
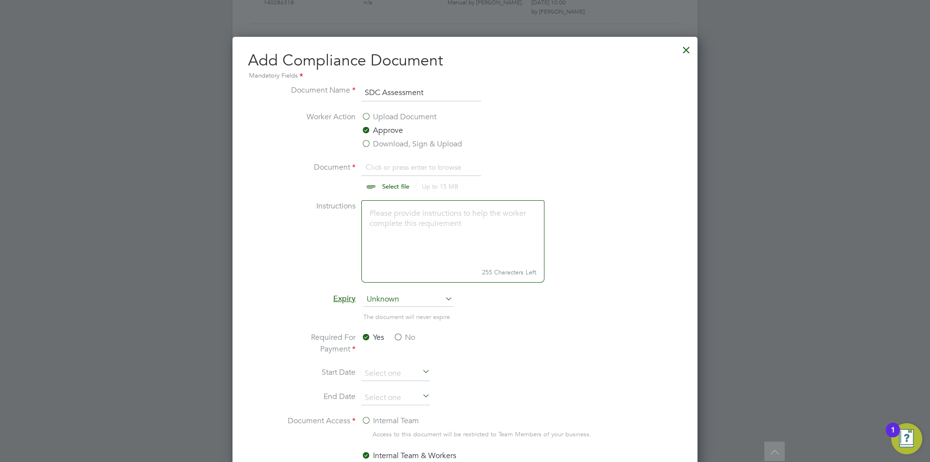
type input "C:\fakepath\SDC Test Results_128438d72bfdc8457a73a9fa9e70539c5e2510.pdf"
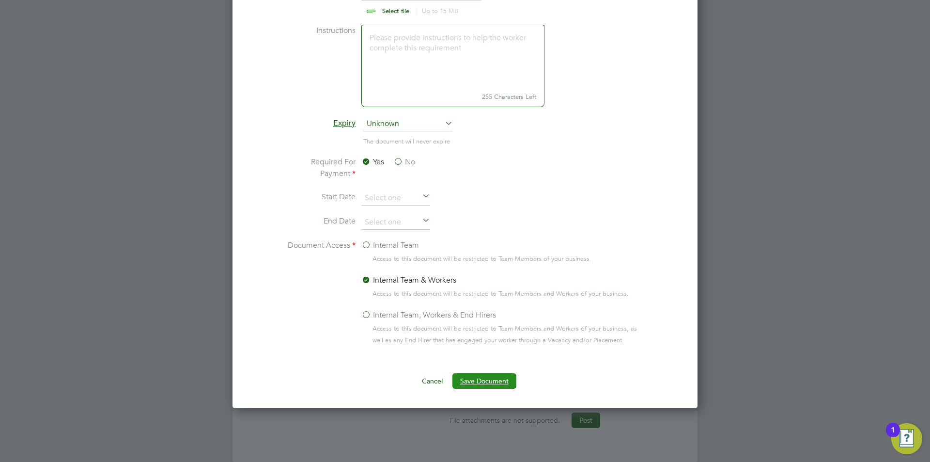
click at [488, 378] on button "Save Document" at bounding box center [485, 381] width 64 height 16
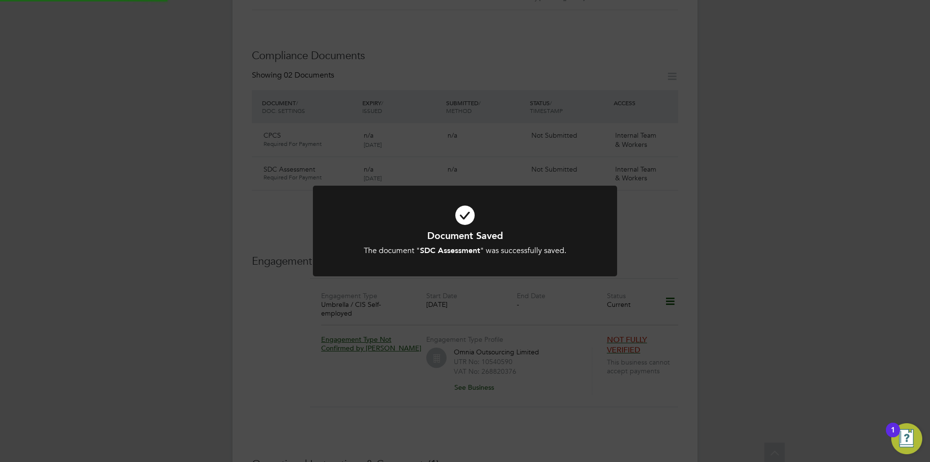
scroll to position [436, 0]
click at [750, 322] on div "Document Saved The document " SDC Assessment " was successfully saved. Cancel O…" at bounding box center [465, 231] width 930 height 462
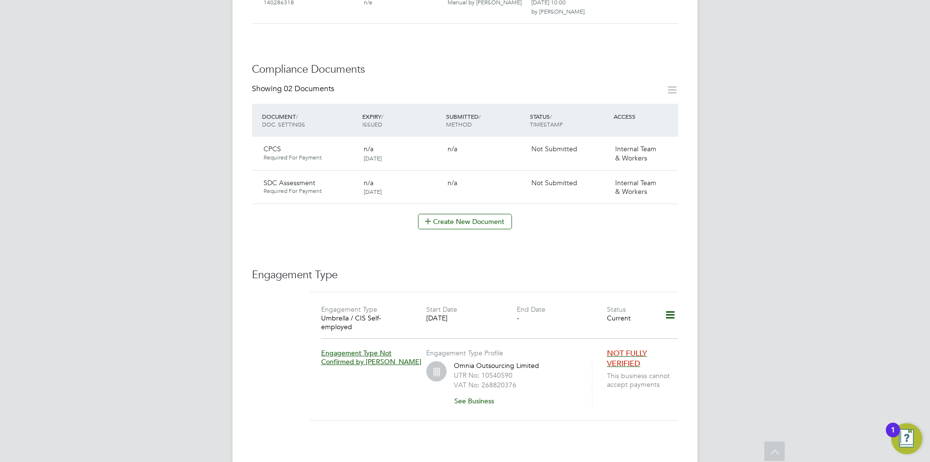
scroll to position [242, 0]
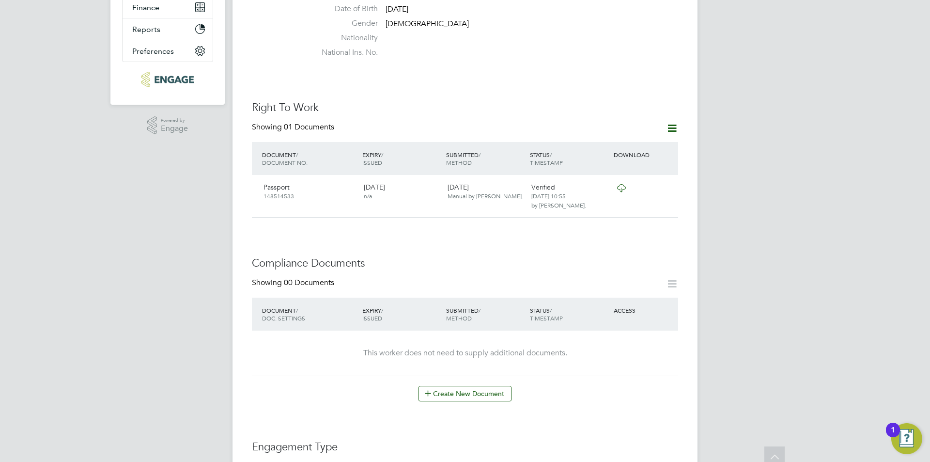
scroll to position [533, 0]
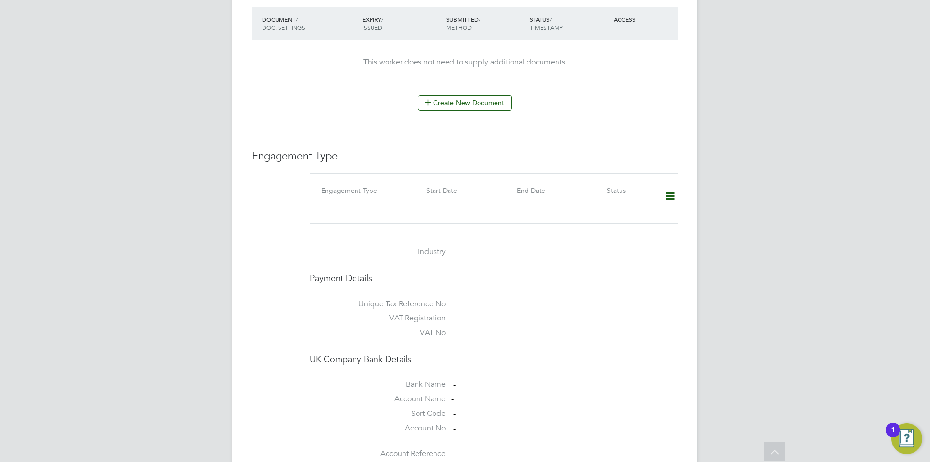
click at [457, 84] on div "Showing 00 Documents DOCUMENT / DOC. SETTINGS EXPIRY / ISSUED SUBMITTED / METHO…" at bounding box center [465, 49] width 426 height 124
click at [453, 103] on div "Worker Details Unfollow ND [PERSON_NAME] m: 02034342260 Personal Details ID 327…" at bounding box center [465, 65] width 426 height 1110
click at [456, 95] on button "Create New Document" at bounding box center [465, 103] width 94 height 16
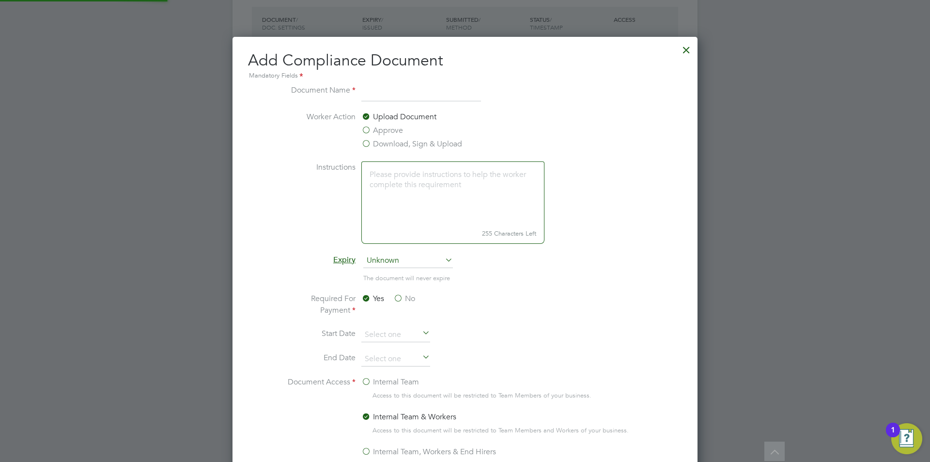
scroll to position [509, 466]
type input "CPCS"
click at [380, 131] on label "Approve" at bounding box center [383, 131] width 42 height 12
click at [0, 0] on input "Approve" at bounding box center [0, 0] width 0 height 0
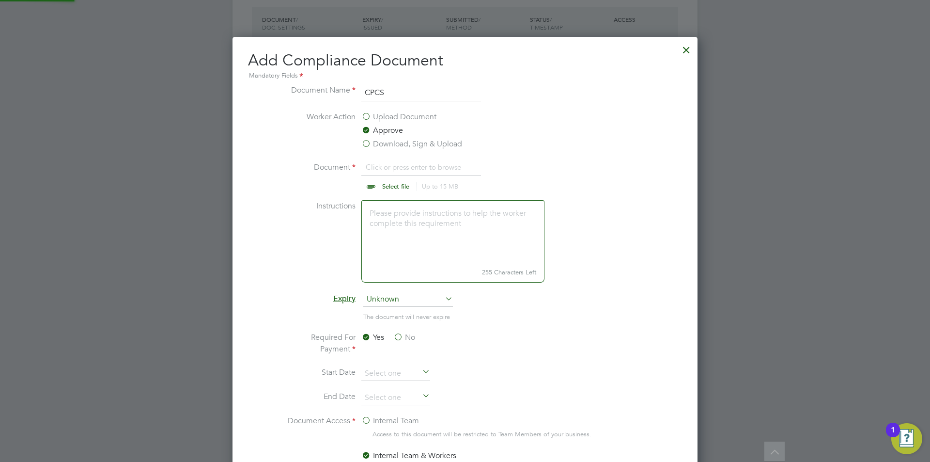
scroll to position [15, 120]
click at [395, 162] on input "file" at bounding box center [405, 175] width 152 height 29
type input "C:\fakepath\CPCS.jpeg"
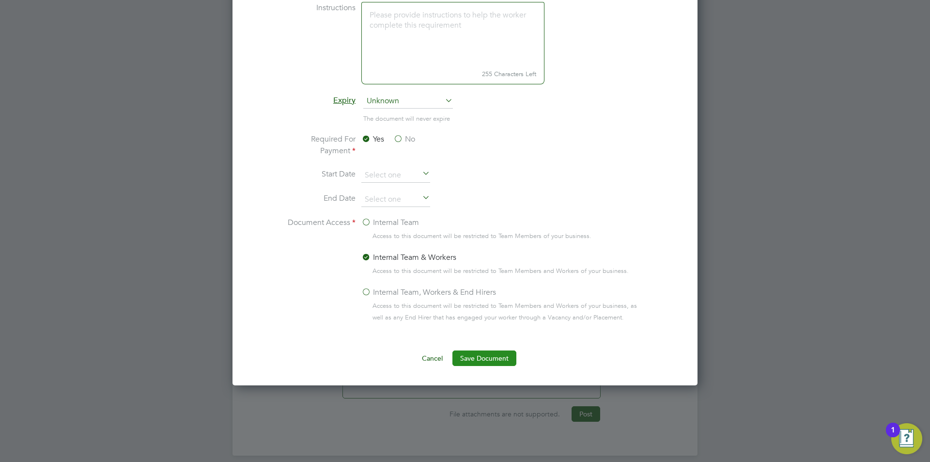
click at [482, 366] on button "Save Document" at bounding box center [485, 358] width 64 height 16
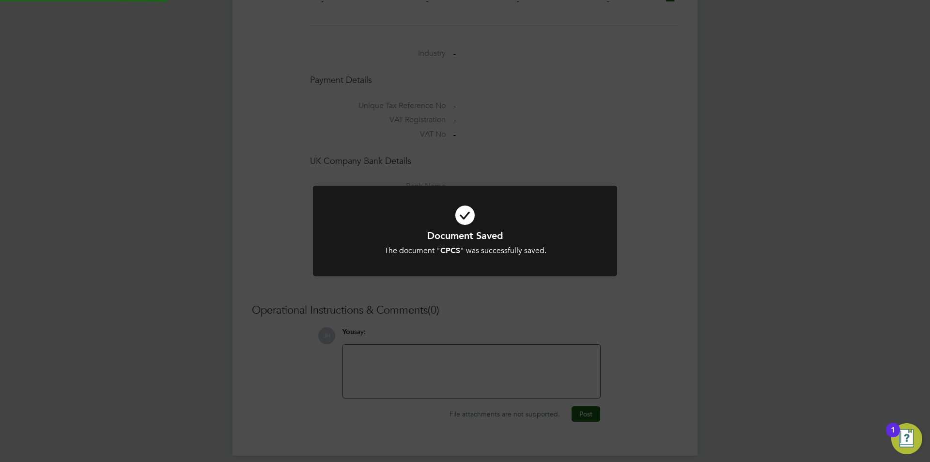
click at [730, 279] on div "Document Saved The document " CPCS " was successfully saved. Cancel Okay" at bounding box center [465, 231] width 930 height 462
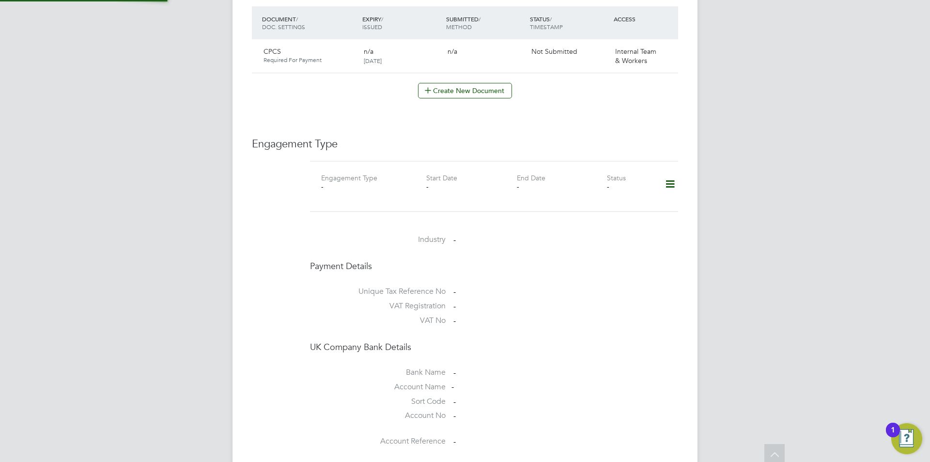
scroll to position [533, 0]
click at [461, 86] on button "Create New Document" at bounding box center [465, 91] width 94 height 16
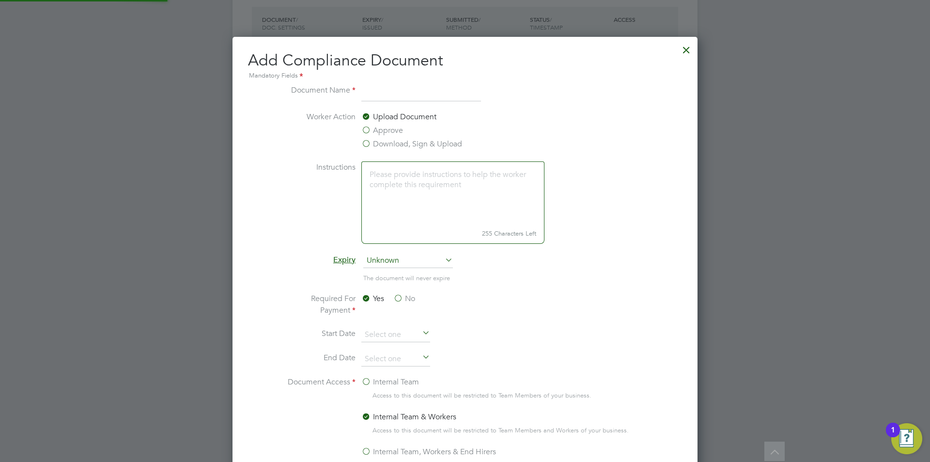
scroll to position [509, 466]
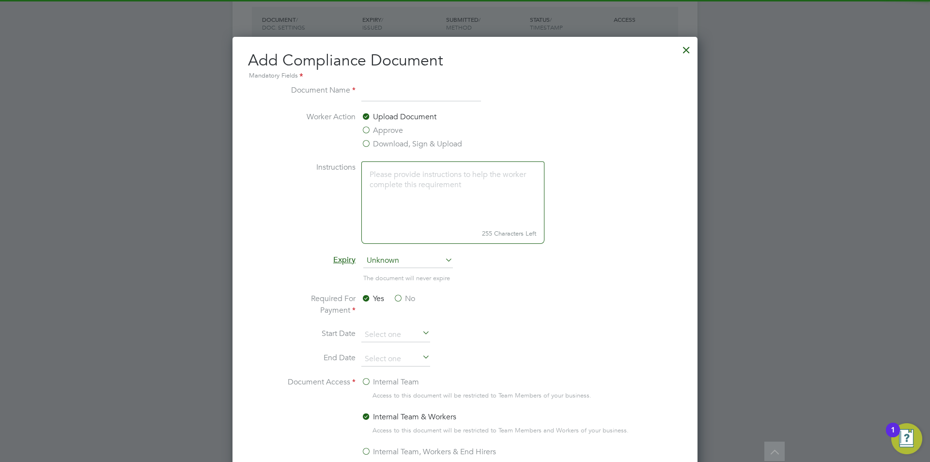
click at [375, 92] on input at bounding box center [422, 92] width 120 height 17
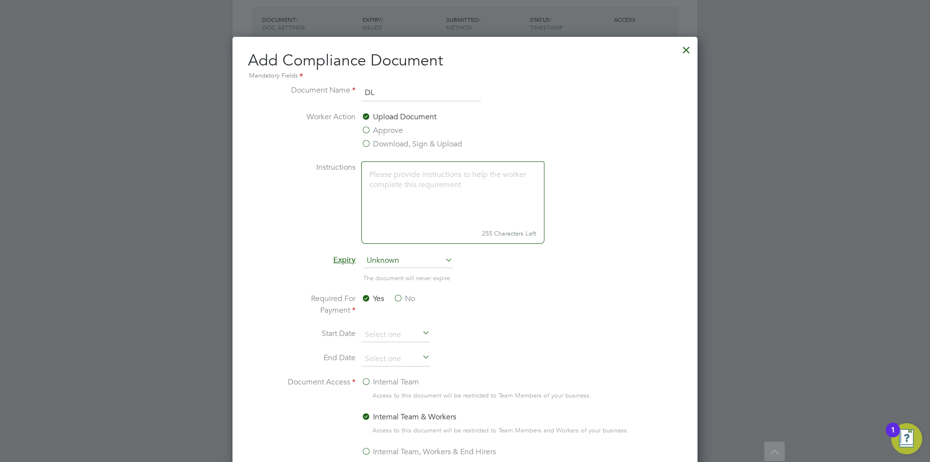
type input "DL"
drag, startPoint x: 378, startPoint y: 126, endPoint x: 385, endPoint y: 136, distance: 12.4
click at [378, 126] on label "Approve" at bounding box center [383, 131] width 42 height 12
click at [0, 0] on input "Approve" at bounding box center [0, 0] width 0 height 0
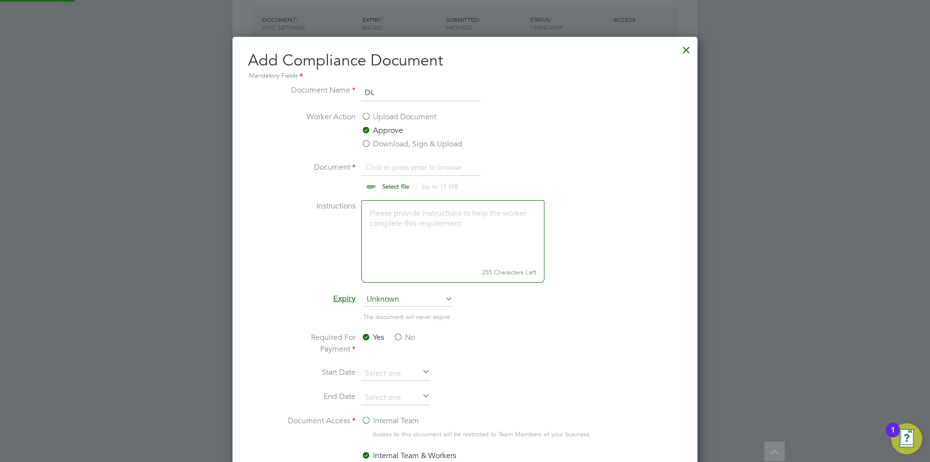
scroll to position [15, 120]
click at [401, 170] on input "file" at bounding box center [405, 175] width 152 height 29
type input "C:\fakepath\DL.jpeg"
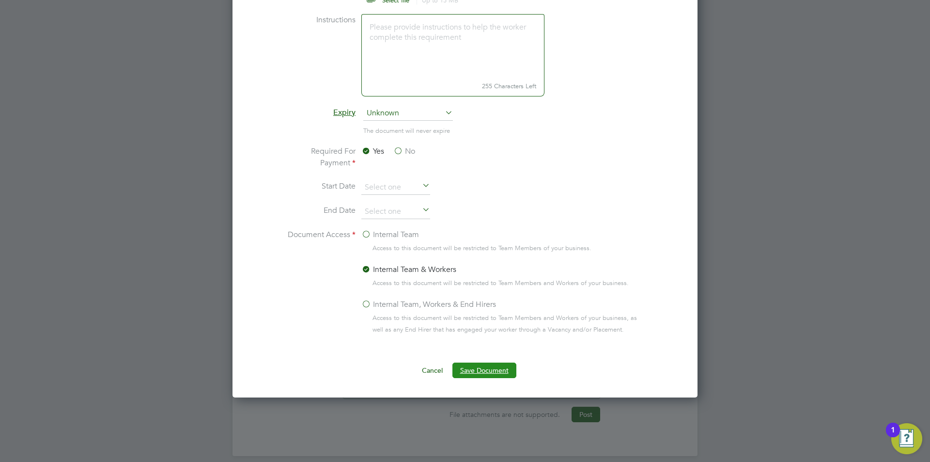
click at [488, 374] on button "Save Document" at bounding box center [485, 370] width 64 height 16
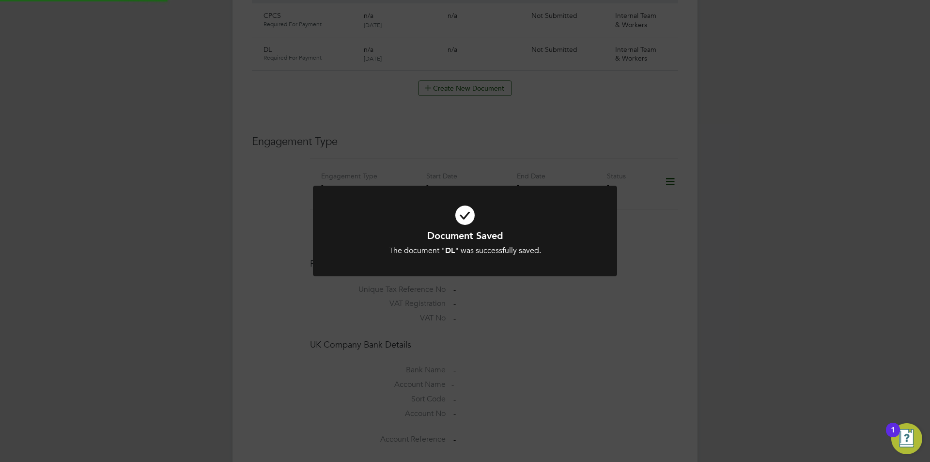
click at [756, 259] on div "Document Saved The document " DL " was successfully saved. Cancel Okay" at bounding box center [465, 231] width 930 height 462
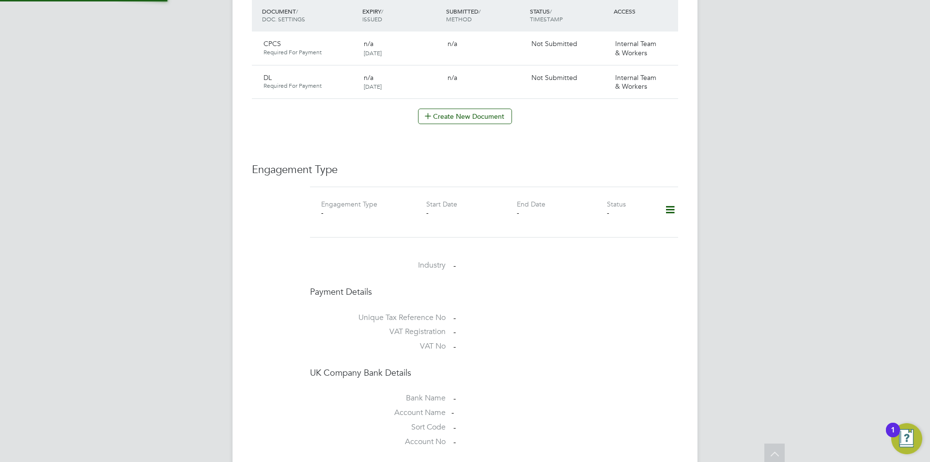
scroll to position [533, 0]
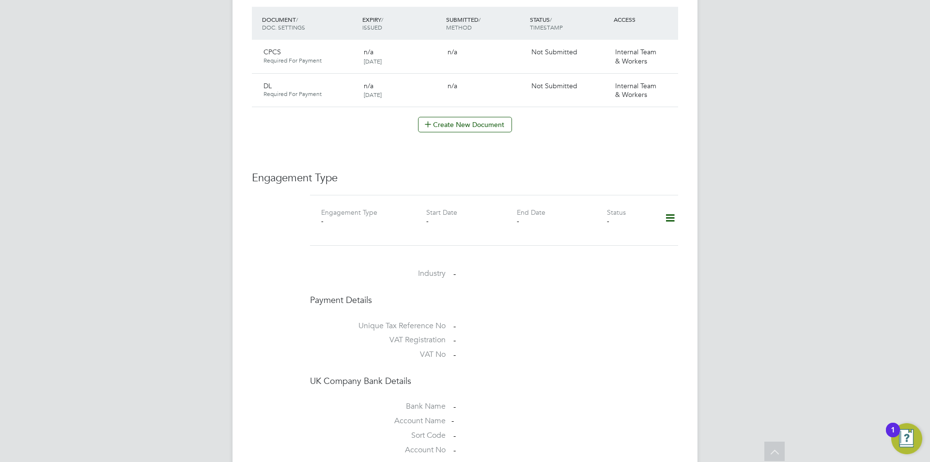
click at [673, 207] on icon at bounding box center [670, 218] width 17 height 22
click at [617, 244] on li "Add Engagement Type" at bounding box center [621, 250] width 110 height 14
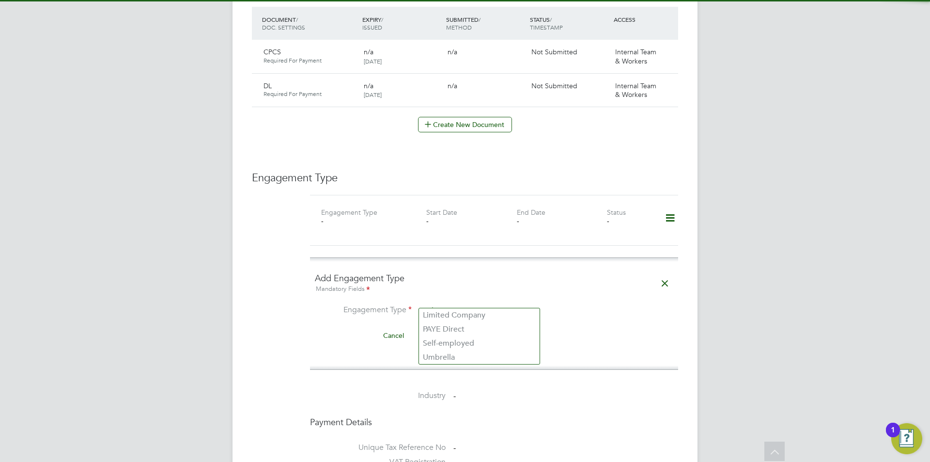
click at [450, 304] on input at bounding box center [480, 311] width 120 height 14
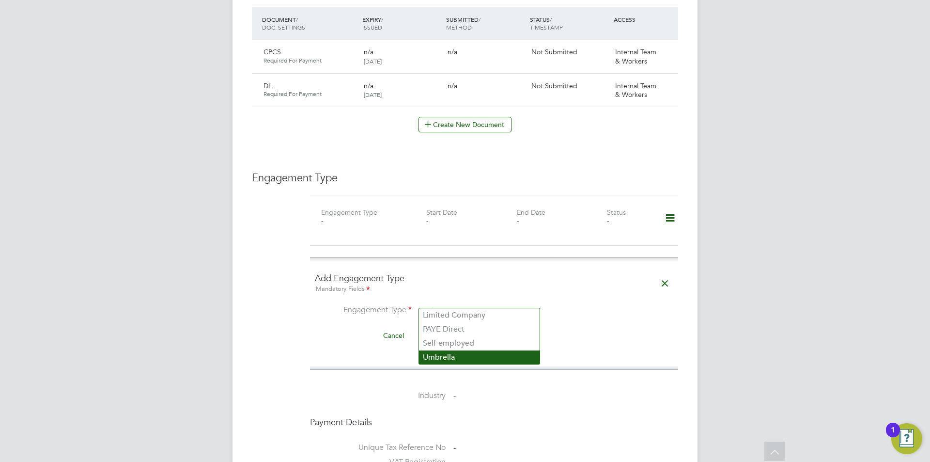
click at [450, 362] on li "Umbrella" at bounding box center [479, 357] width 121 height 14
type input "Umbrella"
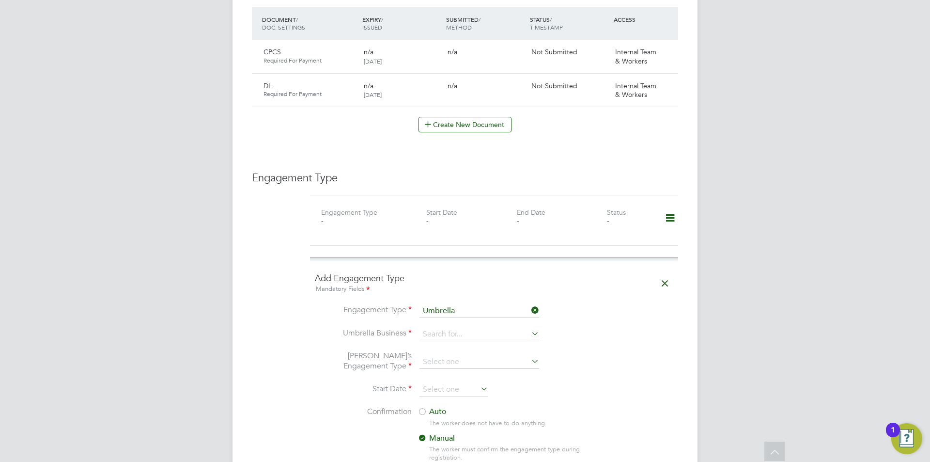
click at [467, 331] on div "All Workers Worker Payment History Tasks Activity Logs Worker Payment History T…" at bounding box center [465, 211] width 465 height 1472
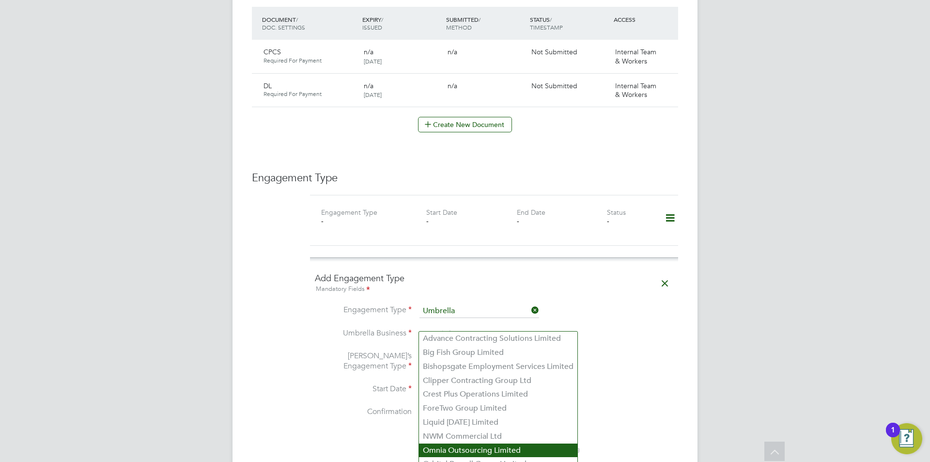
click at [449, 443] on li "Omnia Outsourcing Limited" at bounding box center [498, 450] width 158 height 14
type input "Omnia Outsourcing Limited"
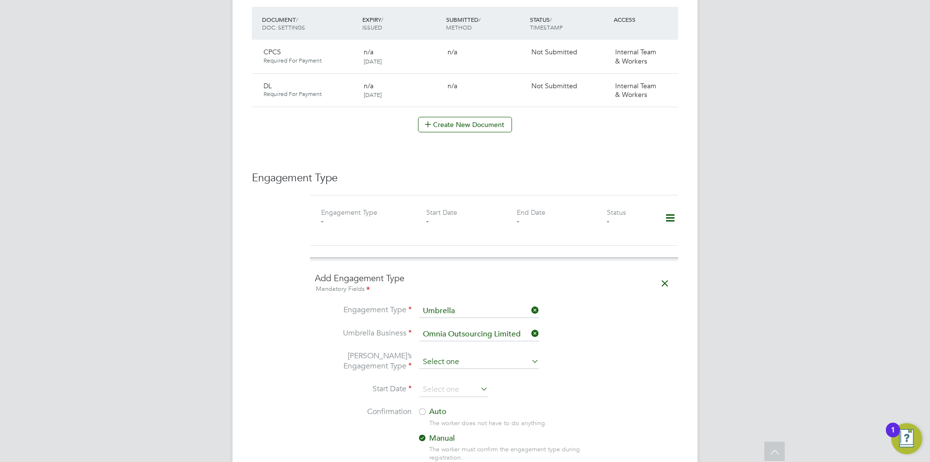
click at [487, 355] on input at bounding box center [480, 362] width 120 height 14
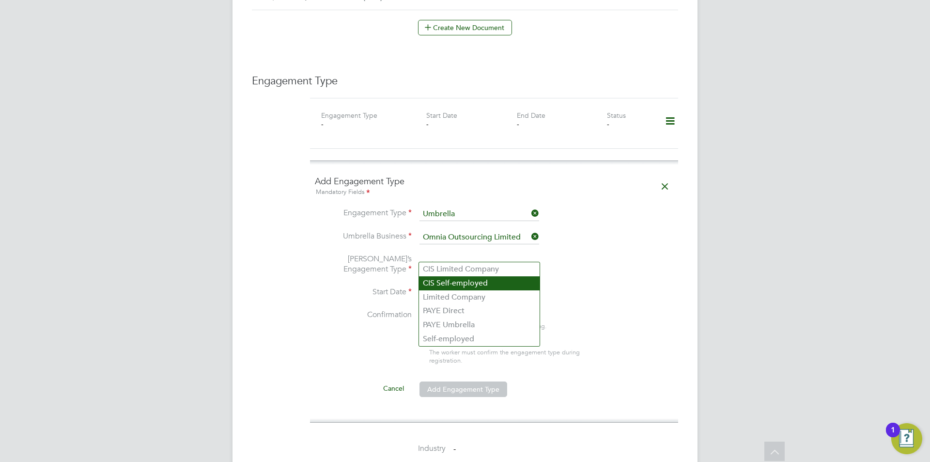
click at [471, 284] on li "CIS Self-employed" at bounding box center [479, 283] width 121 height 14
type input "CIS Self-employed"
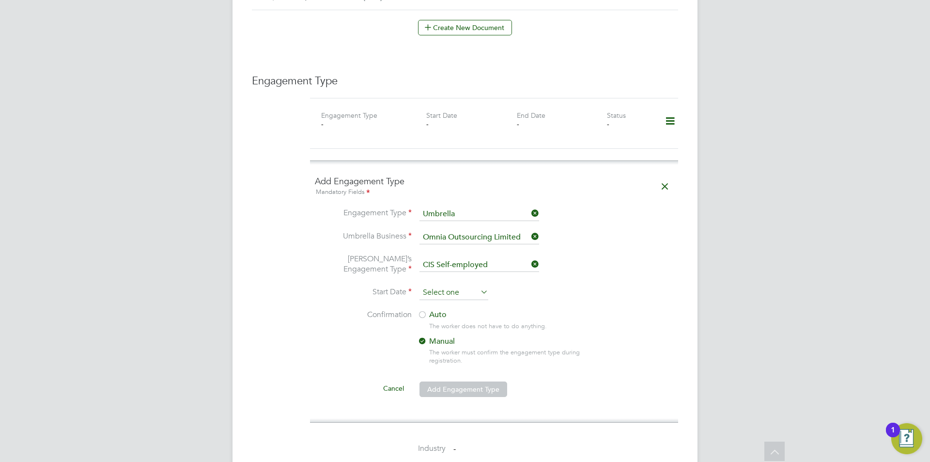
click at [462, 286] on input at bounding box center [454, 292] width 69 height 15
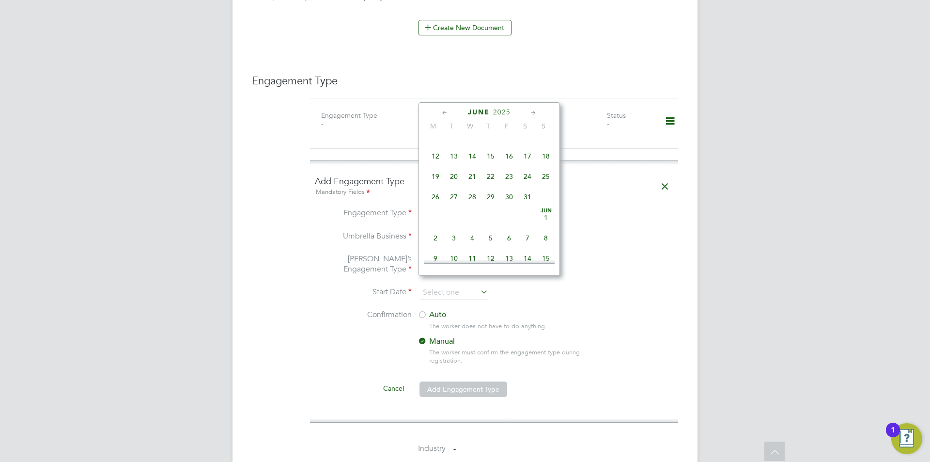
scroll to position [191, 0]
click at [441, 143] on span "26" at bounding box center [435, 140] width 18 height 18
type input "26 May 2025"
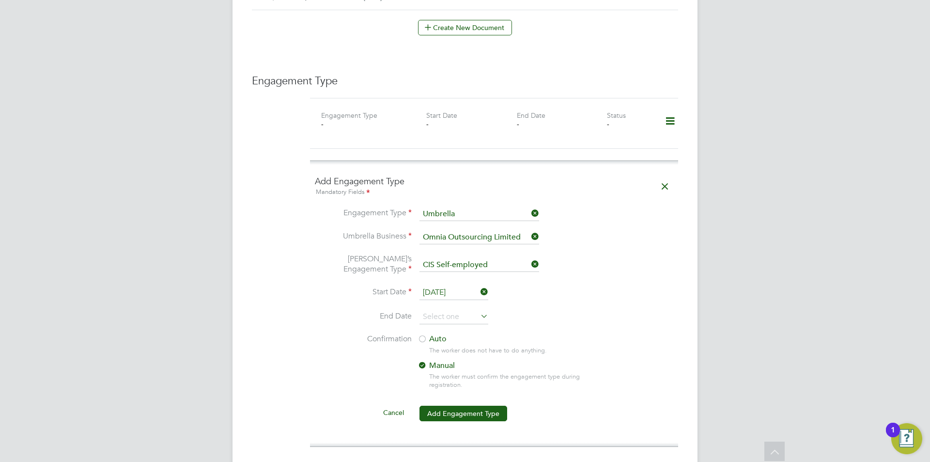
click at [423, 335] on div at bounding box center [423, 340] width 10 height 10
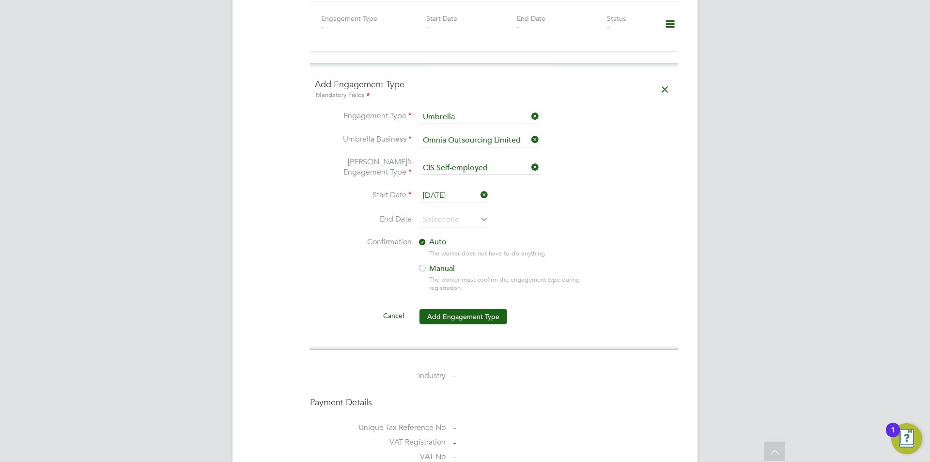
click at [483, 317] on li "Cancel Add Engagement Type" at bounding box center [494, 321] width 359 height 27
click at [486, 312] on button "Add Engagement Type" at bounding box center [464, 317] width 88 height 16
click at [729, 277] on div "JH Jess Hogan Notifications 20 Applications: Current page: Network Team Members…" at bounding box center [465, 33] width 930 height 1520
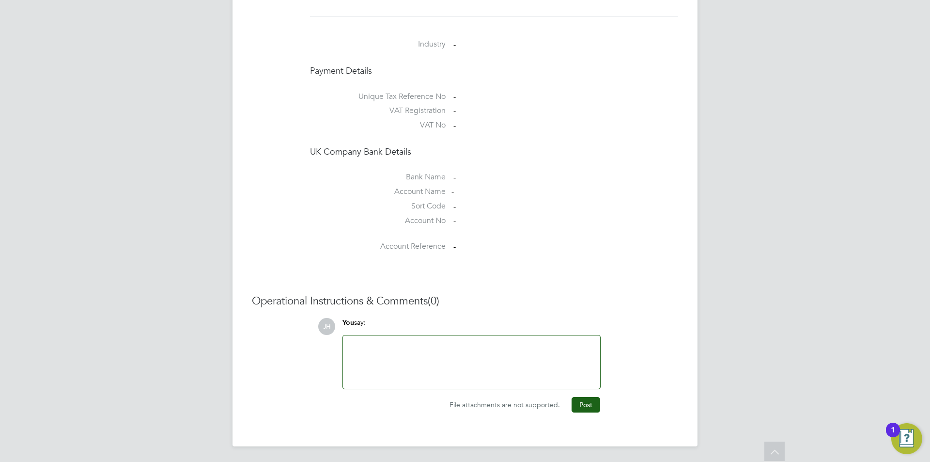
scroll to position [753, 0]
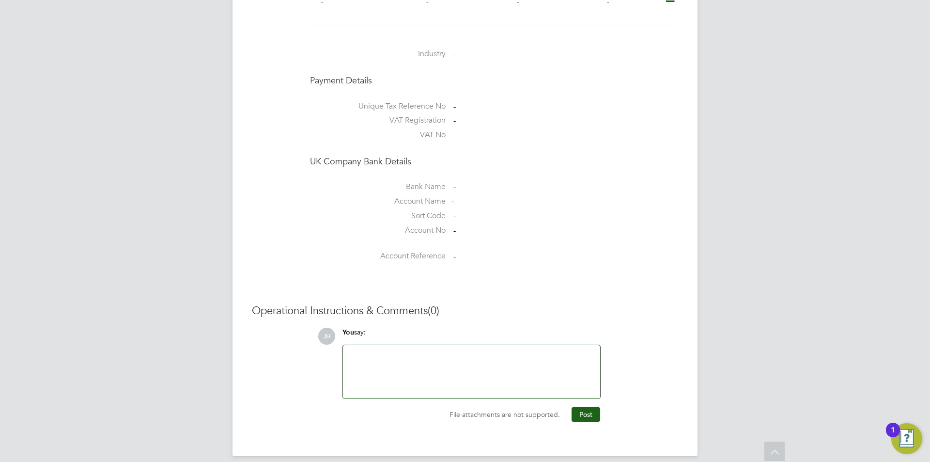
click at [472, 369] on div at bounding box center [472, 372] width 246 height 42
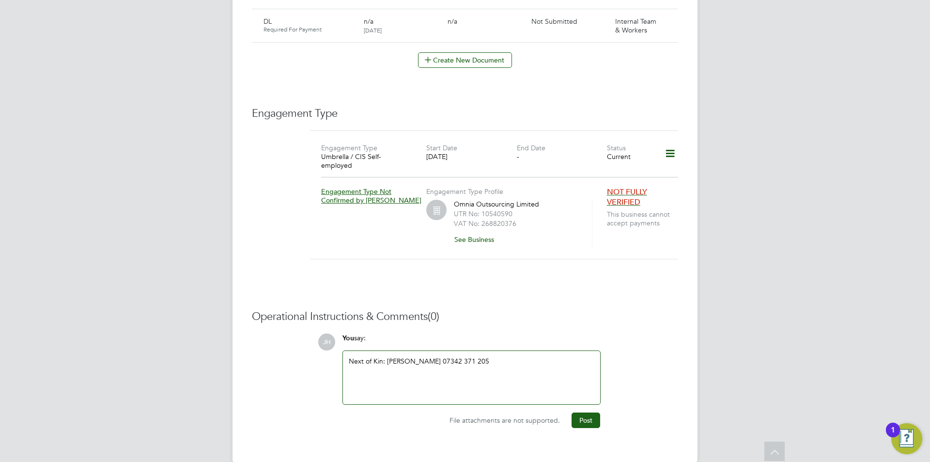
click at [597, 412] on button "Post" at bounding box center [586, 420] width 29 height 16
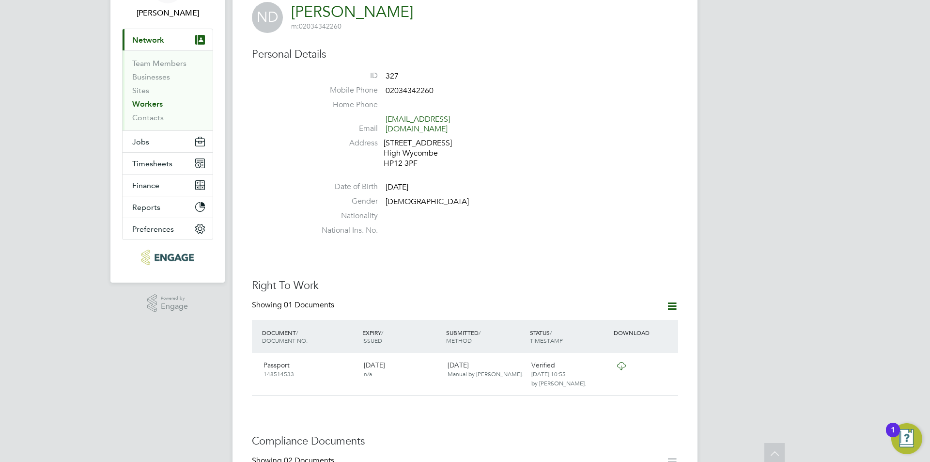
scroll to position [0, 0]
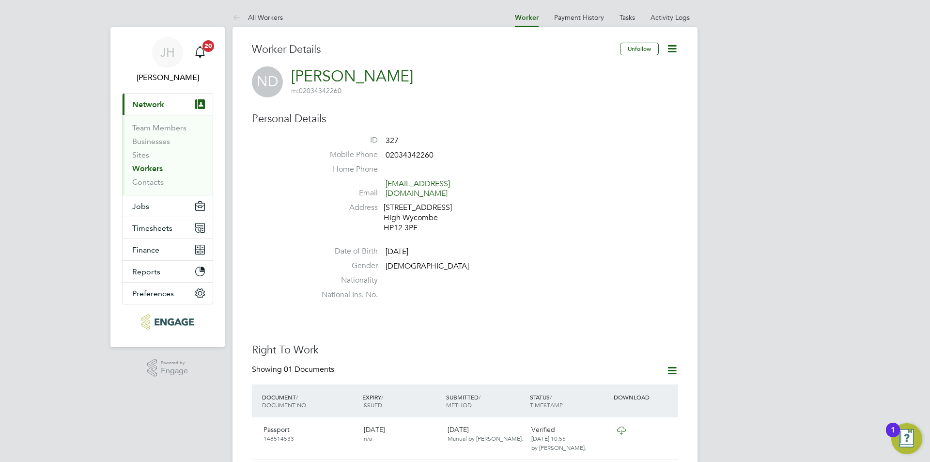
click at [675, 46] on icon at bounding box center [672, 49] width 12 height 12
click at [627, 67] on li "Edit Personal Details e" at bounding box center [636, 72] width 79 height 14
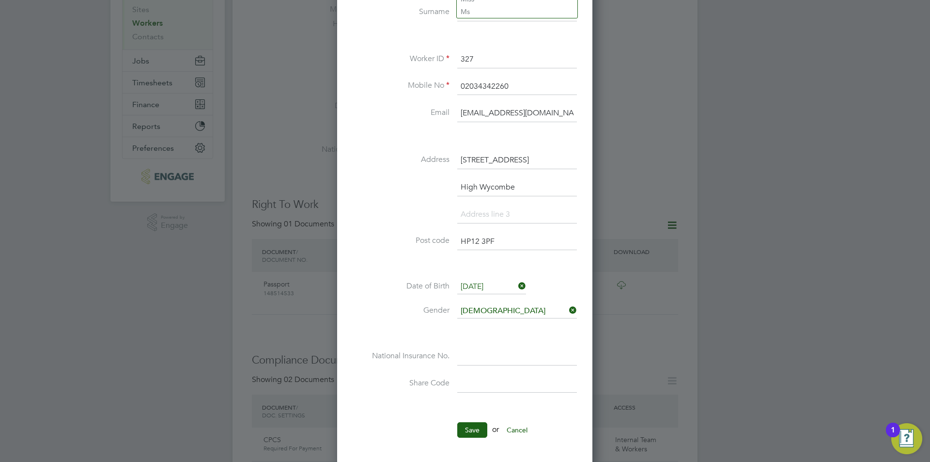
scroll to position [194, 0]
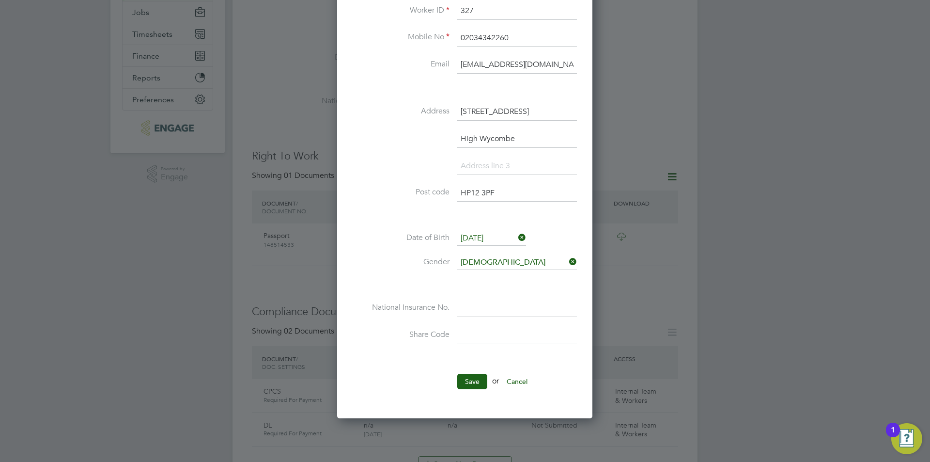
click at [485, 310] on input at bounding box center [517, 307] width 120 height 17
type input "JG 30 09 01 B"
click at [469, 378] on button "Save" at bounding box center [472, 382] width 30 height 16
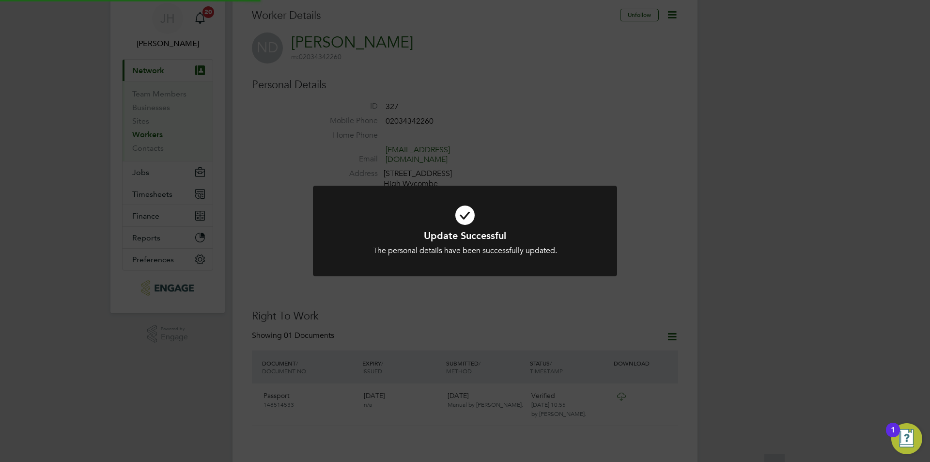
scroll to position [4, 0]
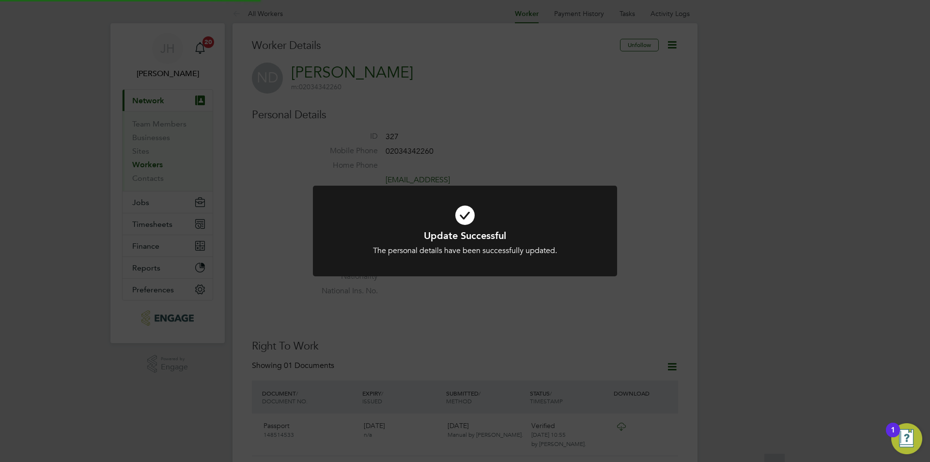
click at [699, 282] on div "Update Successful The personal details have been successfully updated. Cancel O…" at bounding box center [465, 231] width 930 height 462
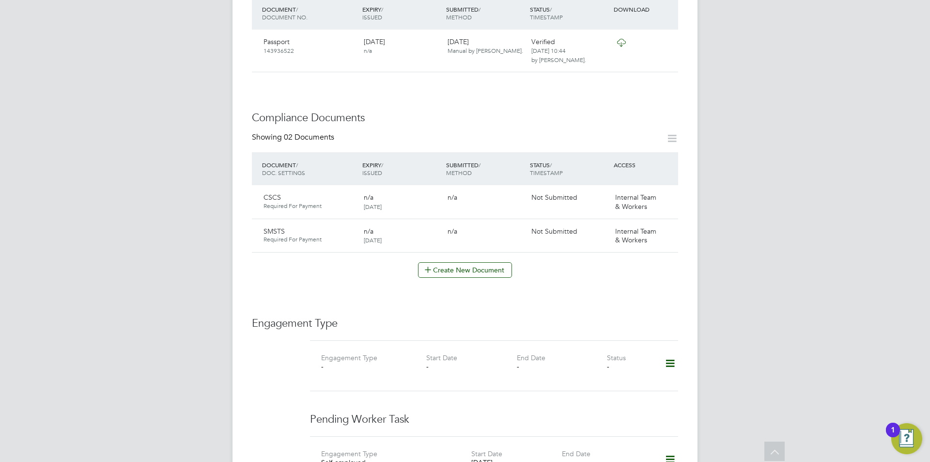
scroll to position [582, 0]
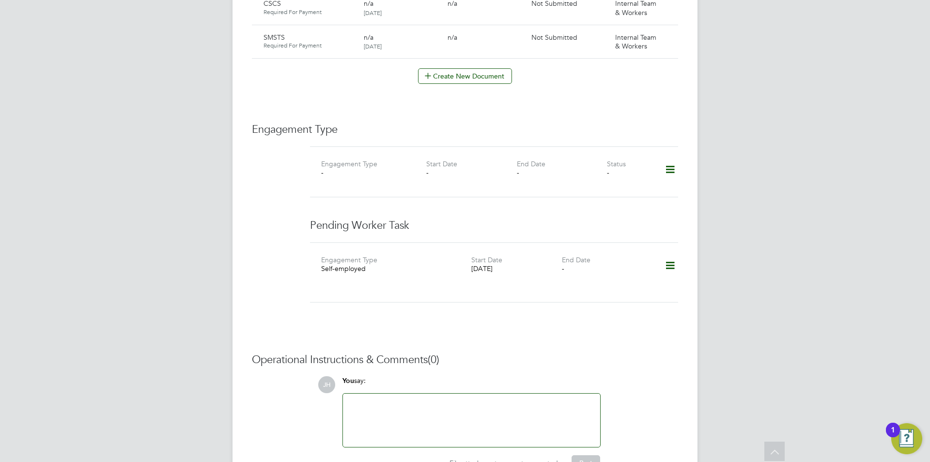
click at [673, 254] on icon at bounding box center [670, 265] width 17 height 22
click at [651, 298] on li "Delete" at bounding box center [656, 298] width 37 height 14
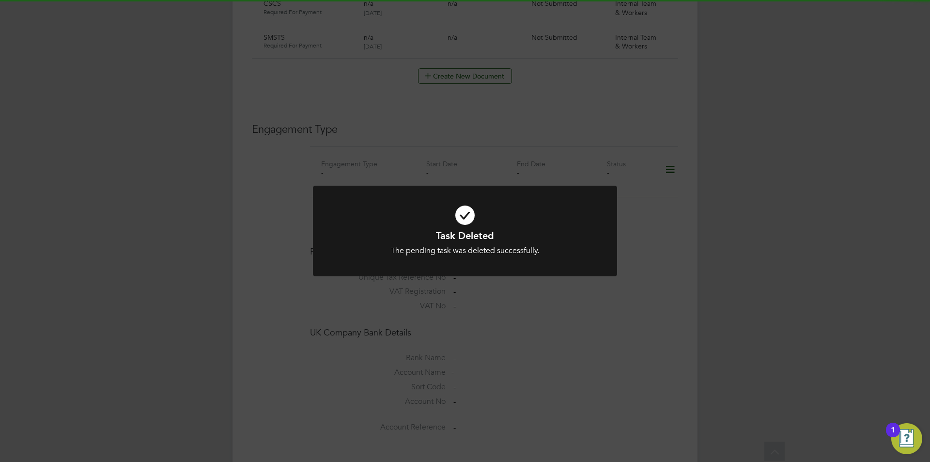
click at [685, 206] on div "Task Deleted The pending task was deleted successfully. Cancel Okay" at bounding box center [465, 231] width 930 height 462
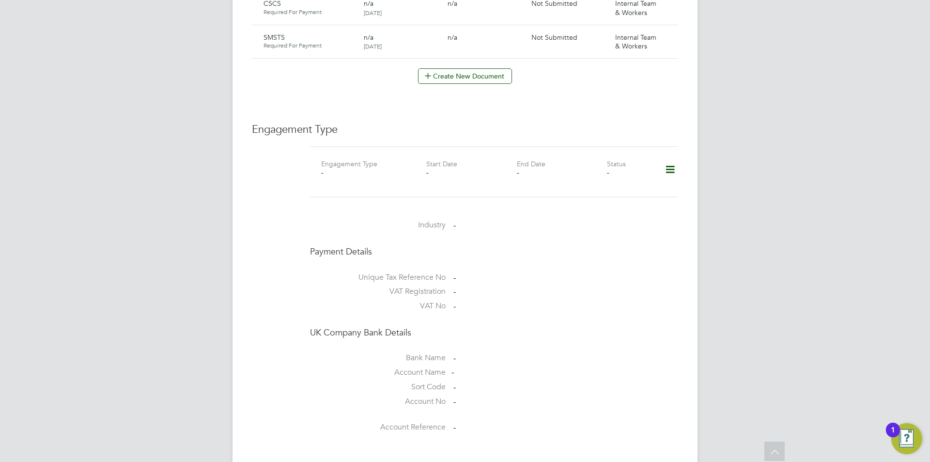
click at [669, 161] on icon at bounding box center [670, 169] width 17 height 22
click at [618, 198] on li "Add Engagement Type" at bounding box center [621, 202] width 110 height 14
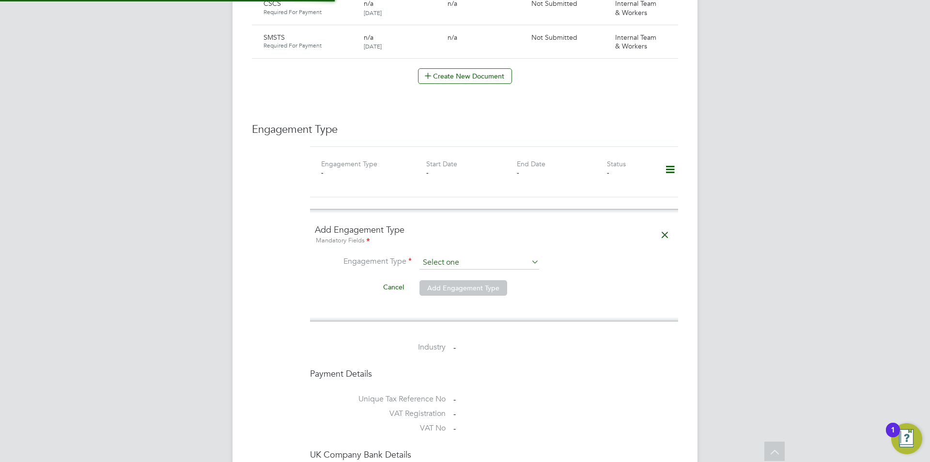
click at [457, 256] on input at bounding box center [480, 263] width 120 height 14
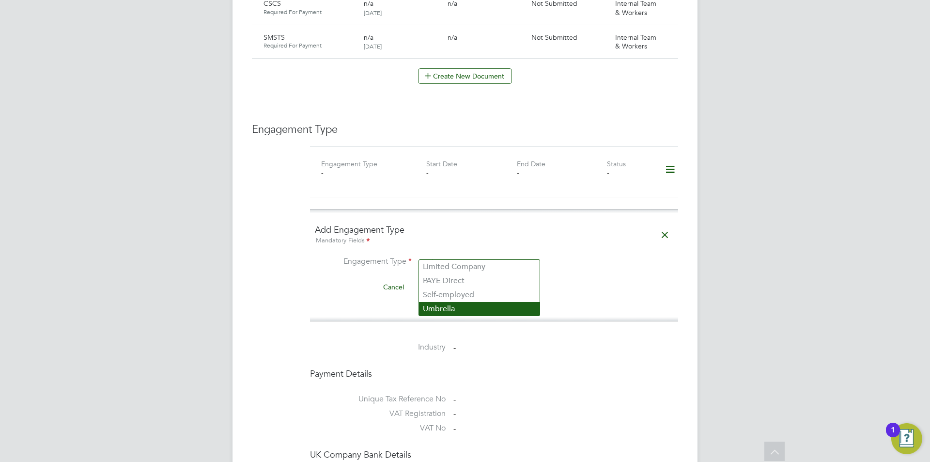
click at [457, 306] on li "Umbrella" at bounding box center [479, 309] width 121 height 14
type input "Umbrella"
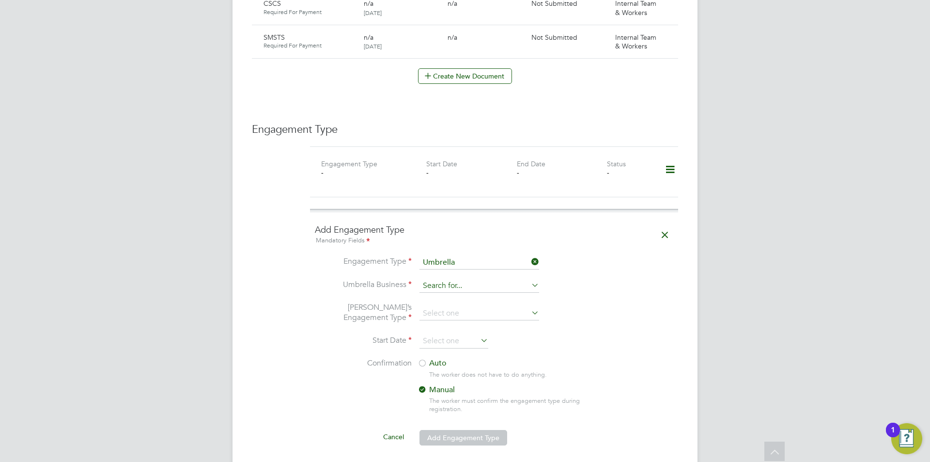
click at [468, 281] on input at bounding box center [480, 286] width 120 height 14
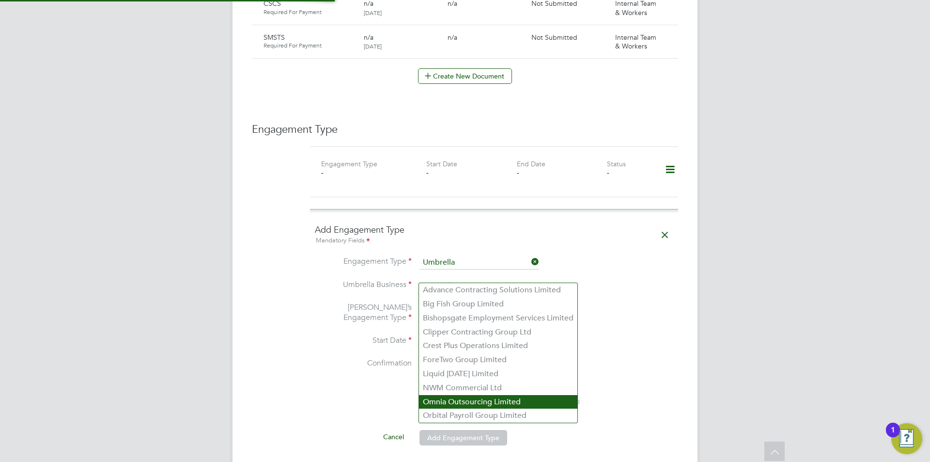
click at [459, 407] on li "Omnia Outsourcing Limited" at bounding box center [498, 402] width 158 height 14
type input "Omnia Outsourcing Limited"
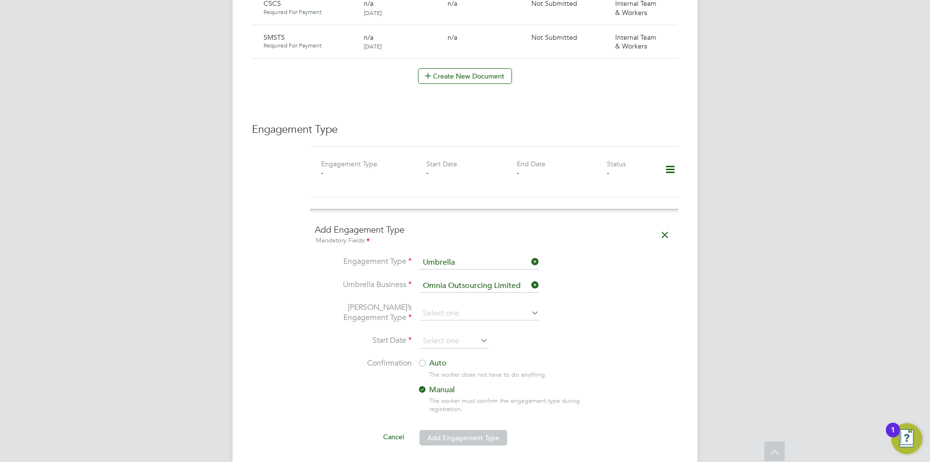
click at [467, 302] on li "Umbrella’s Engagement Type" at bounding box center [494, 318] width 359 height 32
click at [477, 307] on input at bounding box center [480, 314] width 120 height 14
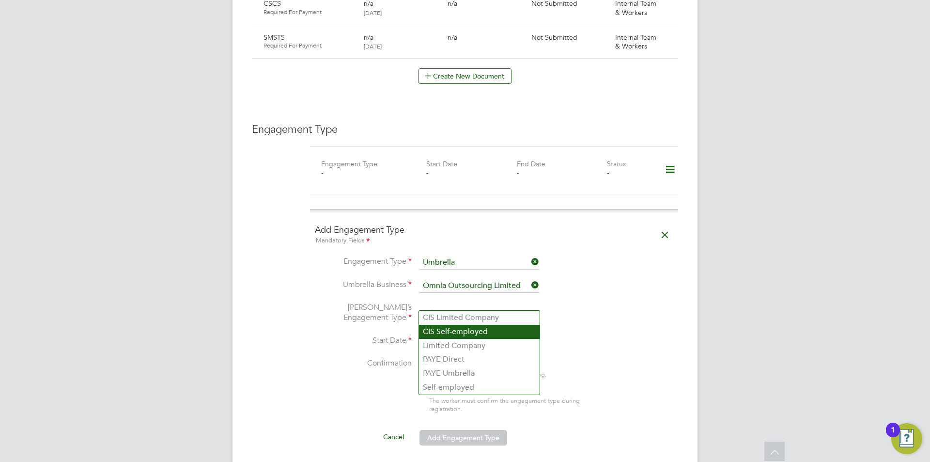
click at [482, 328] on li "CIS Self-employed" at bounding box center [479, 332] width 121 height 14
type input "CIS Self-employed"
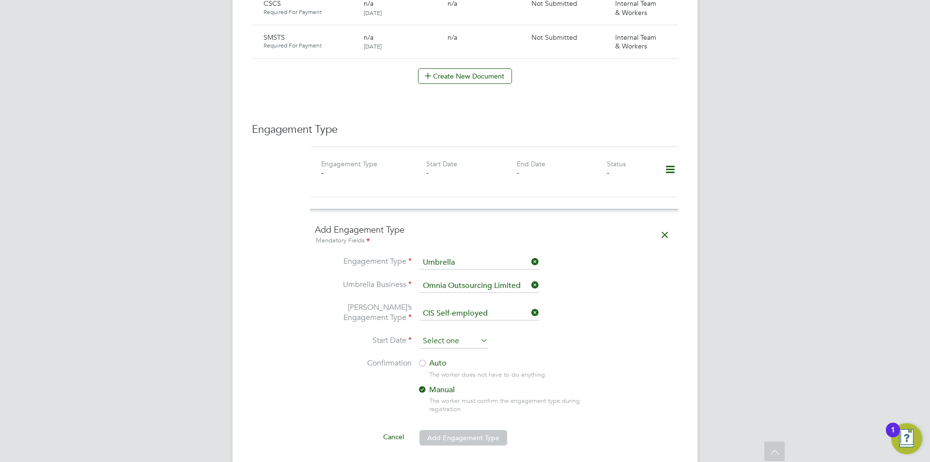
click at [432, 334] on input at bounding box center [454, 341] width 69 height 15
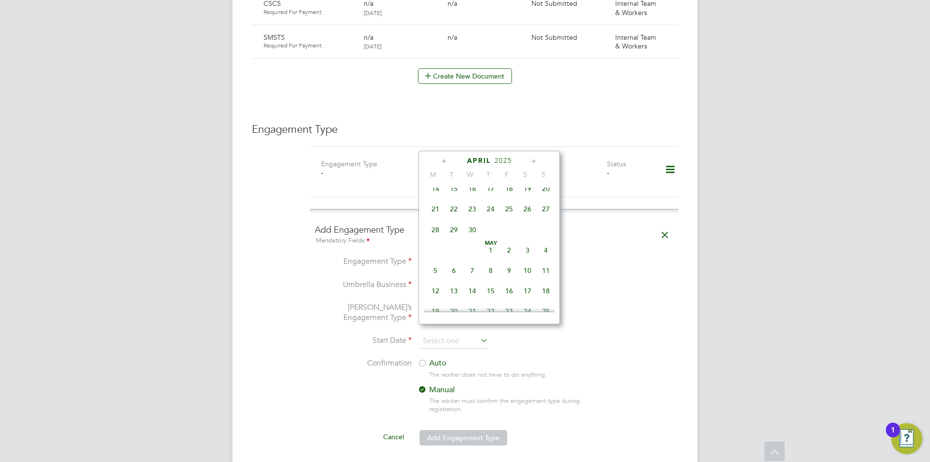
scroll to position [187, 0]
click at [434, 199] on span "24" at bounding box center [435, 193] width 18 height 18
type input "24 Feb 2025"
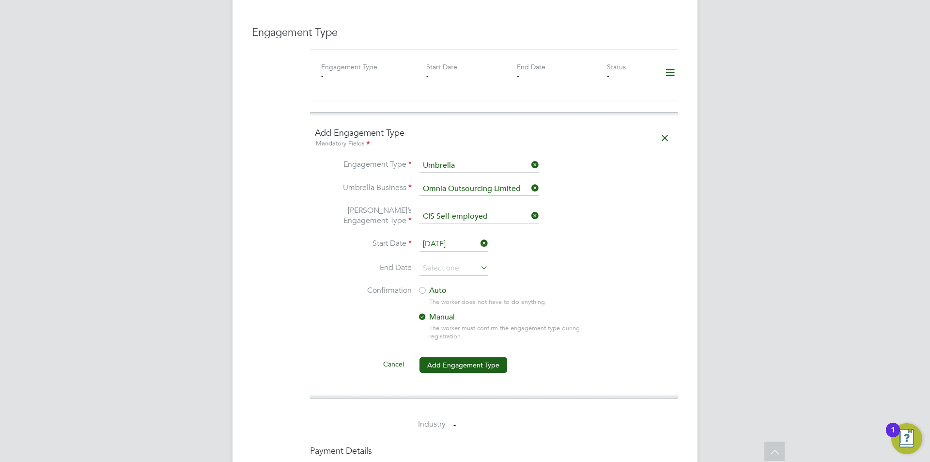
scroll to position [775, 0]
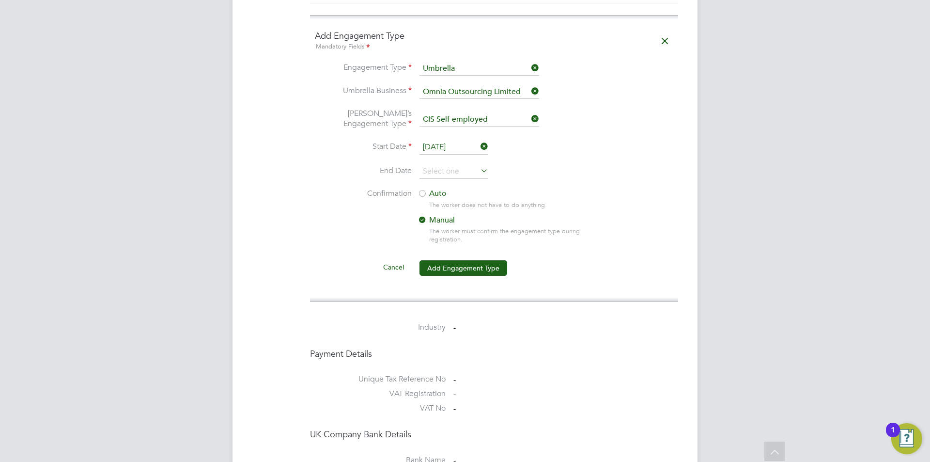
click at [422, 189] on div at bounding box center [423, 194] width 10 height 10
click at [456, 264] on button "Add Engagement Type" at bounding box center [464, 268] width 88 height 16
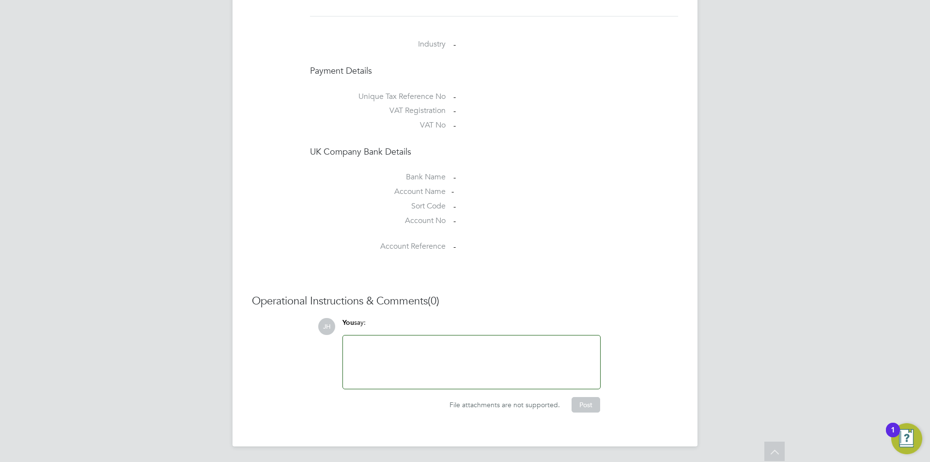
scroll to position [753, 0]
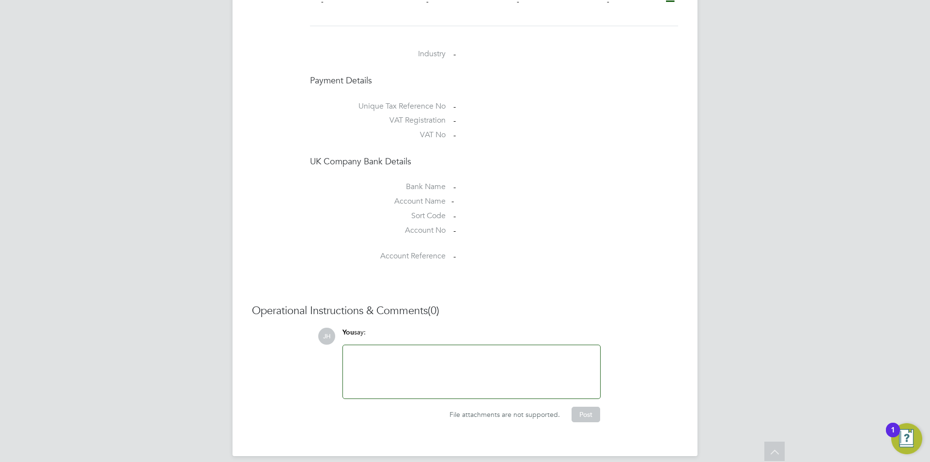
click at [447, 359] on div at bounding box center [472, 372] width 246 height 42
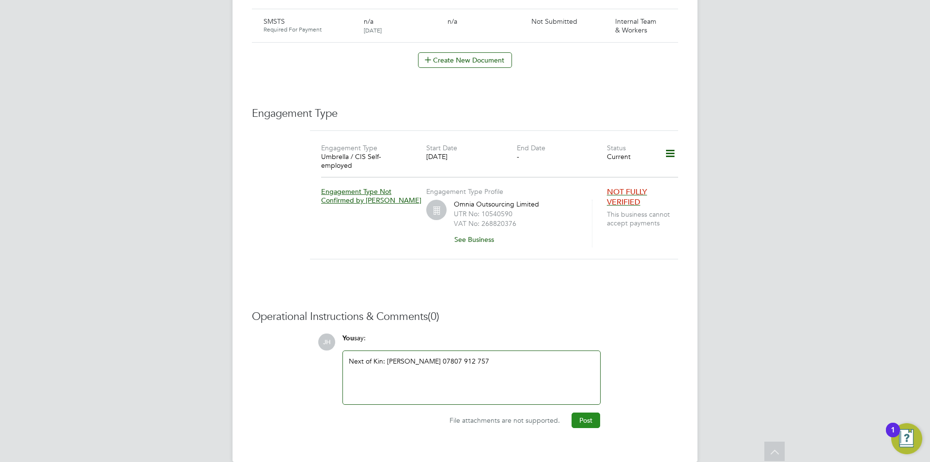
click at [582, 412] on button "Post" at bounding box center [586, 420] width 29 height 16
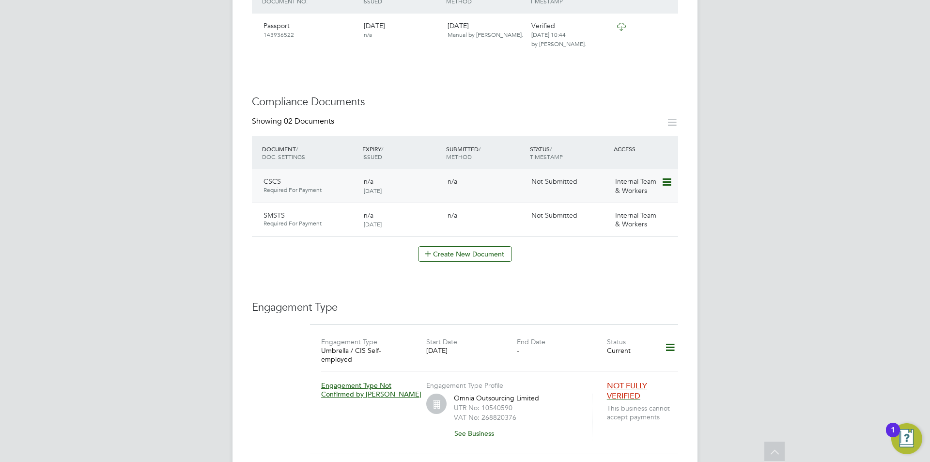
scroll to position [355, 0]
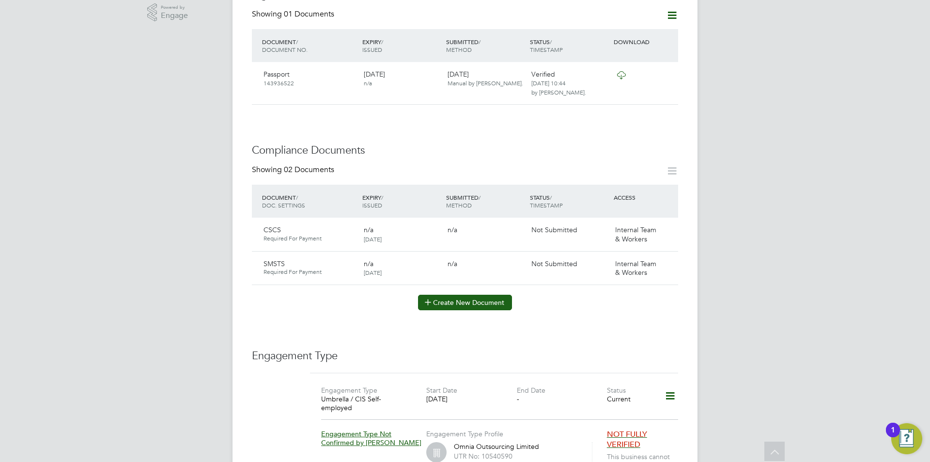
click at [496, 295] on button "Create New Document" at bounding box center [465, 303] width 94 height 16
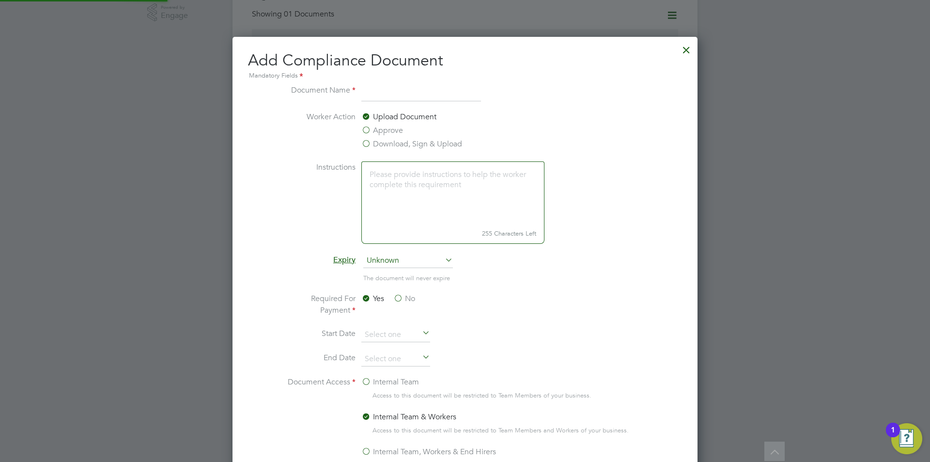
scroll to position [509, 466]
type input "SDC Assessment"
click at [386, 130] on label "Approve" at bounding box center [383, 131] width 42 height 12
click at [0, 0] on input "Approve" at bounding box center [0, 0] width 0 height 0
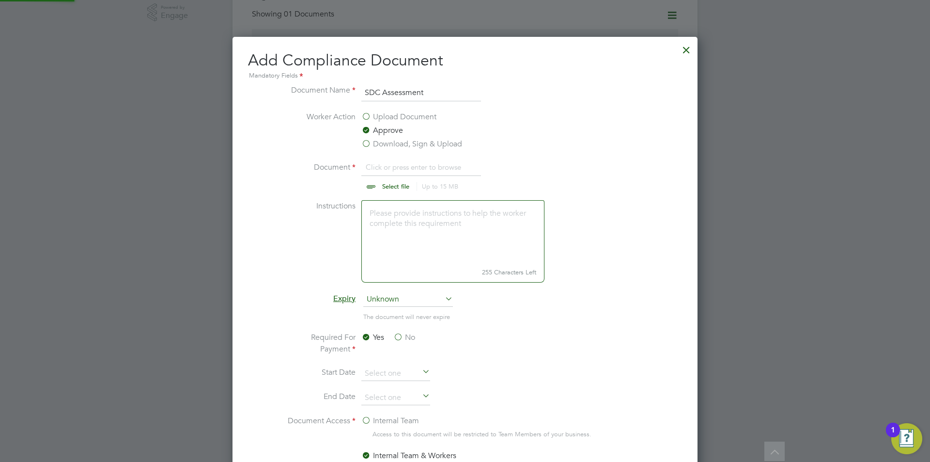
scroll to position [15, 120]
click at [430, 167] on input "file" at bounding box center [405, 175] width 152 height 29
type input "C:\fakepath\SDC Test Results_55871413dc745d1e67cc8e9c83a99b7b484be.pdf"
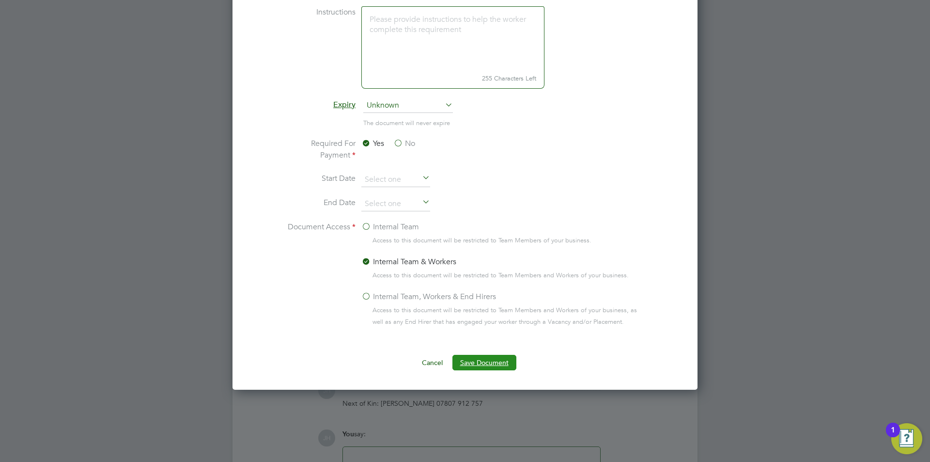
click at [491, 369] on button "Save Document" at bounding box center [485, 363] width 64 height 16
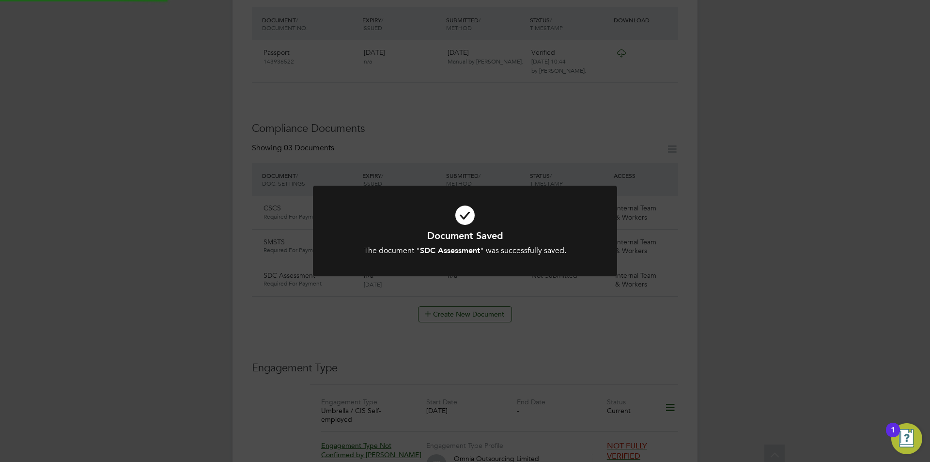
scroll to position [355, 0]
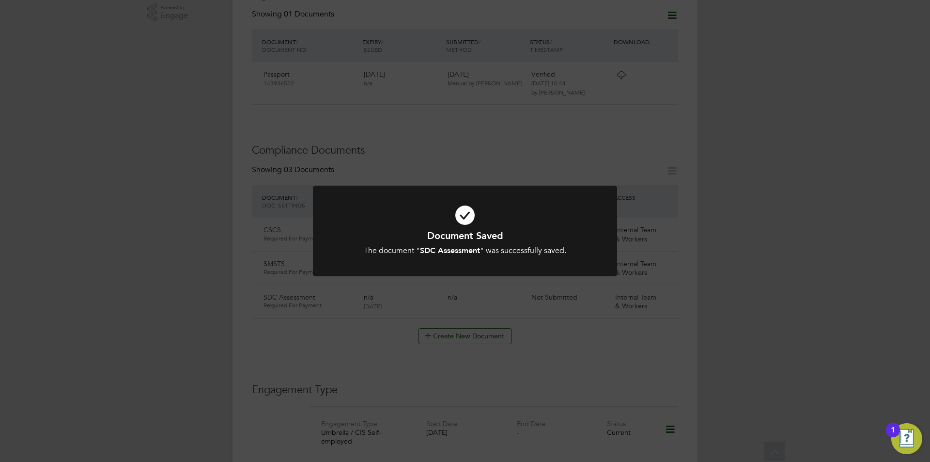
click at [793, 275] on div "Document Saved The document " SDC Assessment " was successfully saved. Cancel O…" at bounding box center [465, 231] width 930 height 462
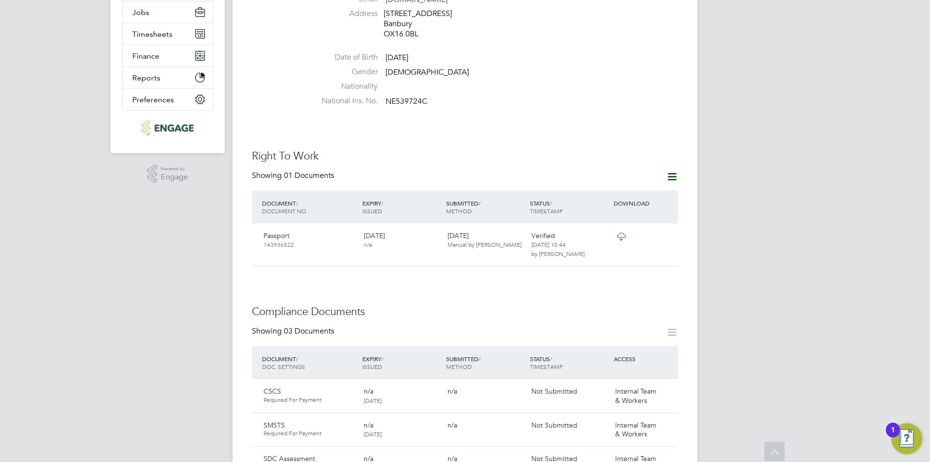
scroll to position [0, 0]
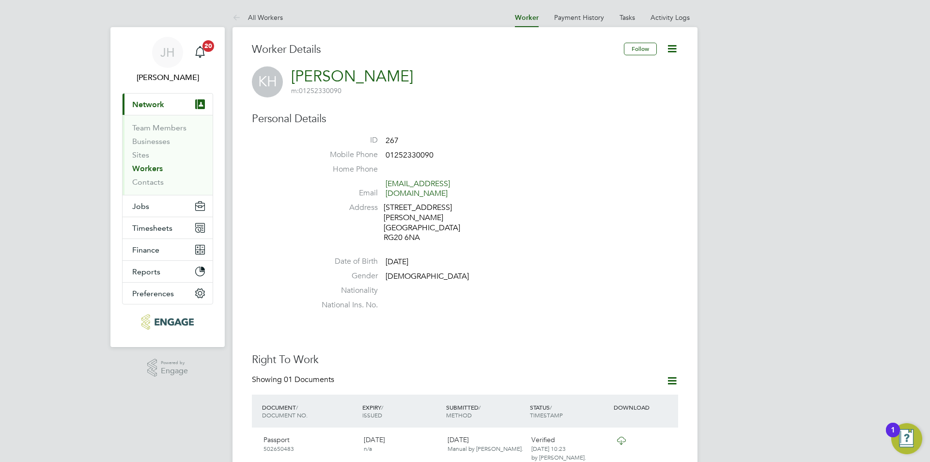
click at [560, 256] on li "Date of Birth [DEMOGRAPHIC_DATA]" at bounding box center [494, 263] width 368 height 15
click at [669, 53] on icon at bounding box center [672, 49] width 12 height 12
click at [647, 67] on li "Edit Personal Details e" at bounding box center [636, 72] width 79 height 14
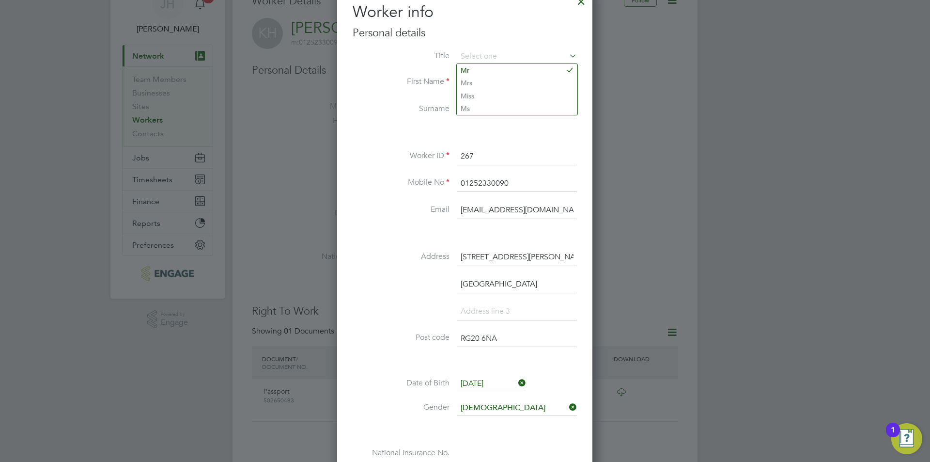
scroll to position [145, 0]
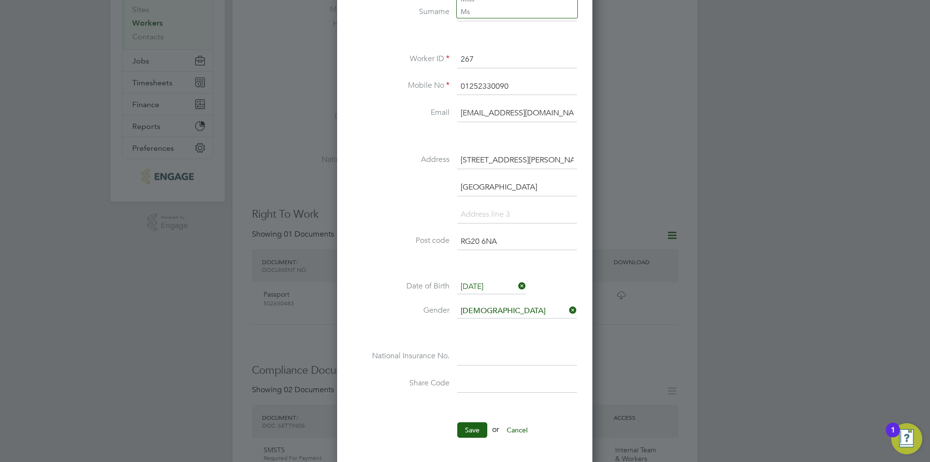
click at [505, 359] on input at bounding box center [517, 356] width 120 height 17
type input "NH 51 14 11 B"
click at [464, 427] on button "Save" at bounding box center [472, 430] width 30 height 16
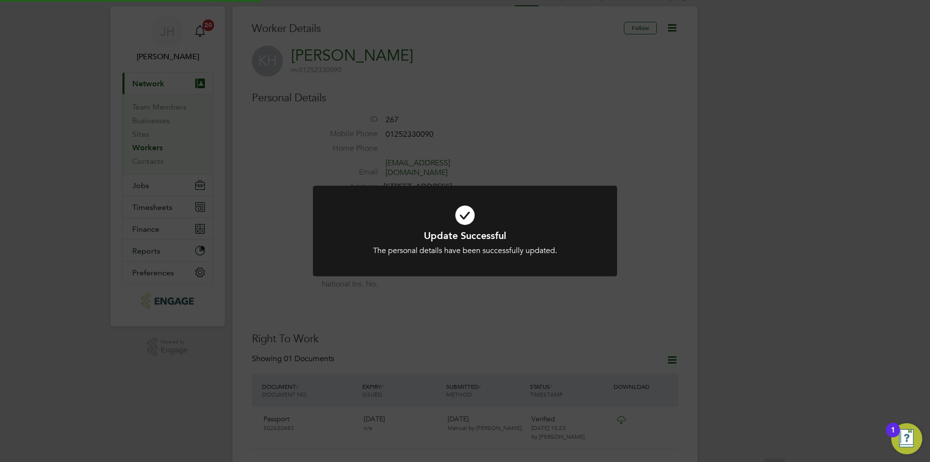
scroll to position [0, 0]
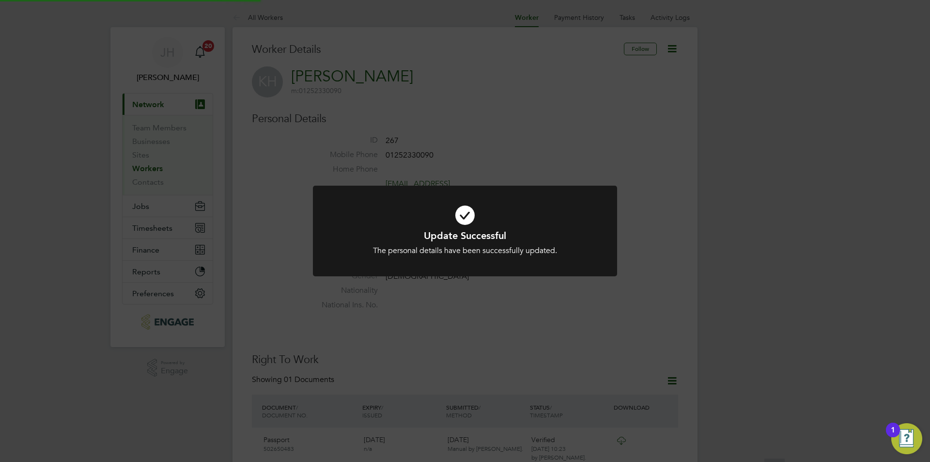
click at [707, 241] on div "Update Successful The personal details have been successfully updated. Cancel O…" at bounding box center [465, 231] width 930 height 462
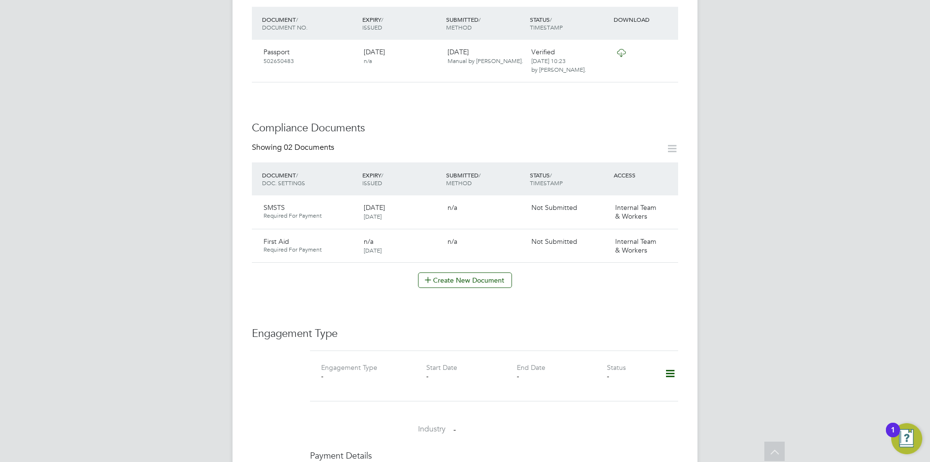
scroll to position [436, 0]
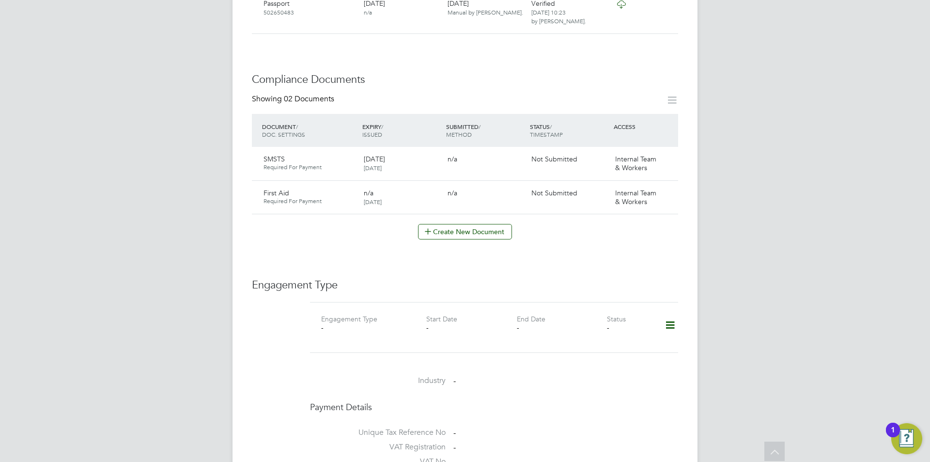
click at [489, 202] on div "Showing 02 Documents DOCUMENT / DOC. SETTINGS EXPIRY / ISSUED SUBMITTED / METHO…" at bounding box center [465, 166] width 426 height 145
click at [489, 224] on button "Create New Document" at bounding box center [465, 232] width 94 height 16
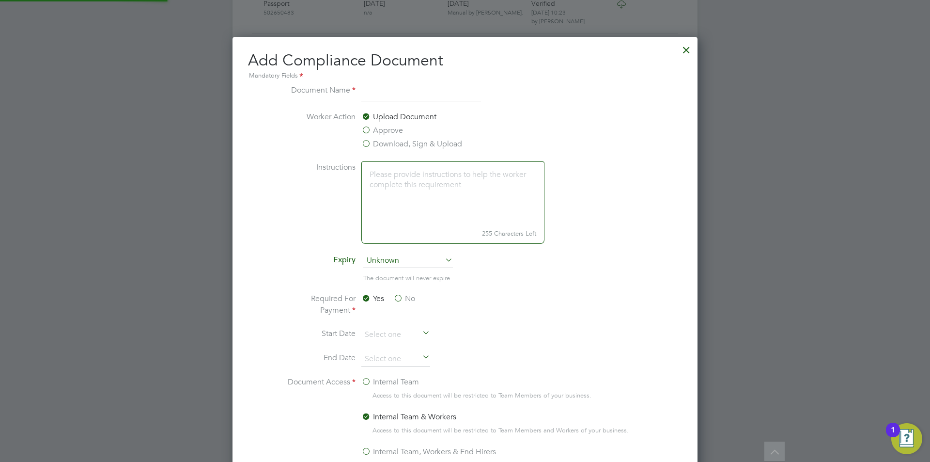
scroll to position [509, 466]
click at [389, 134] on label "Approve" at bounding box center [383, 131] width 42 height 12
click at [0, 0] on input "Approve" at bounding box center [0, 0] width 0 height 0
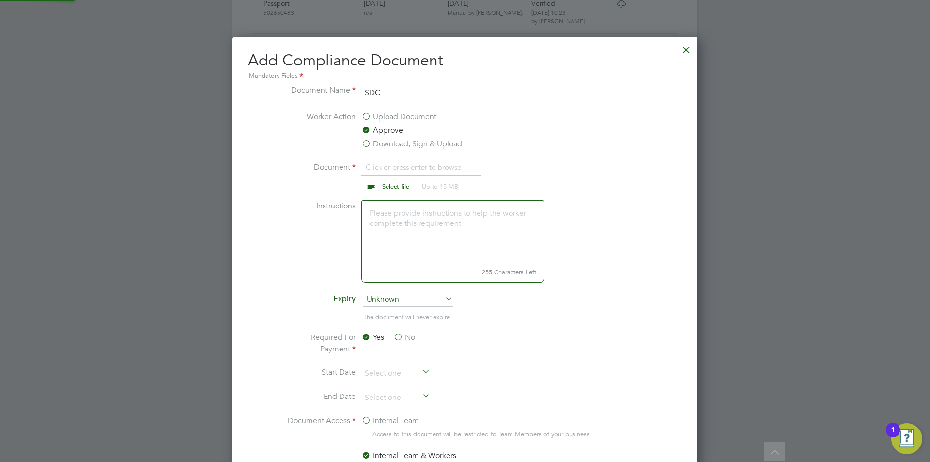
scroll to position [15, 120]
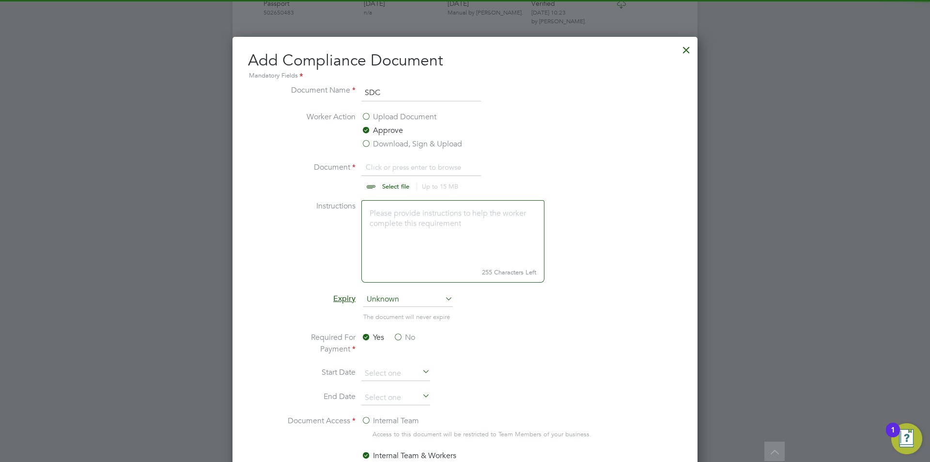
click at [407, 98] on input "SDC" at bounding box center [422, 92] width 120 height 17
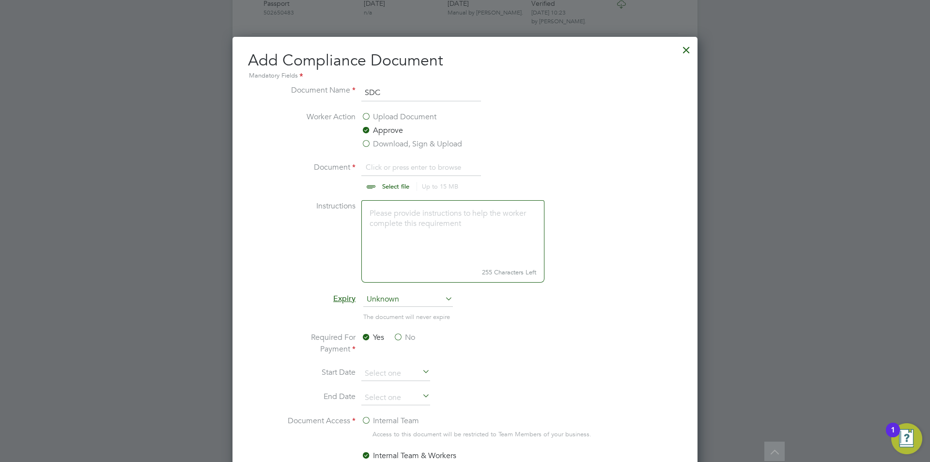
type input "SDC Assessment"
click at [402, 165] on input "file" at bounding box center [405, 175] width 152 height 29
type input "C:\fakepath\SDC Test Results_113781c9fd7dc8ebc95f6d73c98bec0a1cc77d.pdf"
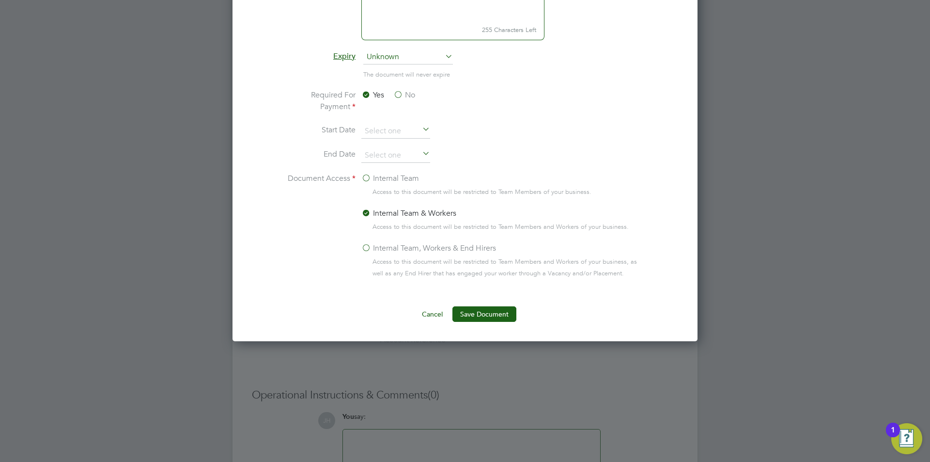
click at [490, 315] on button "Save Document" at bounding box center [485, 314] width 64 height 16
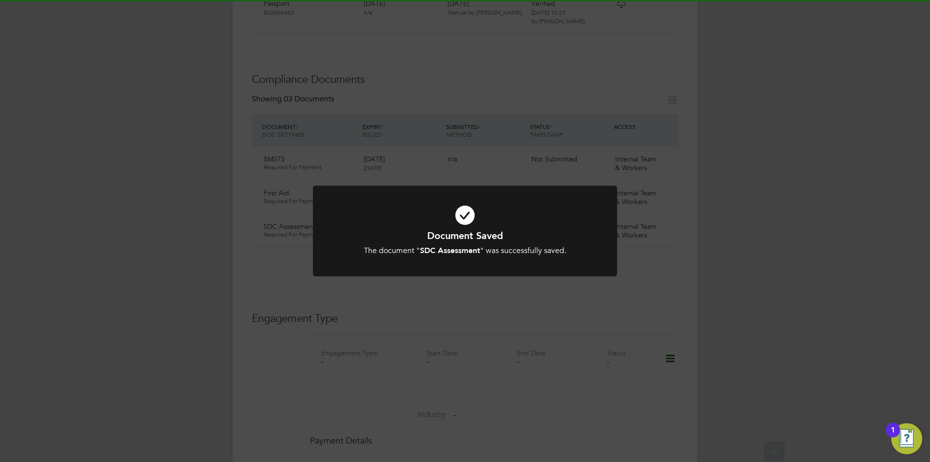
click at [763, 272] on div "Document Saved The document " SDC Assessment " was successfully saved. Cancel O…" at bounding box center [465, 231] width 930 height 462
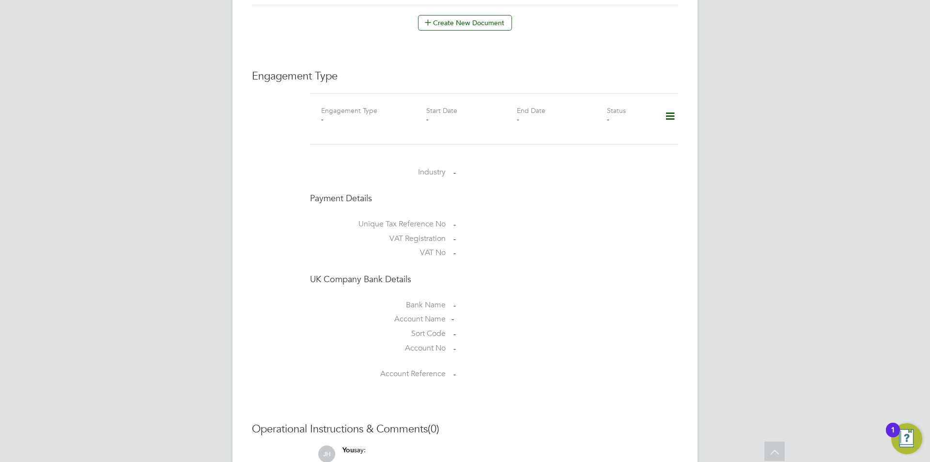
click at [677, 105] on icon at bounding box center [670, 116] width 17 height 22
click at [620, 137] on li "Add Engagement Type" at bounding box center [621, 138] width 110 height 14
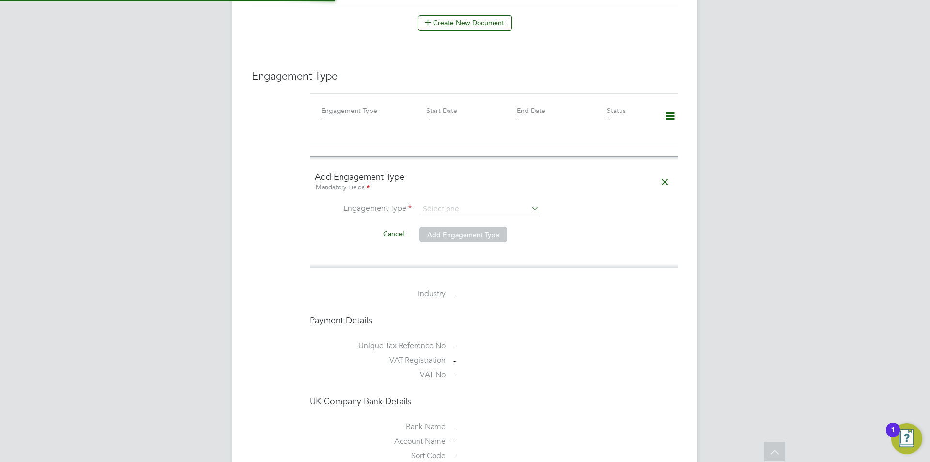
click at [448, 203] on li "Engagement Type" at bounding box center [494, 214] width 359 height 23
click at [451, 203] on input at bounding box center [480, 210] width 120 height 14
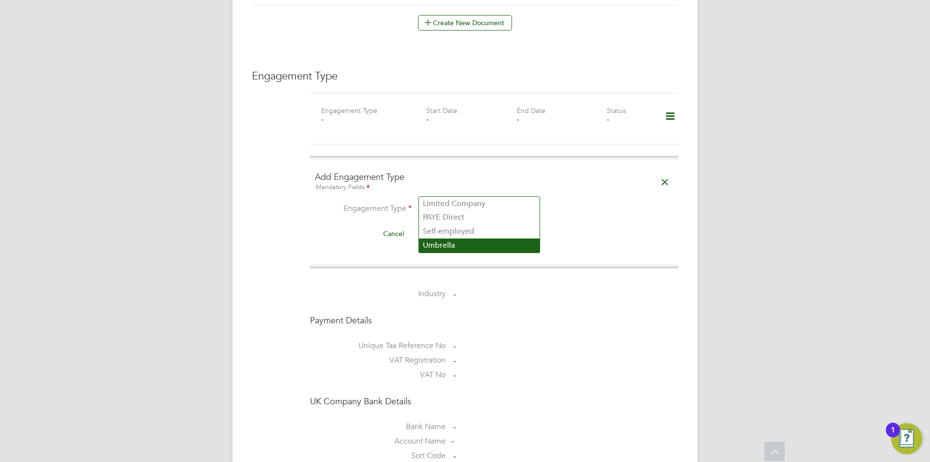
click at [455, 251] on li "Umbrella" at bounding box center [479, 245] width 121 height 14
type input "Umbrella"
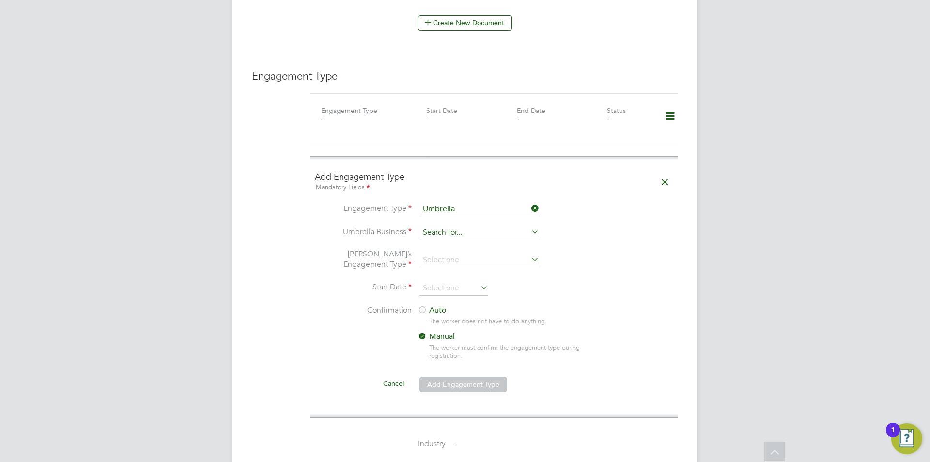
click at [470, 226] on input at bounding box center [480, 233] width 120 height 14
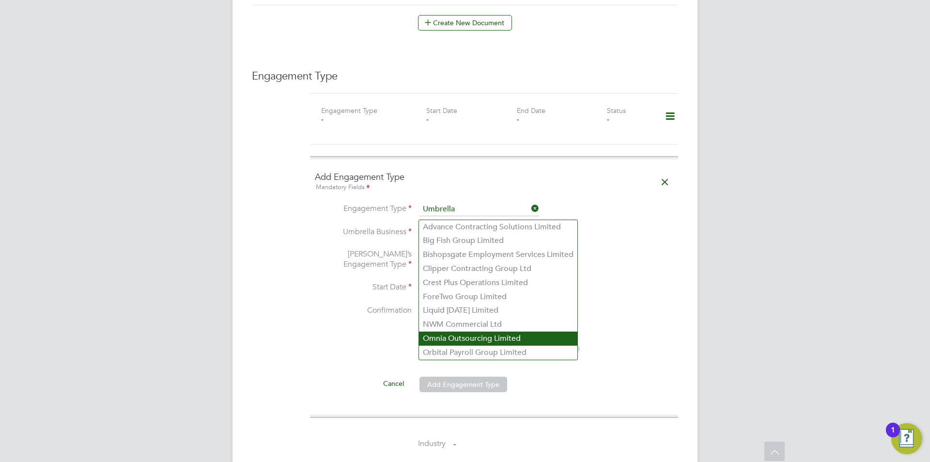
click at [464, 334] on li "Omnia Outsourcing Limited" at bounding box center [498, 338] width 158 height 14
type input "Omnia Outsourcing Limited"
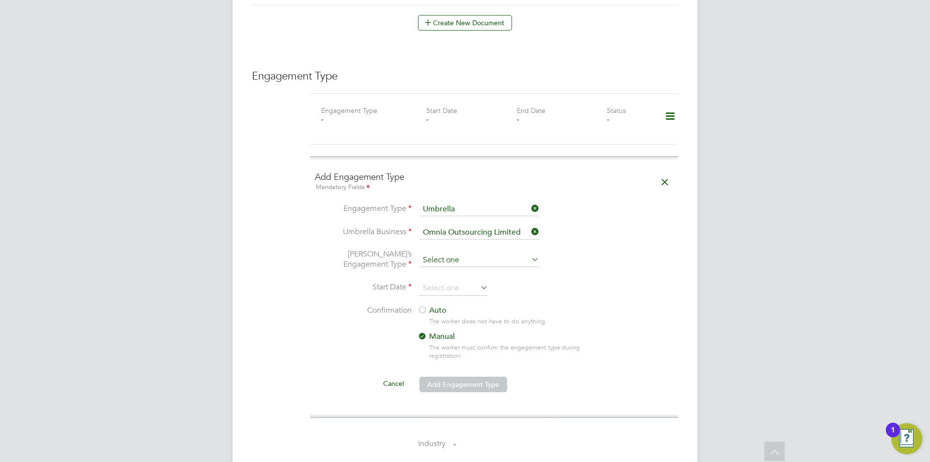
click at [477, 253] on input at bounding box center [480, 260] width 120 height 14
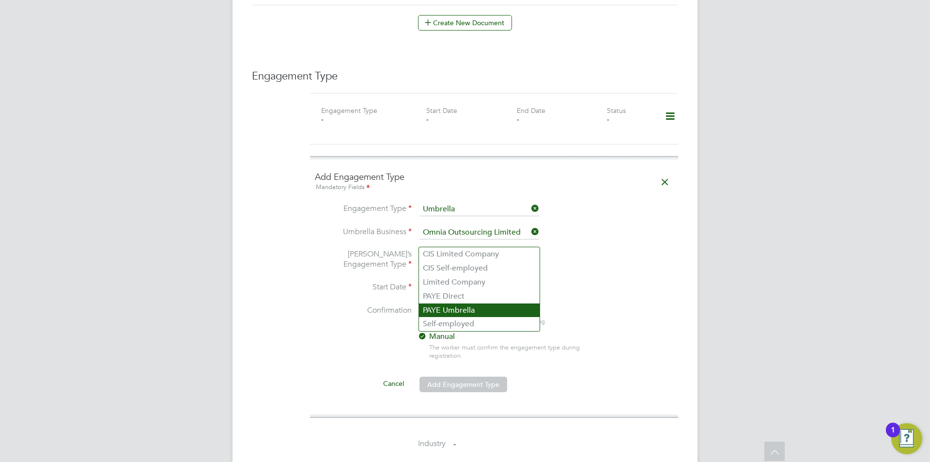
click at [462, 307] on li "PAYE Umbrella" at bounding box center [479, 310] width 121 height 14
type input "PAYE Umbrella"
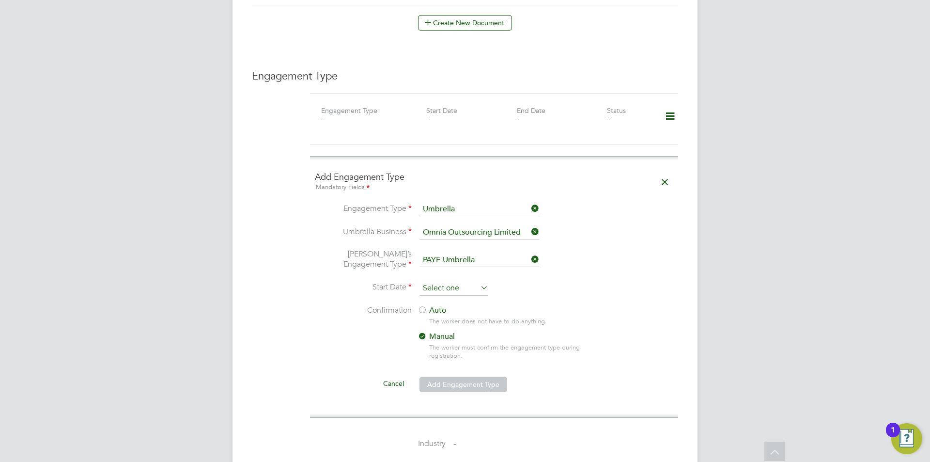
click at [459, 281] on input at bounding box center [454, 288] width 69 height 15
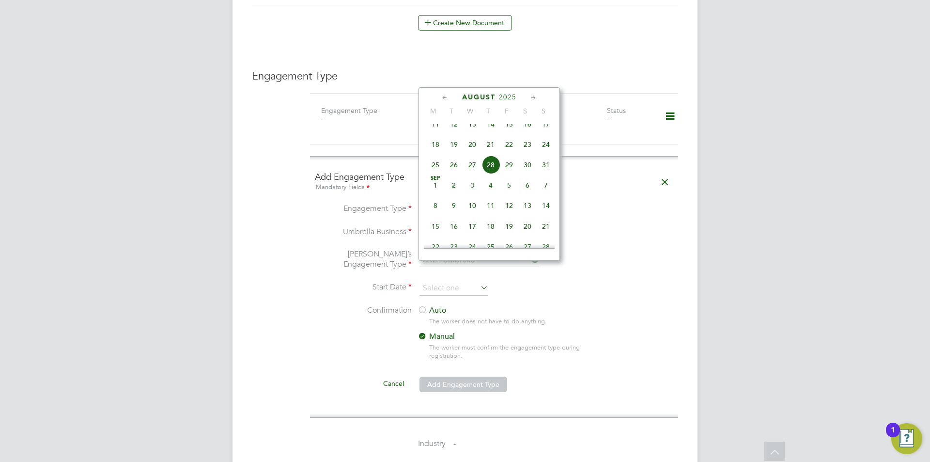
click at [616, 249] on li "Umbrella’s Engagement Type PAYE Umbrella" at bounding box center [494, 265] width 359 height 32
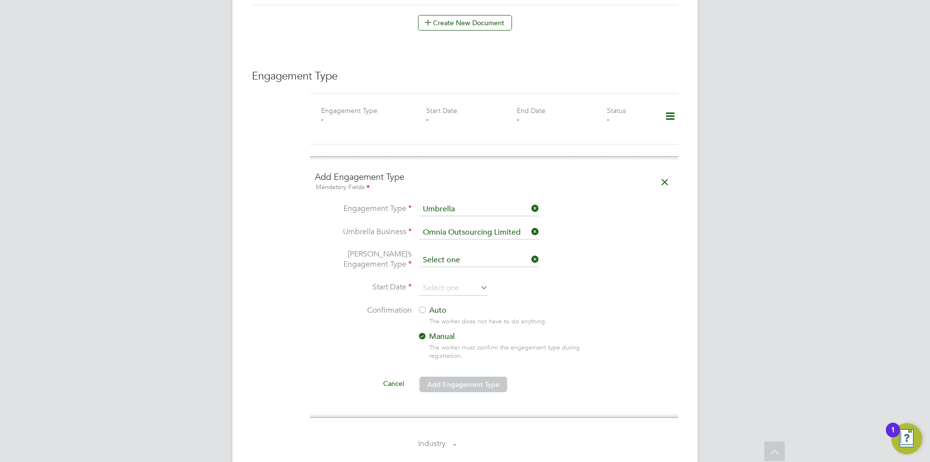
click at [489, 253] on input at bounding box center [480, 260] width 120 height 14
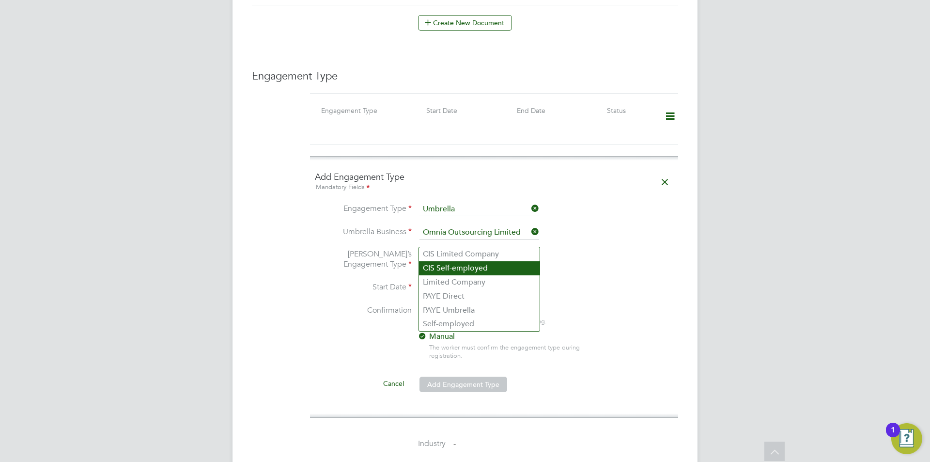
click at [486, 270] on li "CIS Self-employed" at bounding box center [479, 268] width 121 height 14
type input "CIS Self-employed"
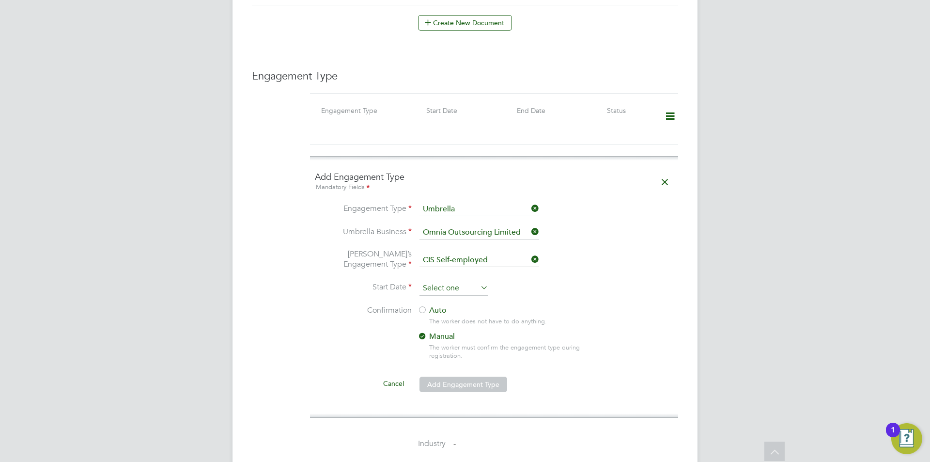
click at [460, 281] on input at bounding box center [454, 288] width 69 height 15
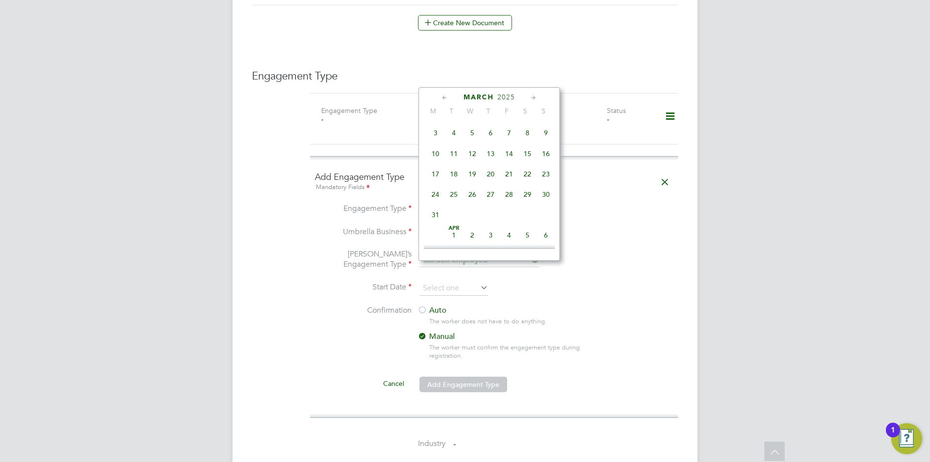
scroll to position [131, 0]
click at [439, 171] on span "17" at bounding box center [435, 166] width 18 height 18
type input "17 Mar 2025"
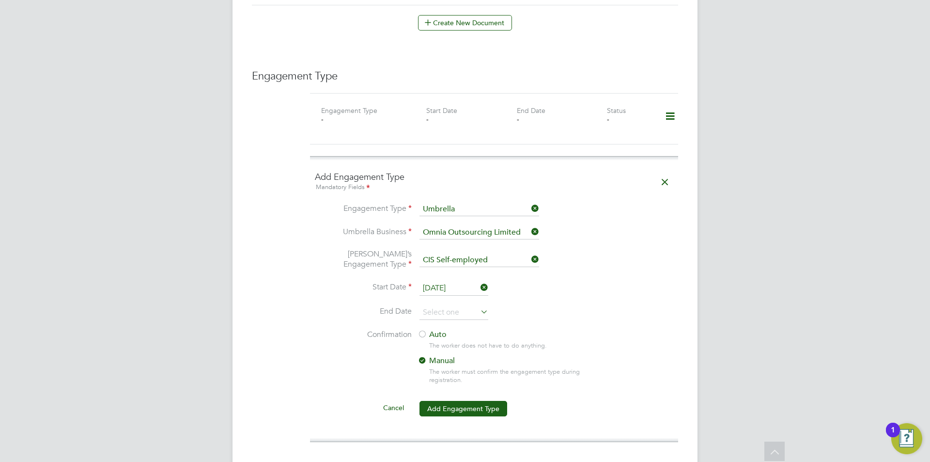
click at [421, 330] on div at bounding box center [423, 335] width 10 height 10
drag, startPoint x: 463, startPoint y: 388, endPoint x: 469, endPoint y: 381, distance: 8.9
click at [462, 401] on button "Add Engagement Type" at bounding box center [464, 409] width 88 height 16
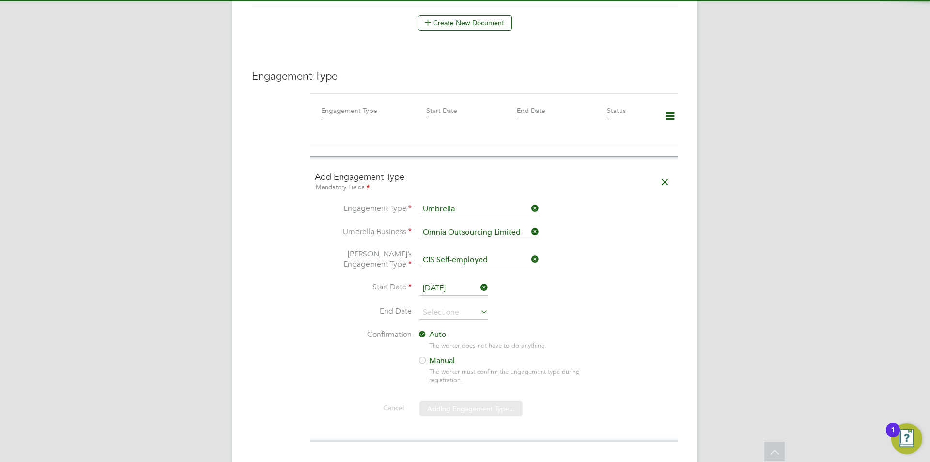
click at [774, 222] on div "JH Jess Hogan Notifications 20 Applications: Current page: Network Team Members…" at bounding box center [465, 104] width 930 height 1564
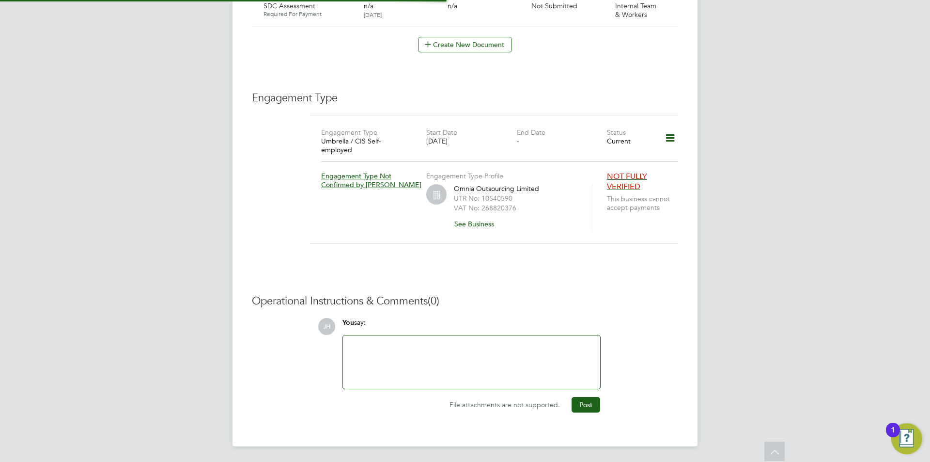
scroll to position [631, 0]
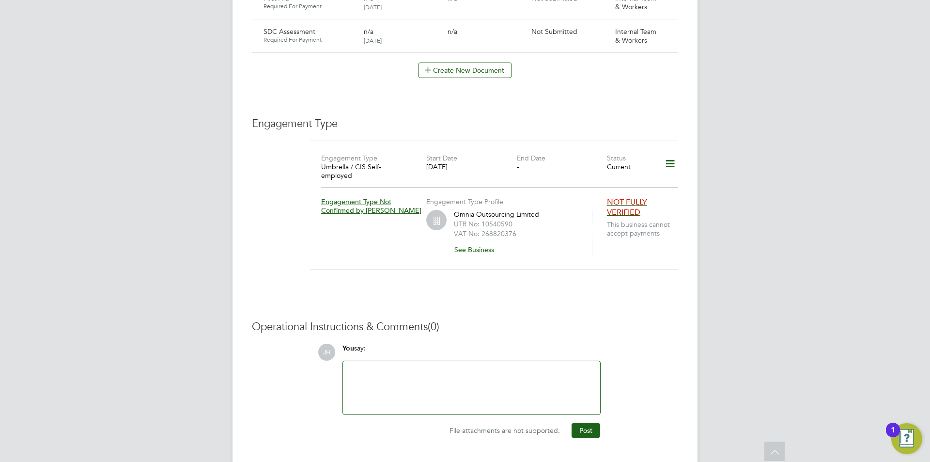
click at [528, 367] on div at bounding box center [472, 388] width 246 height 42
click at [429, 361] on div "Next Of Kin:" at bounding box center [471, 387] width 257 height 53
drag, startPoint x: 438, startPoint y: 382, endPoint x: 443, endPoint y: 361, distance: 22.0
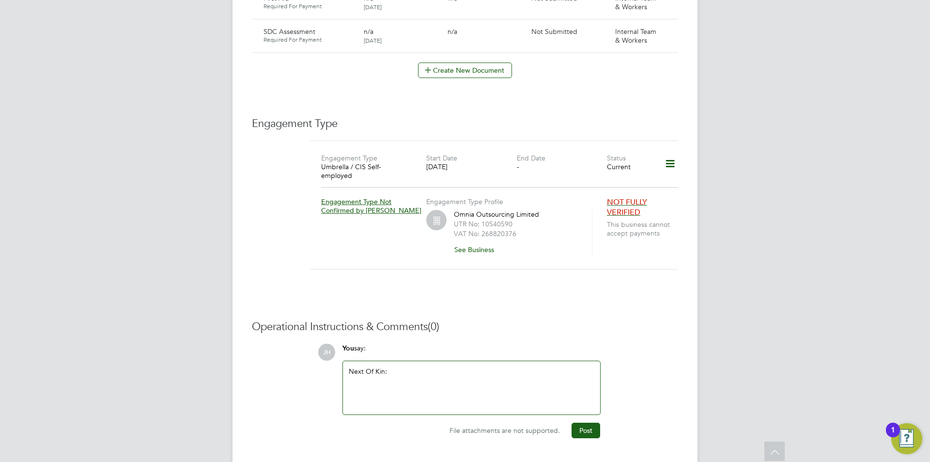
click at [438, 381] on div "Next Of Kin:" at bounding box center [472, 388] width 246 height 42
click at [443, 367] on div "Next Of Kin:" at bounding box center [472, 388] width 246 height 42
click at [480, 367] on div "Next Of Kin:" at bounding box center [472, 388] width 246 height 42
click at [576, 423] on button "Post" at bounding box center [586, 431] width 29 height 16
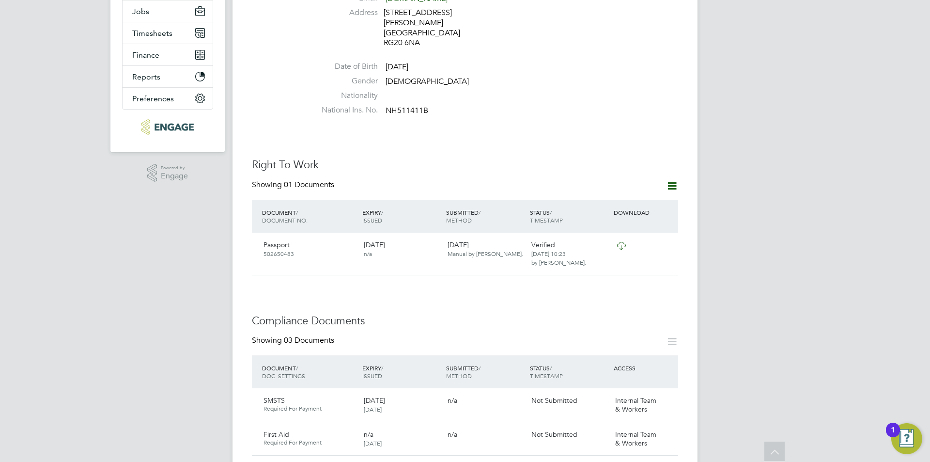
scroll to position [1, 0]
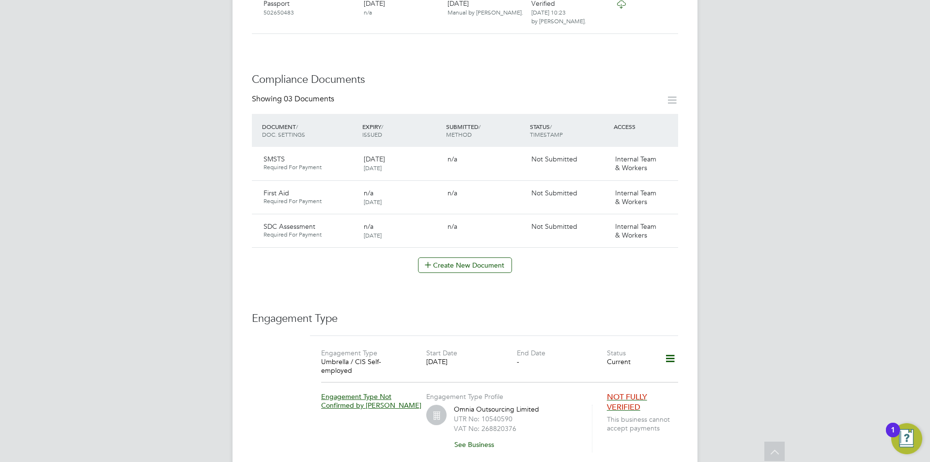
scroll to position [145, 0]
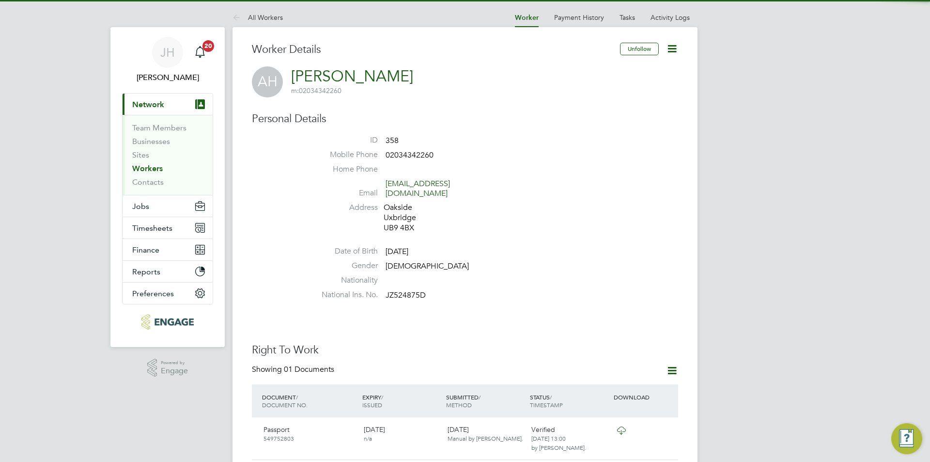
scroll to position [388, 0]
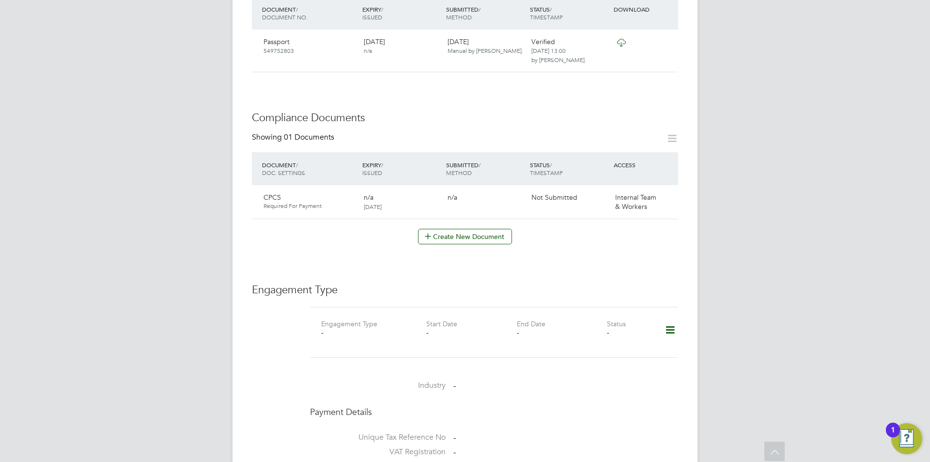
click at [676, 319] on icon at bounding box center [670, 330] width 17 height 22
click at [626, 359] on li "Add Engagement Type" at bounding box center [621, 362] width 110 height 14
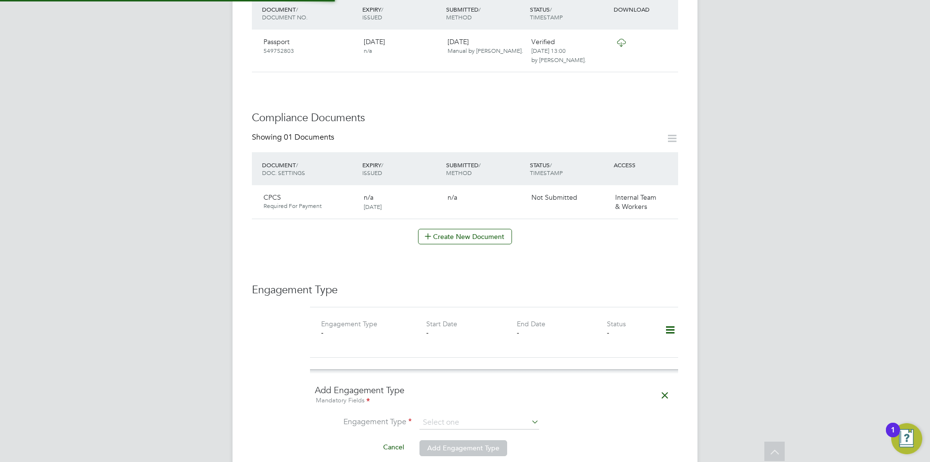
scroll to position [582, 0]
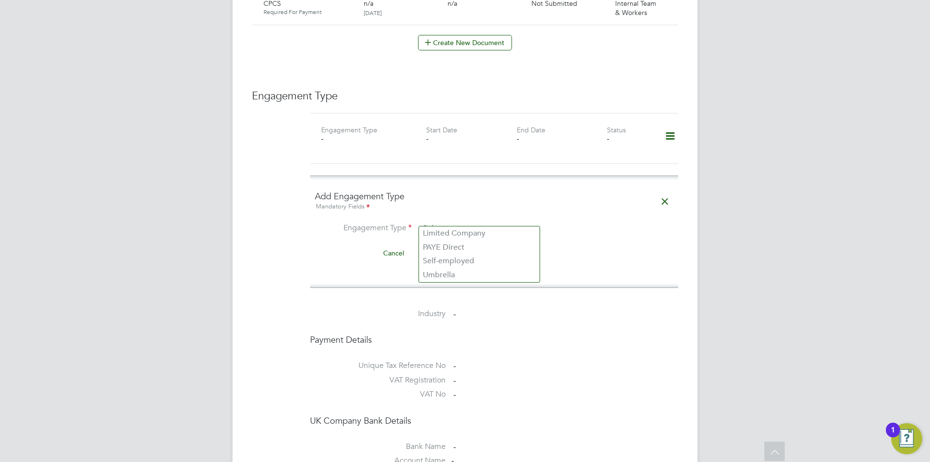
click at [464, 222] on input at bounding box center [480, 229] width 120 height 14
click at [461, 274] on li "Umbrella" at bounding box center [479, 275] width 121 height 14
type input "Umbrella"
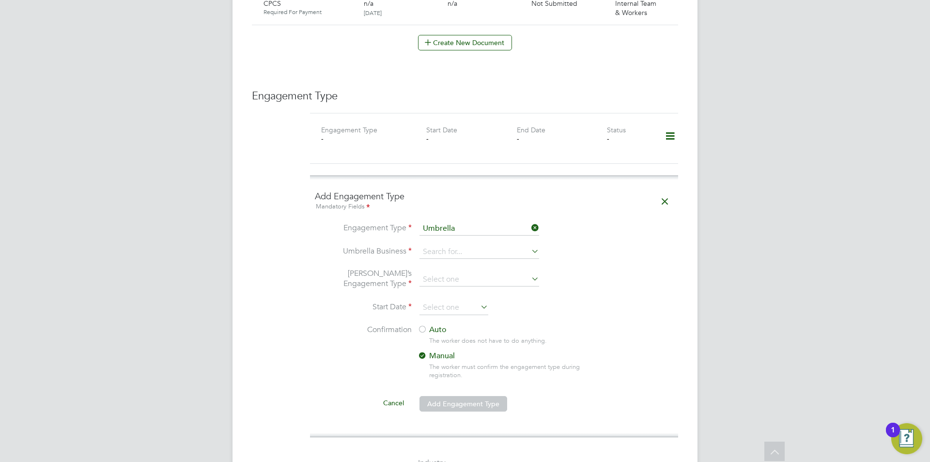
click at [469, 250] on li "Umbrella Business" at bounding box center [494, 256] width 359 height 23
click at [476, 245] on input at bounding box center [480, 252] width 120 height 14
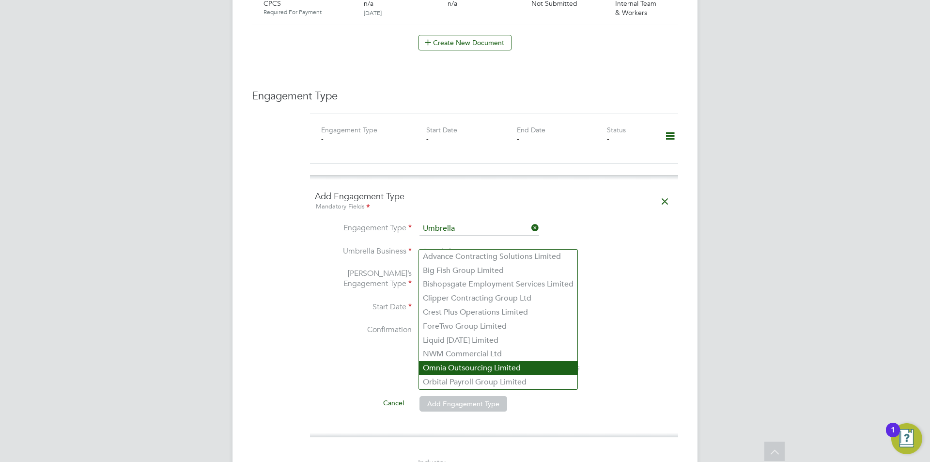
click at [465, 366] on li "Omnia Outsourcing Limited" at bounding box center [498, 368] width 158 height 14
type input "Omnia Outsourcing Limited"
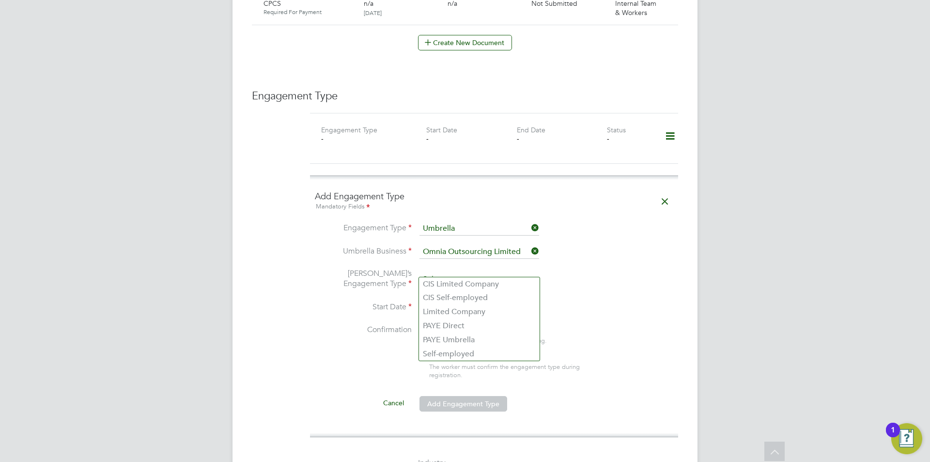
click at [469, 273] on input at bounding box center [480, 280] width 120 height 14
click at [474, 344] on li "PAYE Umbrella" at bounding box center [479, 340] width 121 height 14
type input "PAYE Umbrella"
click at [474, 273] on input at bounding box center [480, 280] width 120 height 14
click at [475, 296] on li "CIS Self-employed" at bounding box center [479, 298] width 121 height 14
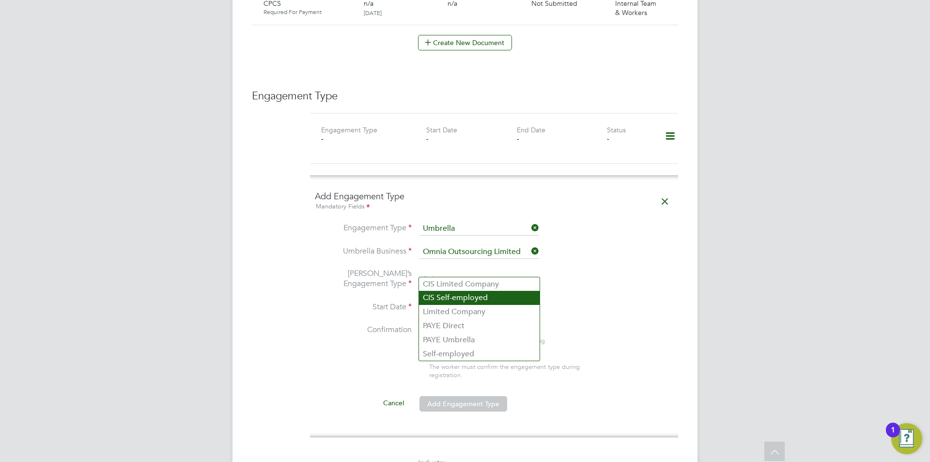
type input "CIS Self-employed"
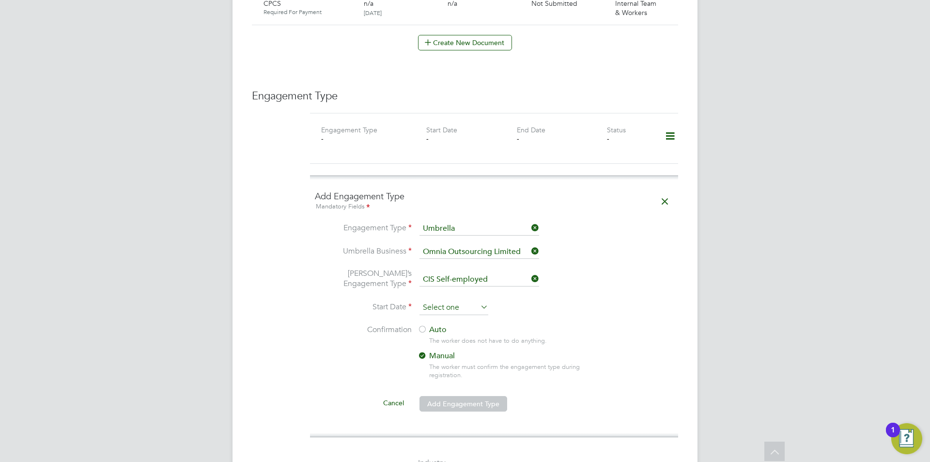
click at [463, 304] on input at bounding box center [454, 307] width 69 height 15
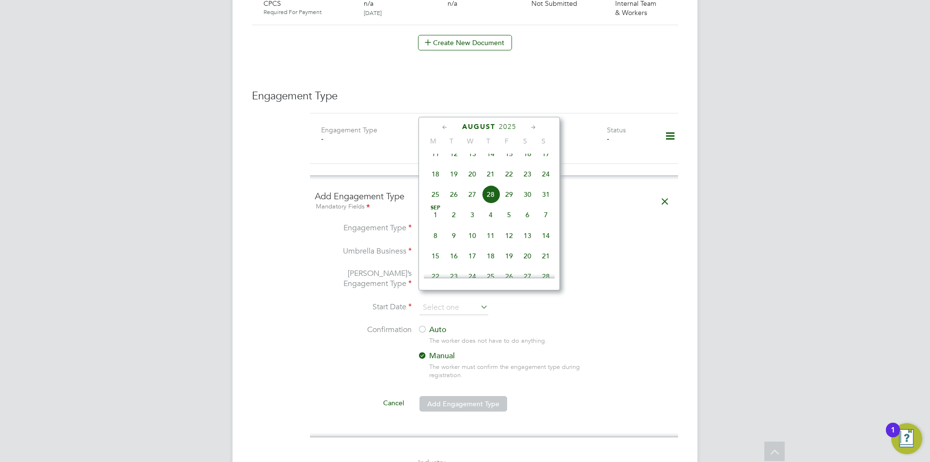
scroll to position [135, 0]
click at [430, 193] on span "16" at bounding box center [435, 191] width 18 height 18
type input "[DATE]"
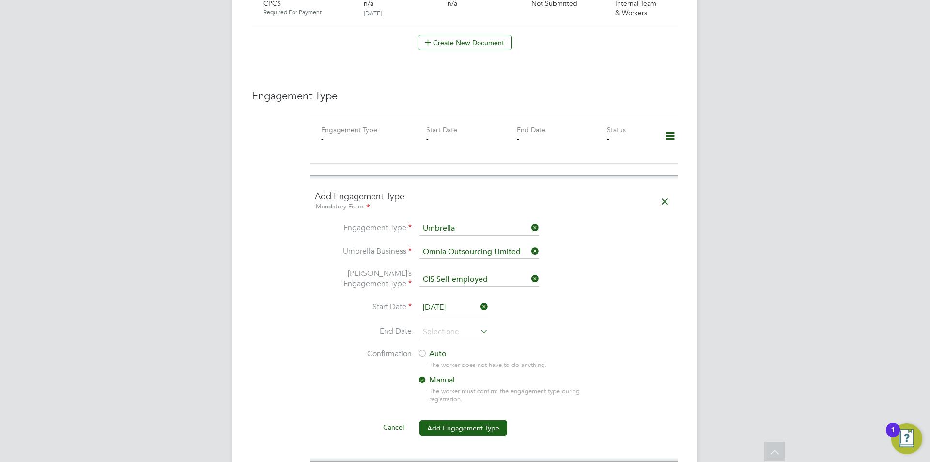
scroll to position [727, 0]
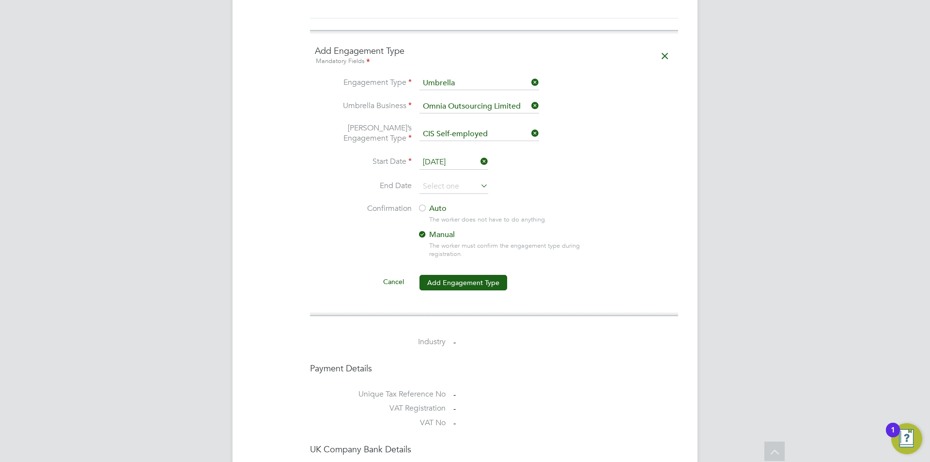
click at [424, 204] on div at bounding box center [423, 209] width 10 height 10
click at [471, 276] on button "Add Engagement Type" at bounding box center [464, 283] width 88 height 16
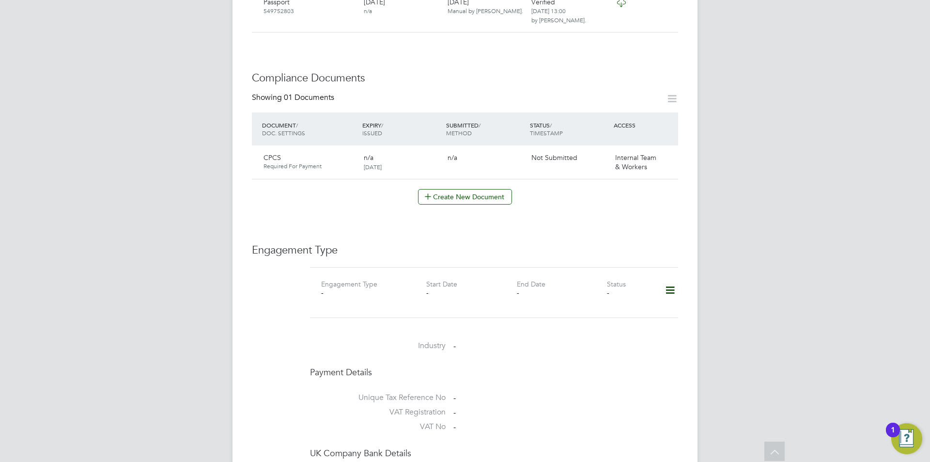
scroll to position [185, 0]
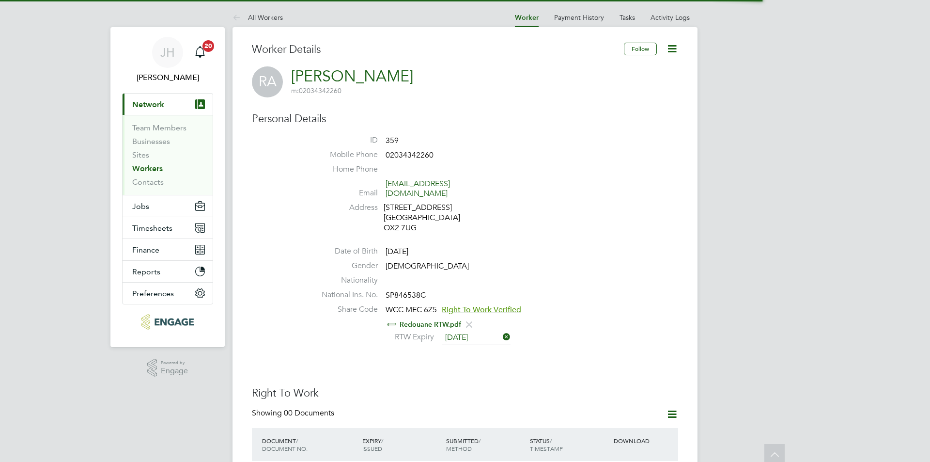
scroll to position [610, 0]
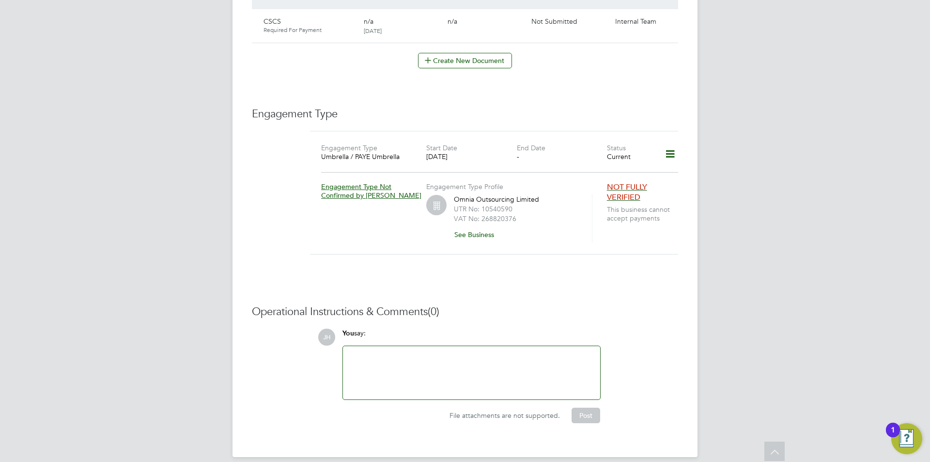
click at [436, 352] on div at bounding box center [472, 373] width 246 height 42
click at [588, 408] on button "Post" at bounding box center [586, 416] width 29 height 16
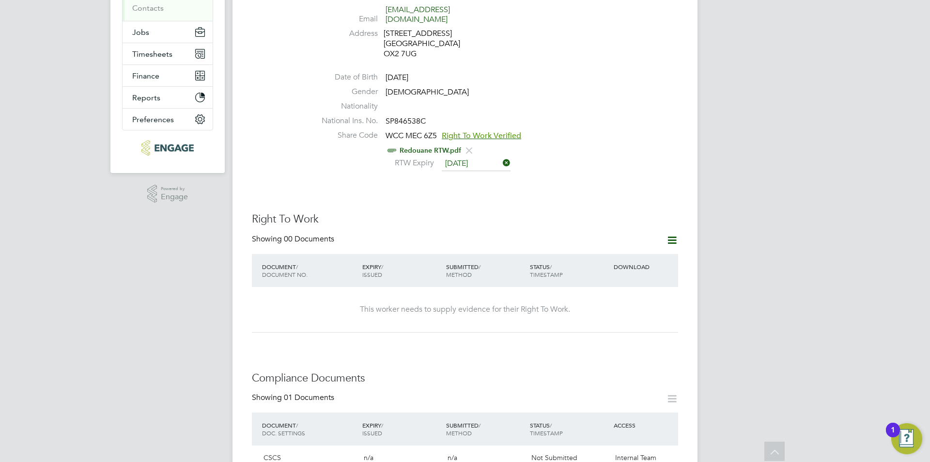
scroll to position [0, 0]
